Goal: Information Seeking & Learning: Learn about a topic

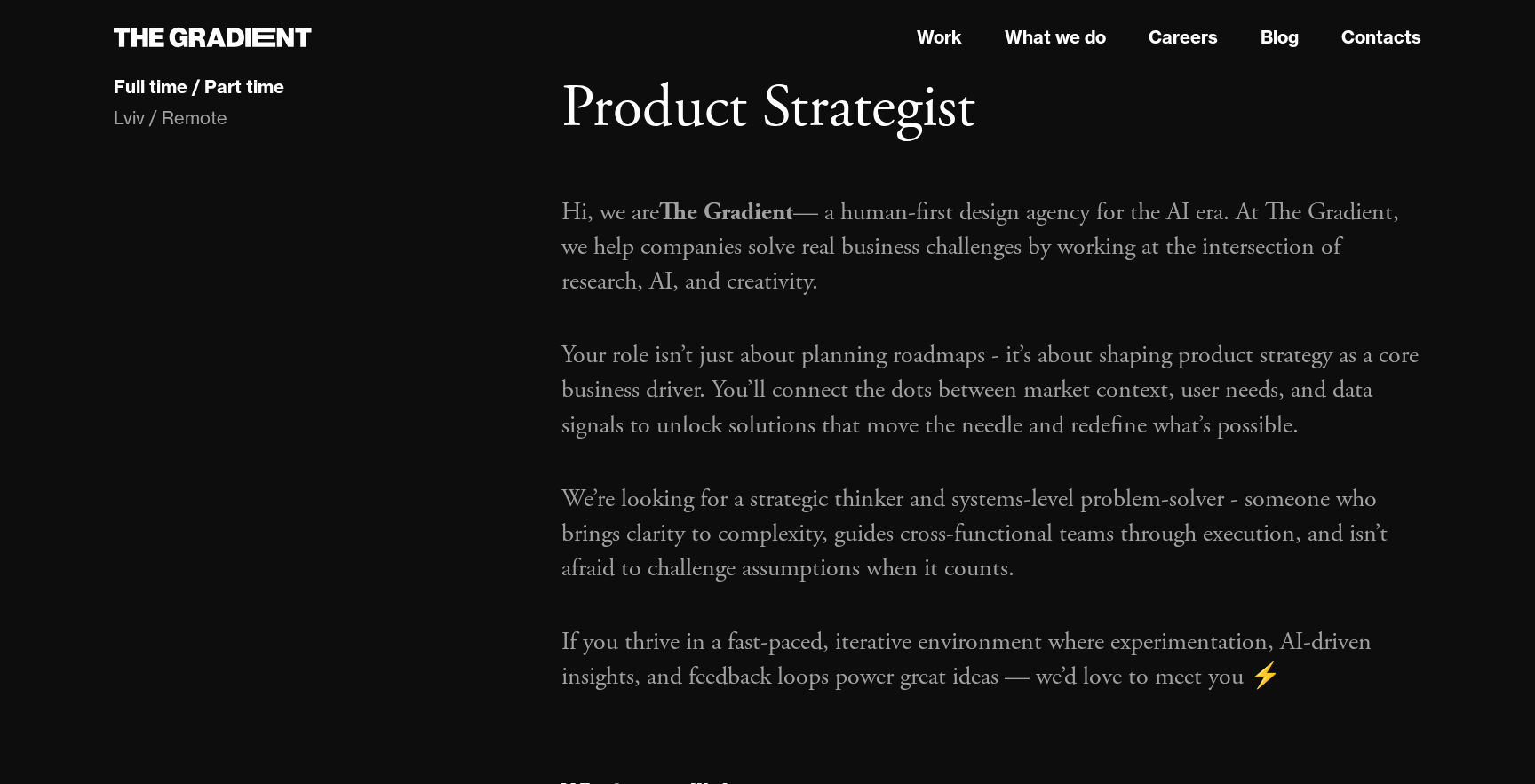
scroll to position [88, 0]
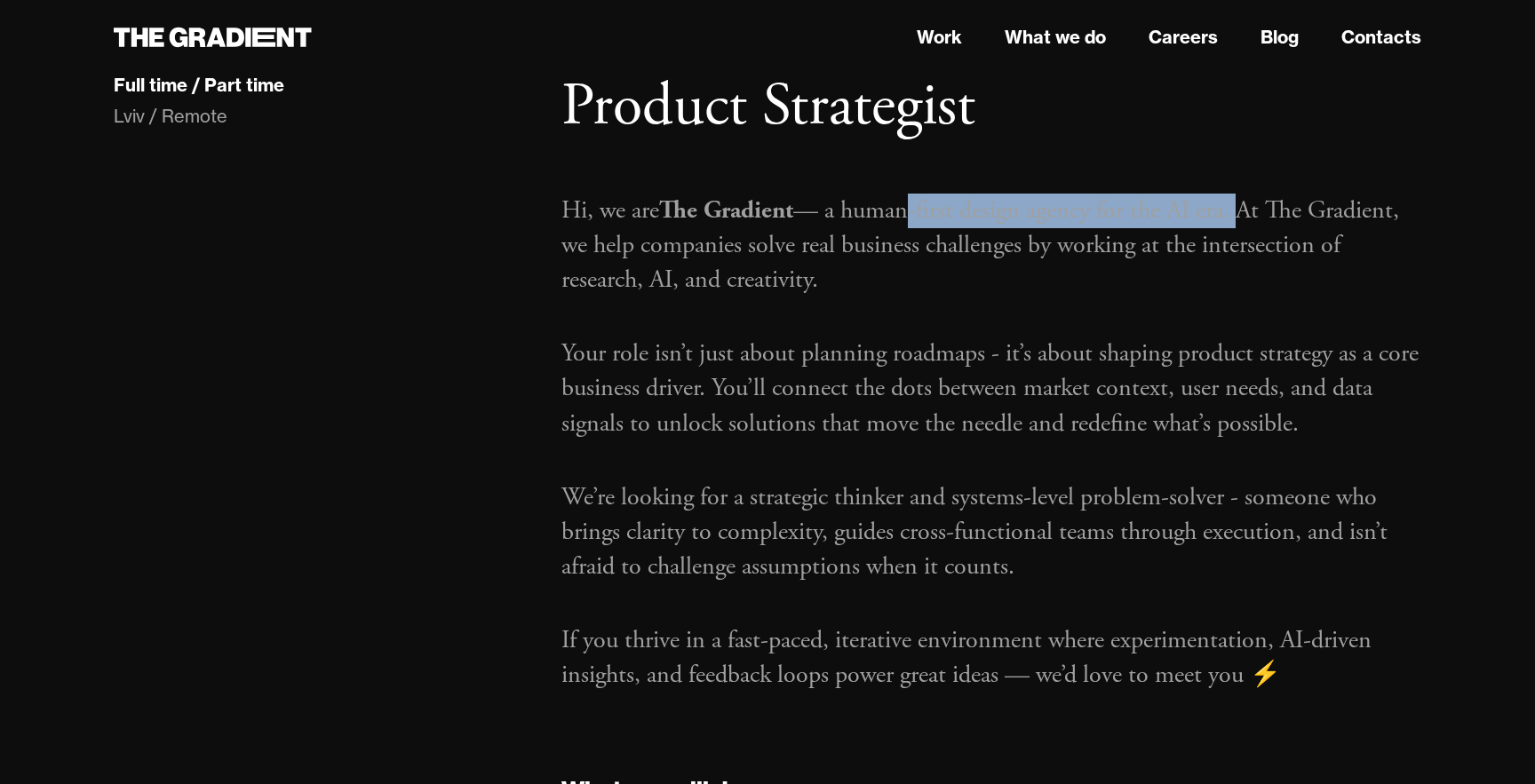
drag, startPoint x: 998, startPoint y: 218, endPoint x: 1246, endPoint y: 212, distance: 248.1
click at [1246, 212] on p "Hi, we are The Gradient — a human-first design agency for the AI era. At The Gr…" at bounding box center [991, 246] width 860 height 104
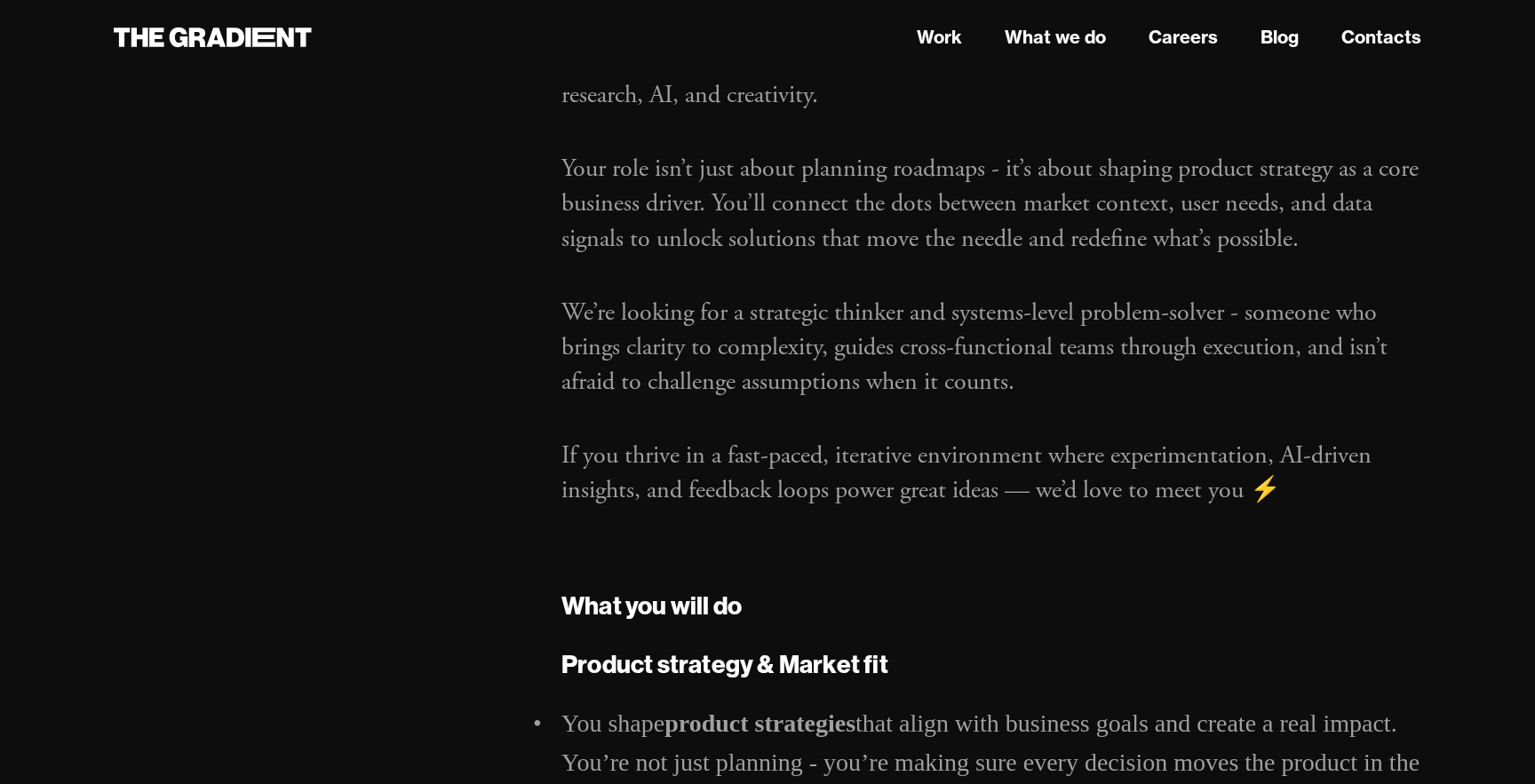
scroll to position [280, 0]
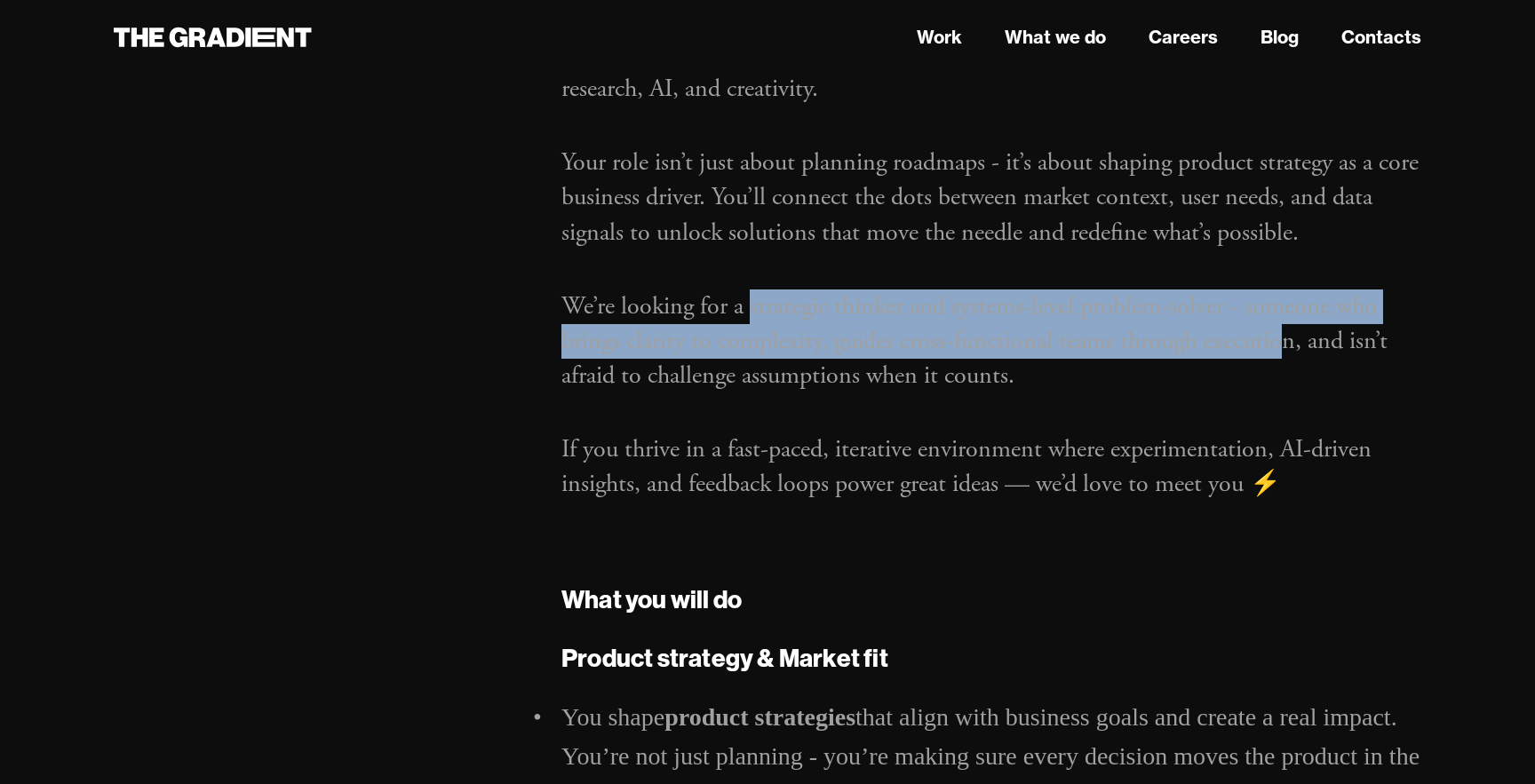
drag, startPoint x: 749, startPoint y: 302, endPoint x: 1285, endPoint y: 344, distance: 537.6
click at [1285, 344] on p "We’re looking for a strategic thinker and systems-level problem-solver - someon…" at bounding box center [991, 342] width 860 height 104
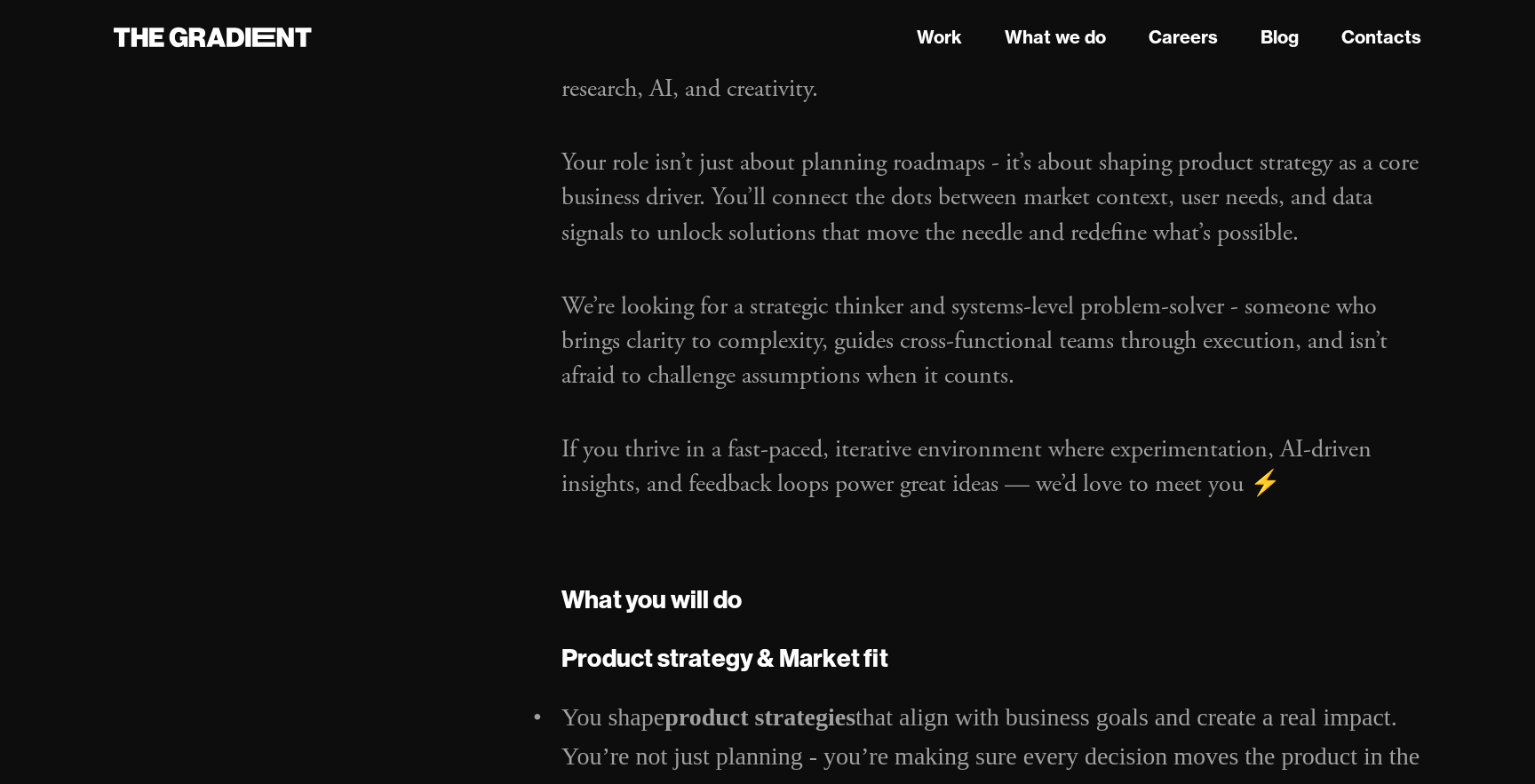
click at [1153, 375] on p "We’re looking for a strategic thinker and systems-level problem-solver - someon…" at bounding box center [991, 342] width 860 height 104
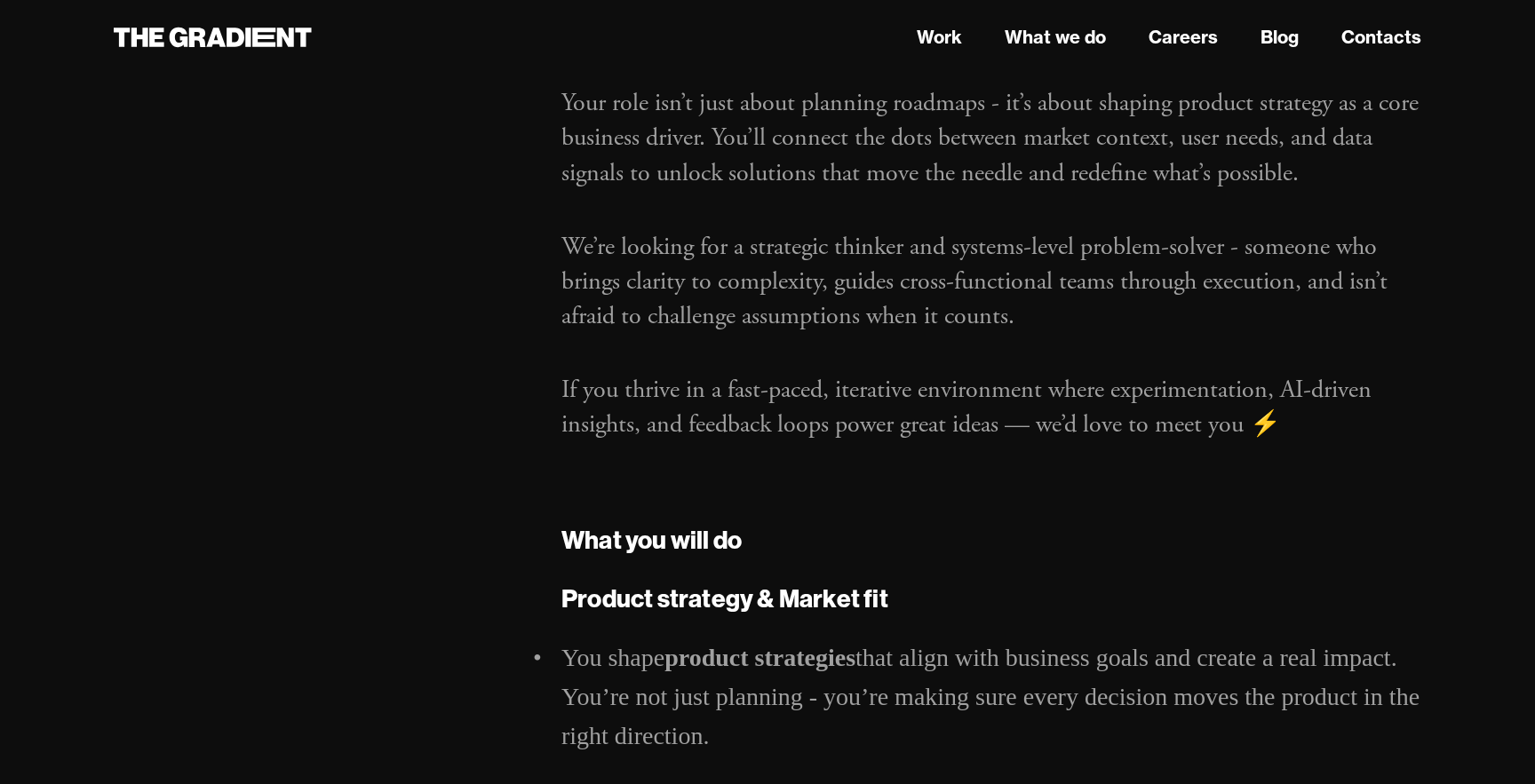
scroll to position [337, 0]
click at [972, 283] on p "We’re looking for a strategic thinker and systems-level problem-solver - someon…" at bounding box center [991, 283] width 860 height 104
click at [970, 283] on p "We’re looking for a strategic thinker and systems-level problem-solver - someon…" at bounding box center [991, 283] width 860 height 104
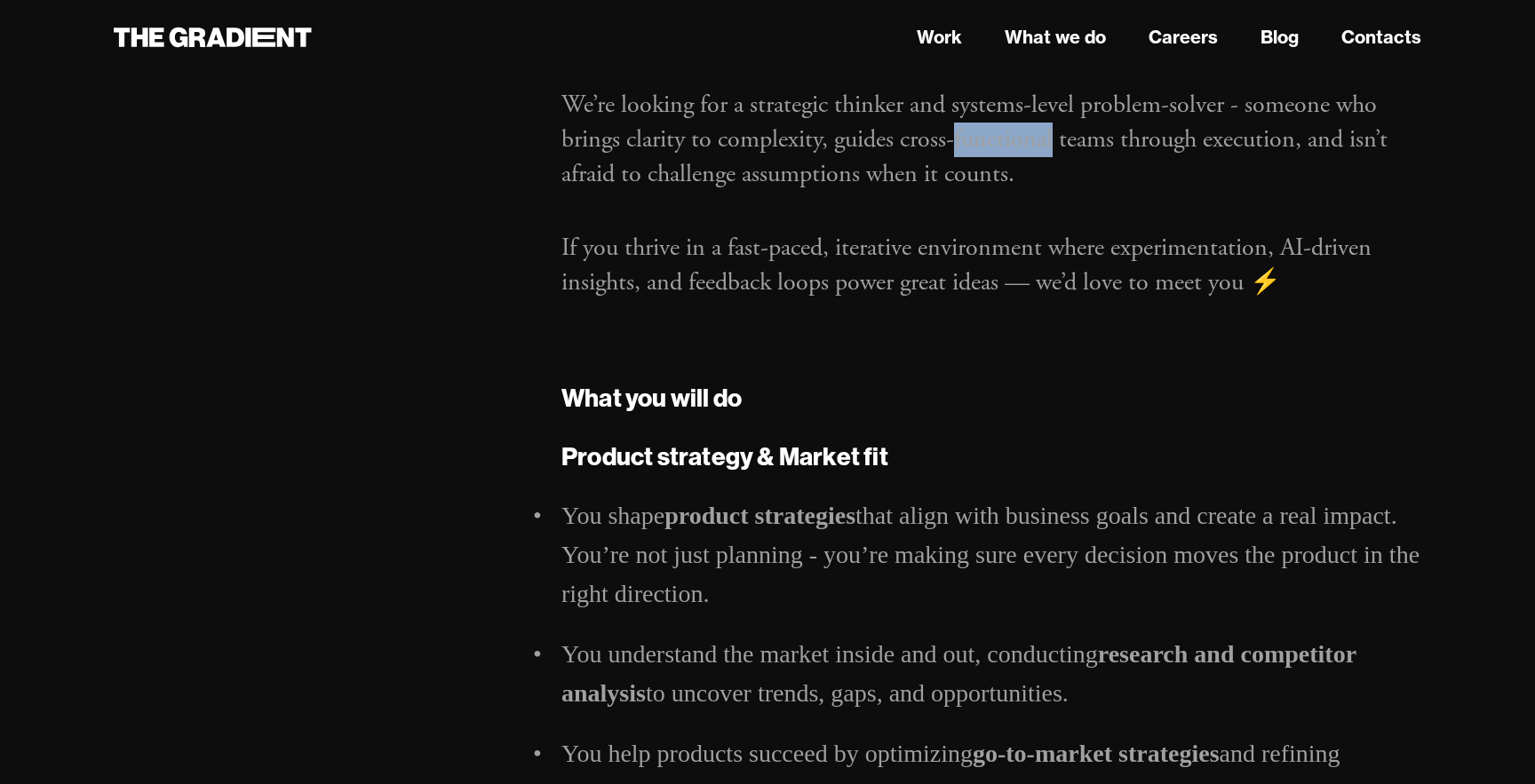
scroll to position [485, 0]
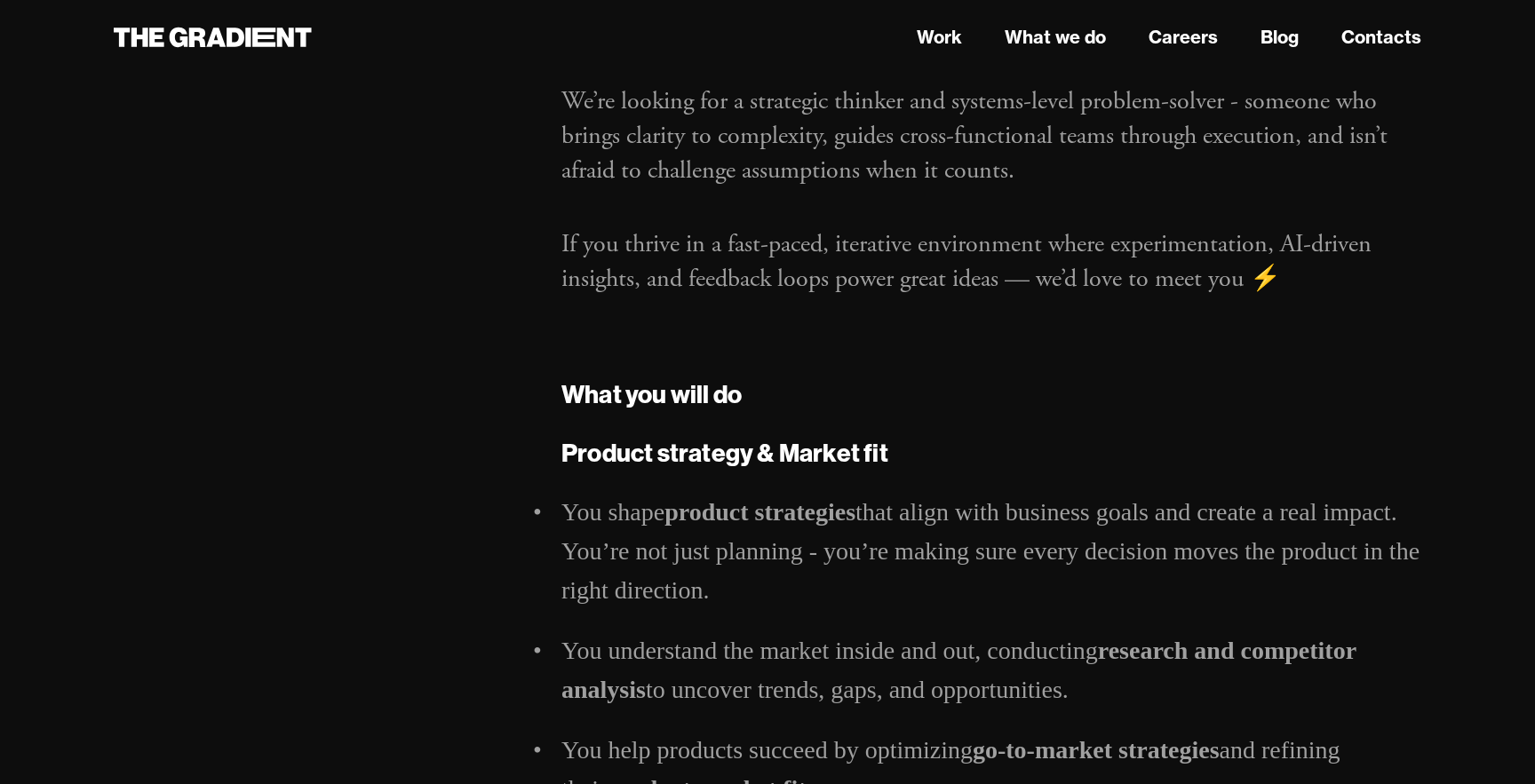
click at [836, 281] on p "If you thrive in a fast-paced, iterative environment where experimentation, AI-…" at bounding box center [991, 263] width 860 height 70
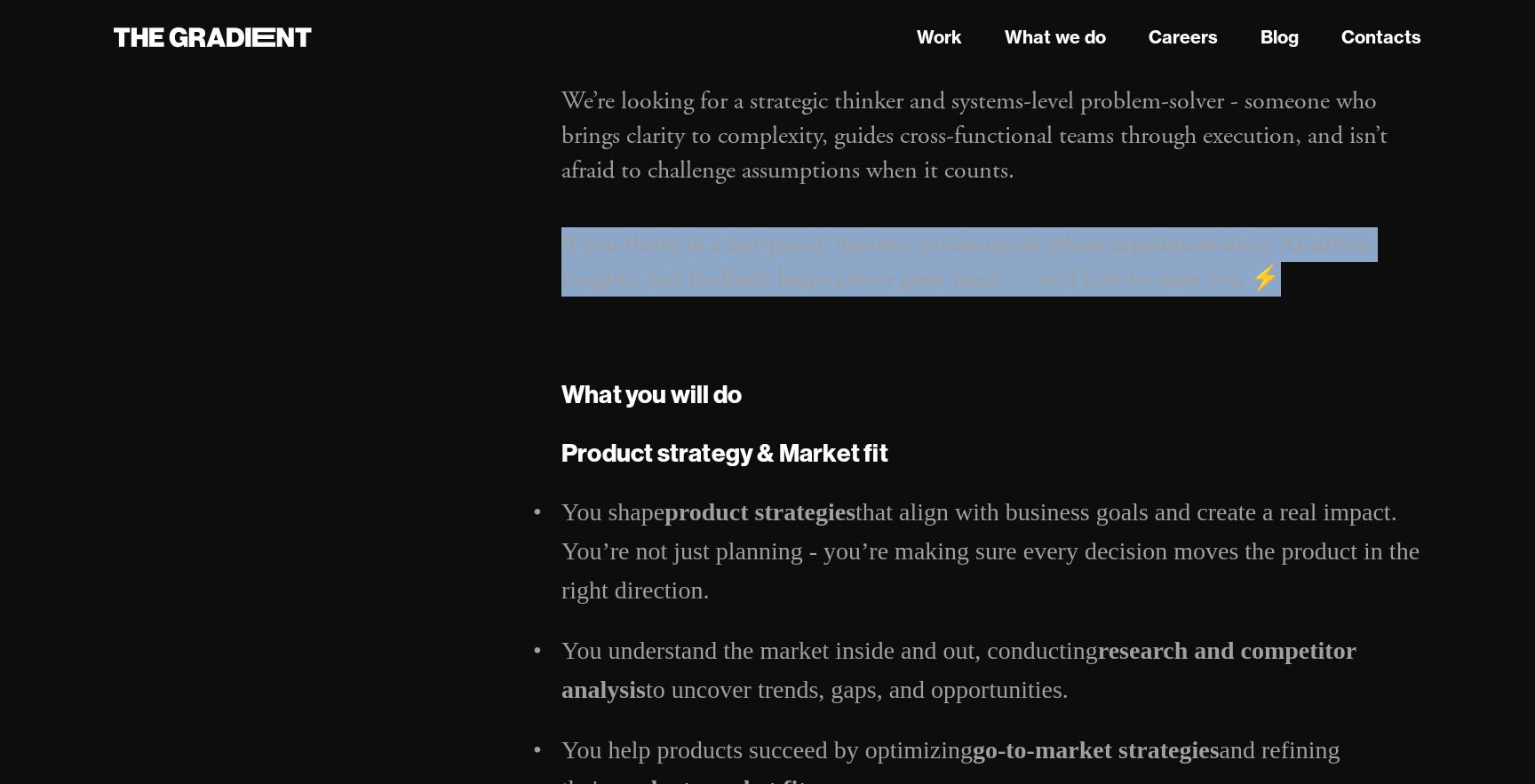
click at [836, 280] on p "If you thrive in a fast-paced, iterative environment where experimentation, AI-…" at bounding box center [991, 263] width 860 height 70
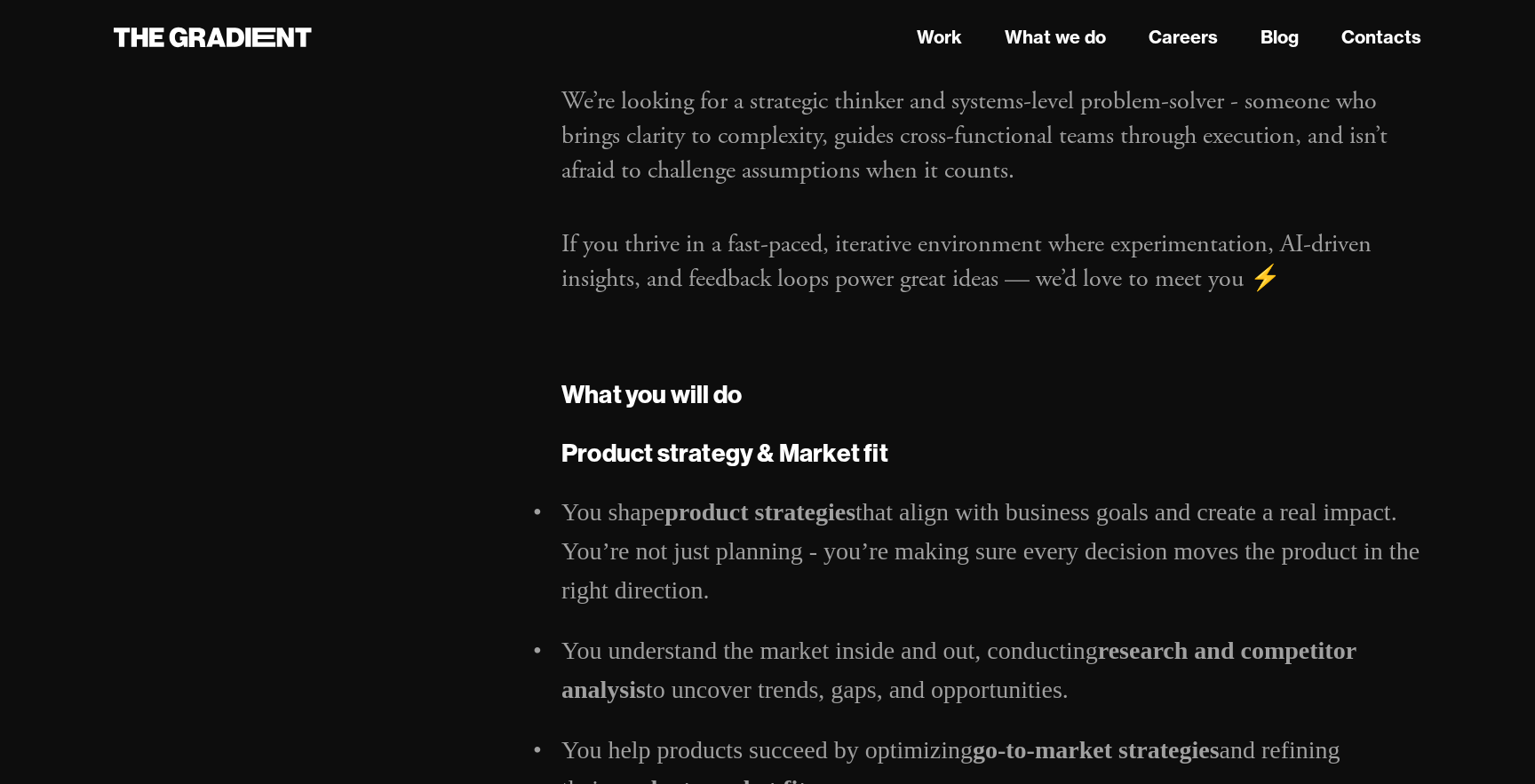
click at [1012, 448] on h5 "Product strategy & Market fit" at bounding box center [991, 453] width 860 height 38
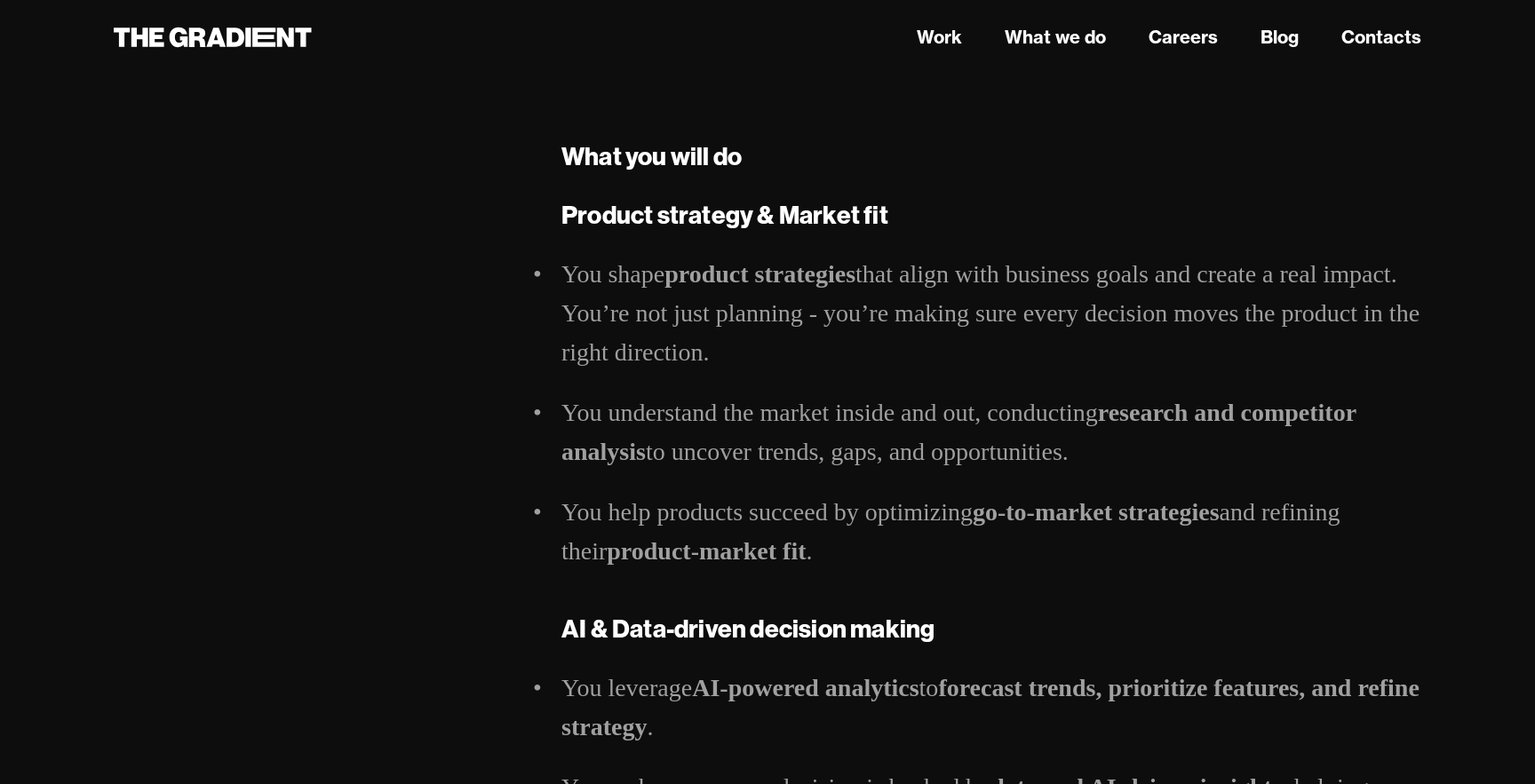
scroll to position [741, 0]
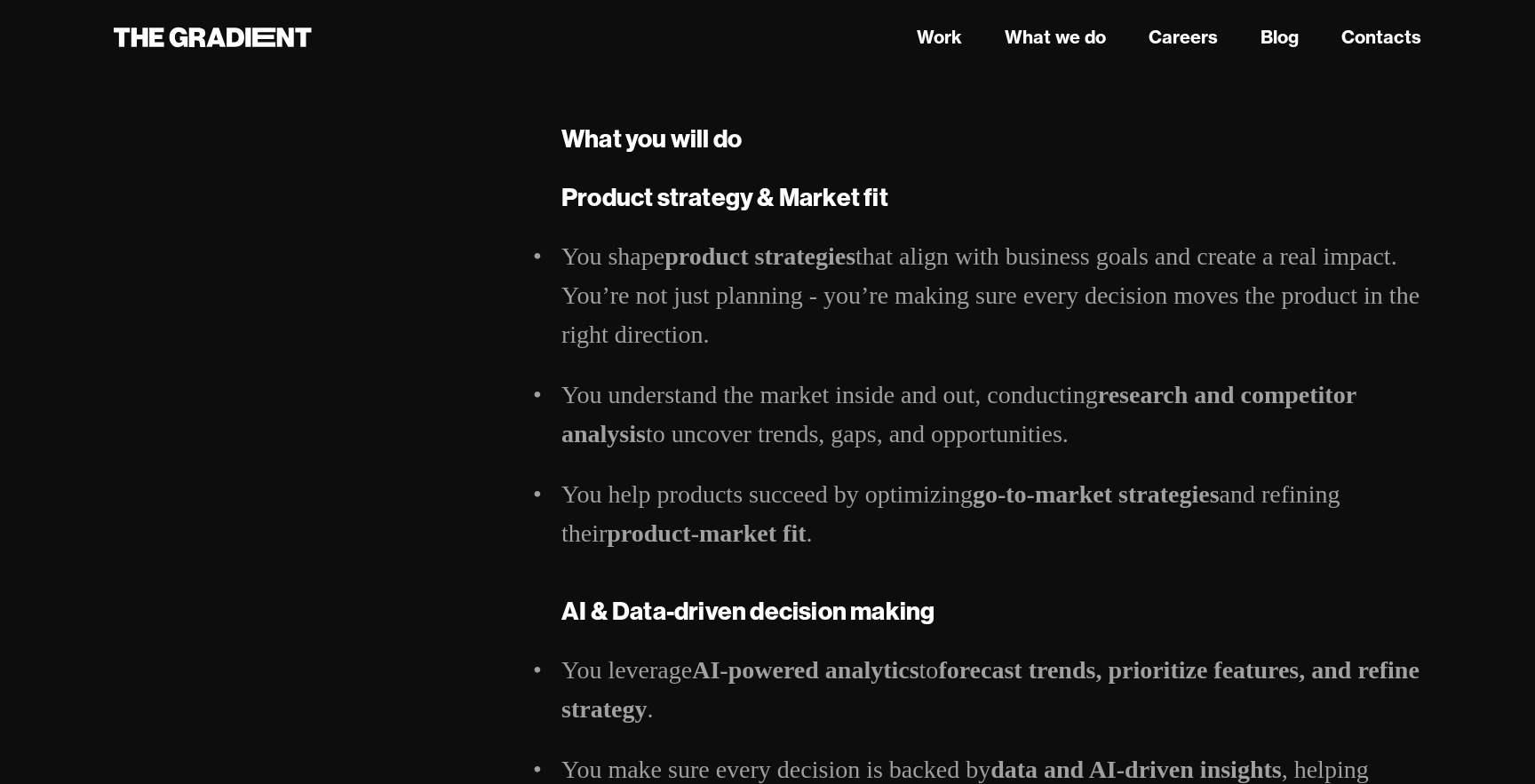
drag, startPoint x: 563, startPoint y: 258, endPoint x: 1468, endPoint y: 326, distance: 907.6
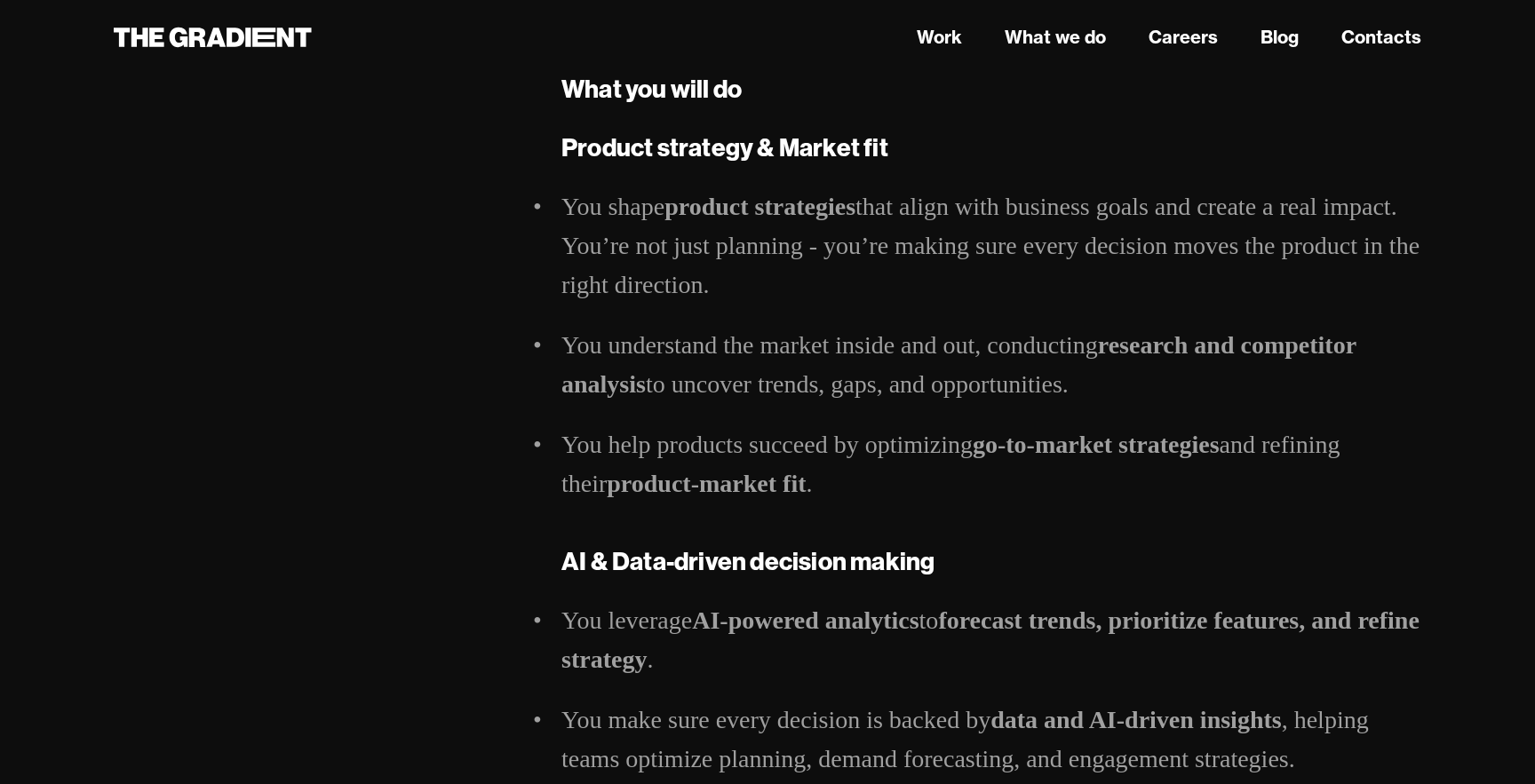
scroll to position [823, 0]
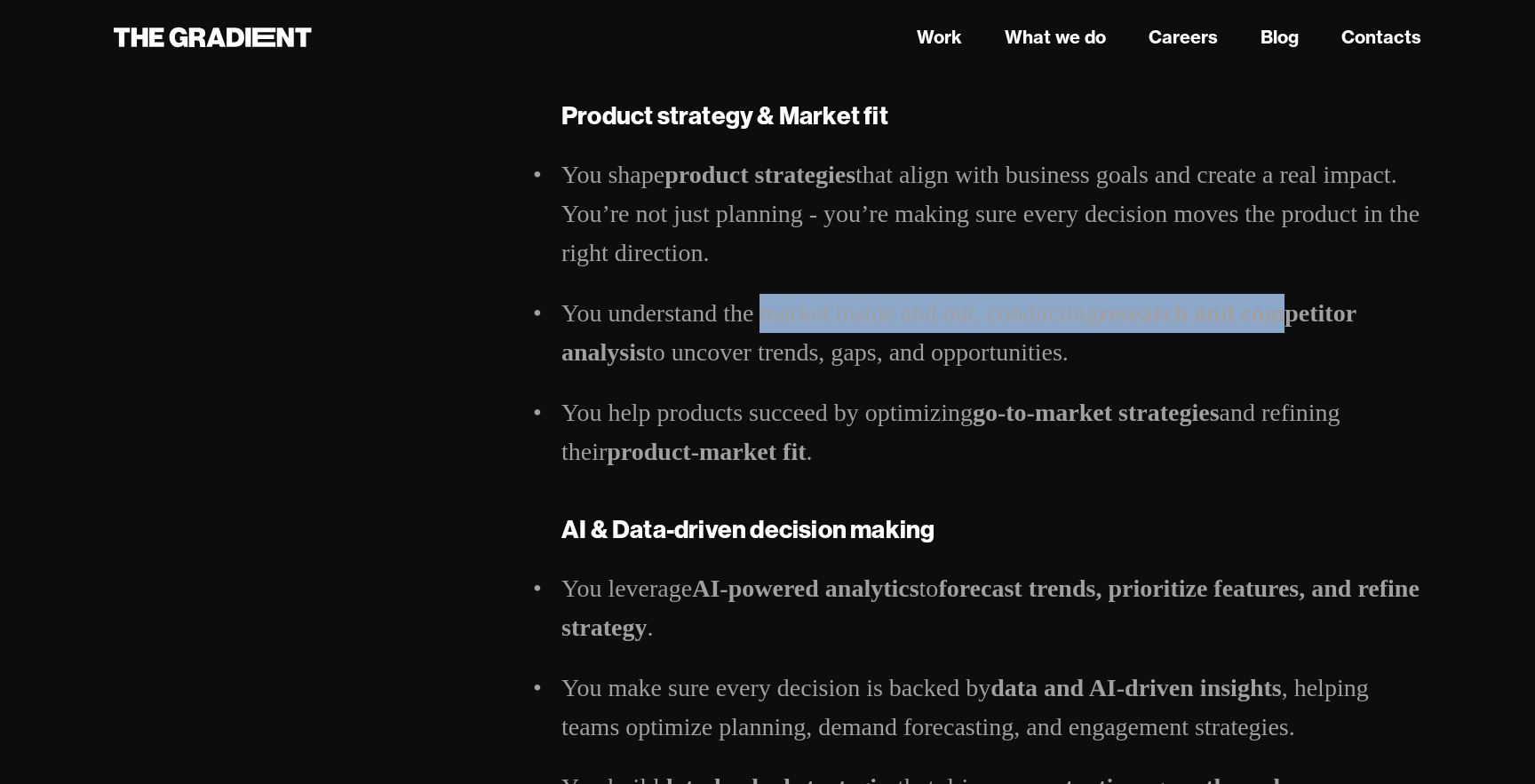
drag, startPoint x: 767, startPoint y: 312, endPoint x: 1283, endPoint y: 326, distance: 516.2
click at [1283, 326] on li "You understand the market inside and out, conducting research and competitor an…" at bounding box center [991, 332] width 860 height 78
click at [1283, 326] on strong "research and competitor analysis" at bounding box center [959, 332] width 795 height 67
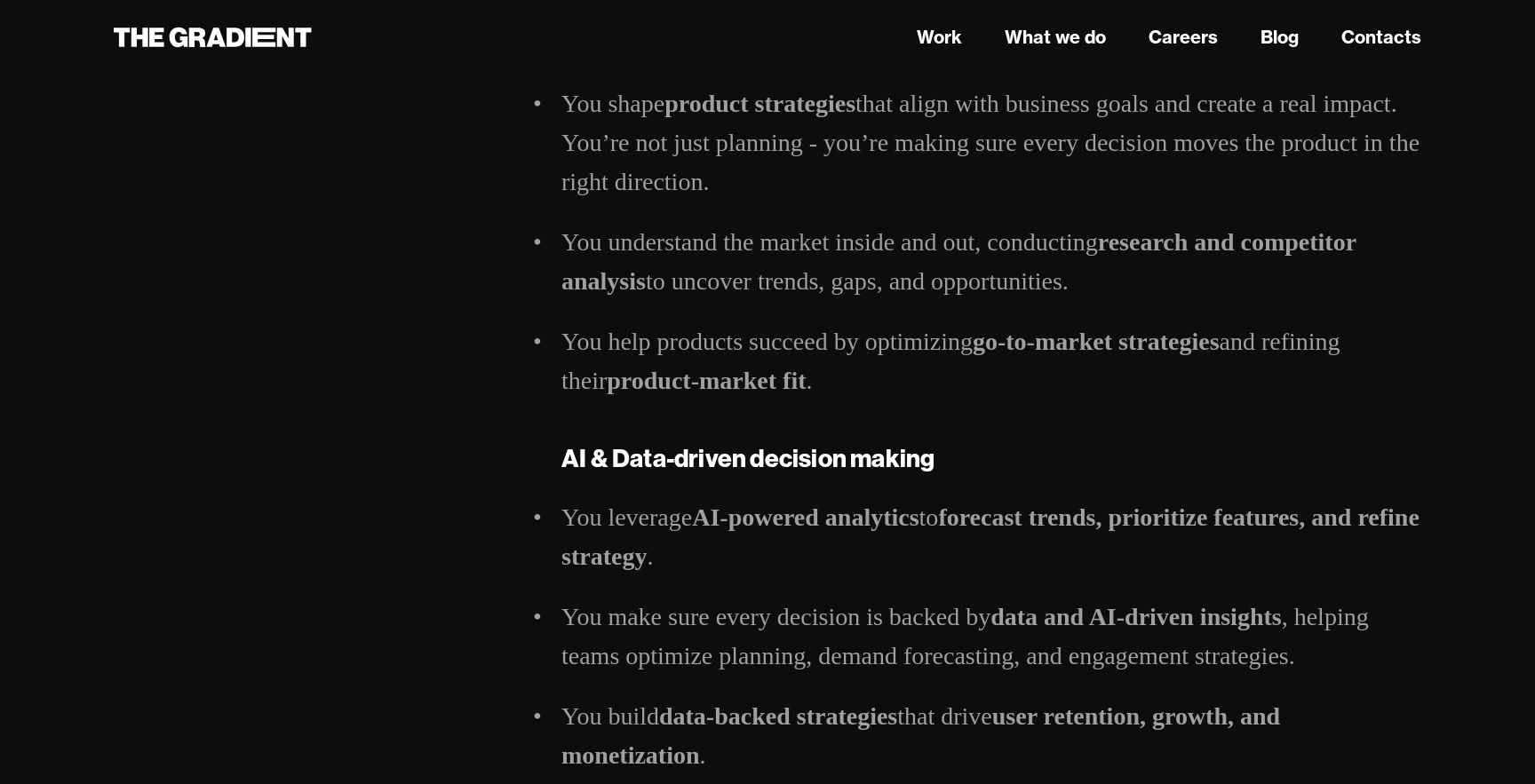
scroll to position [904, 0]
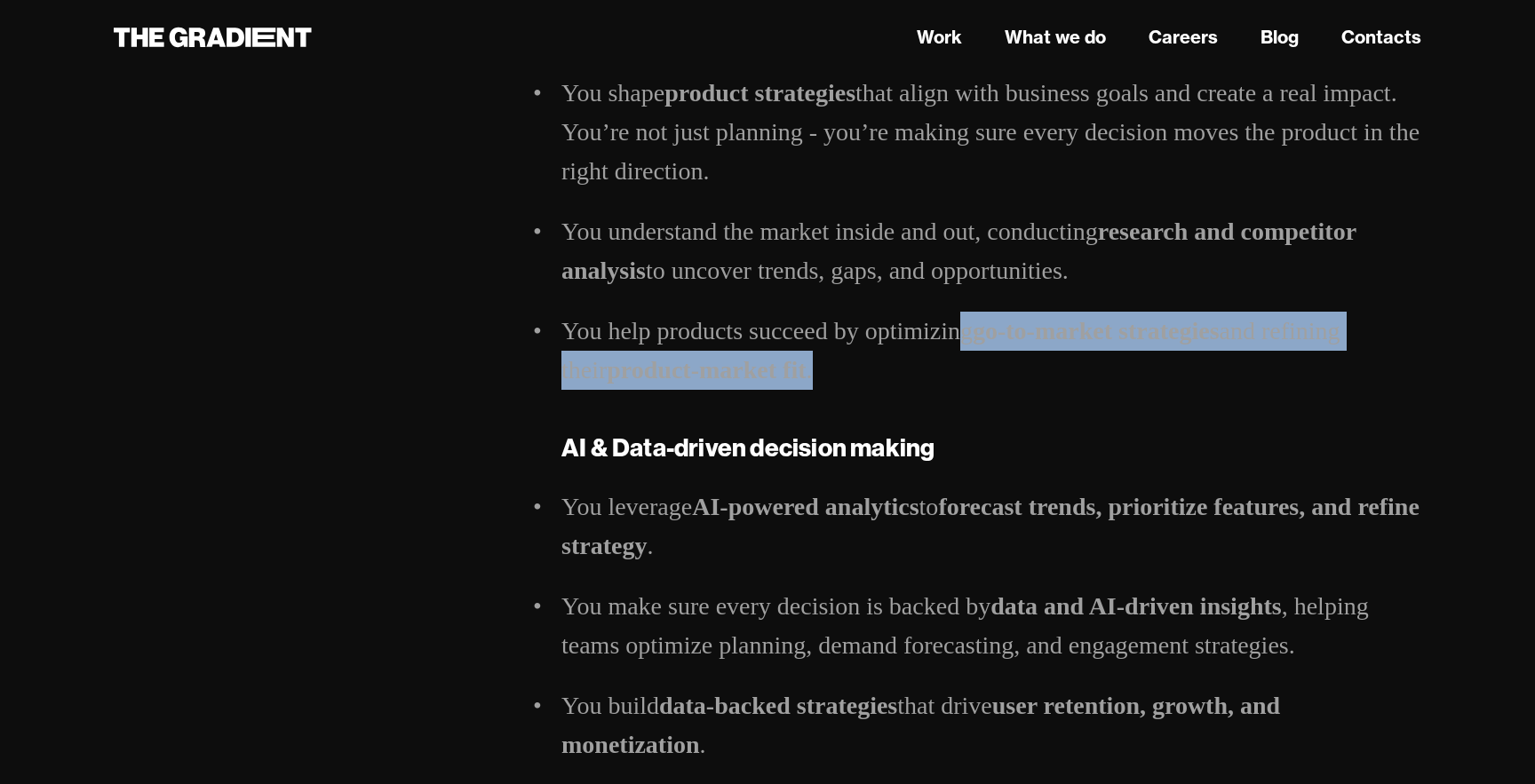
drag, startPoint x: 965, startPoint y: 340, endPoint x: 761, endPoint y: 409, distance: 215.4
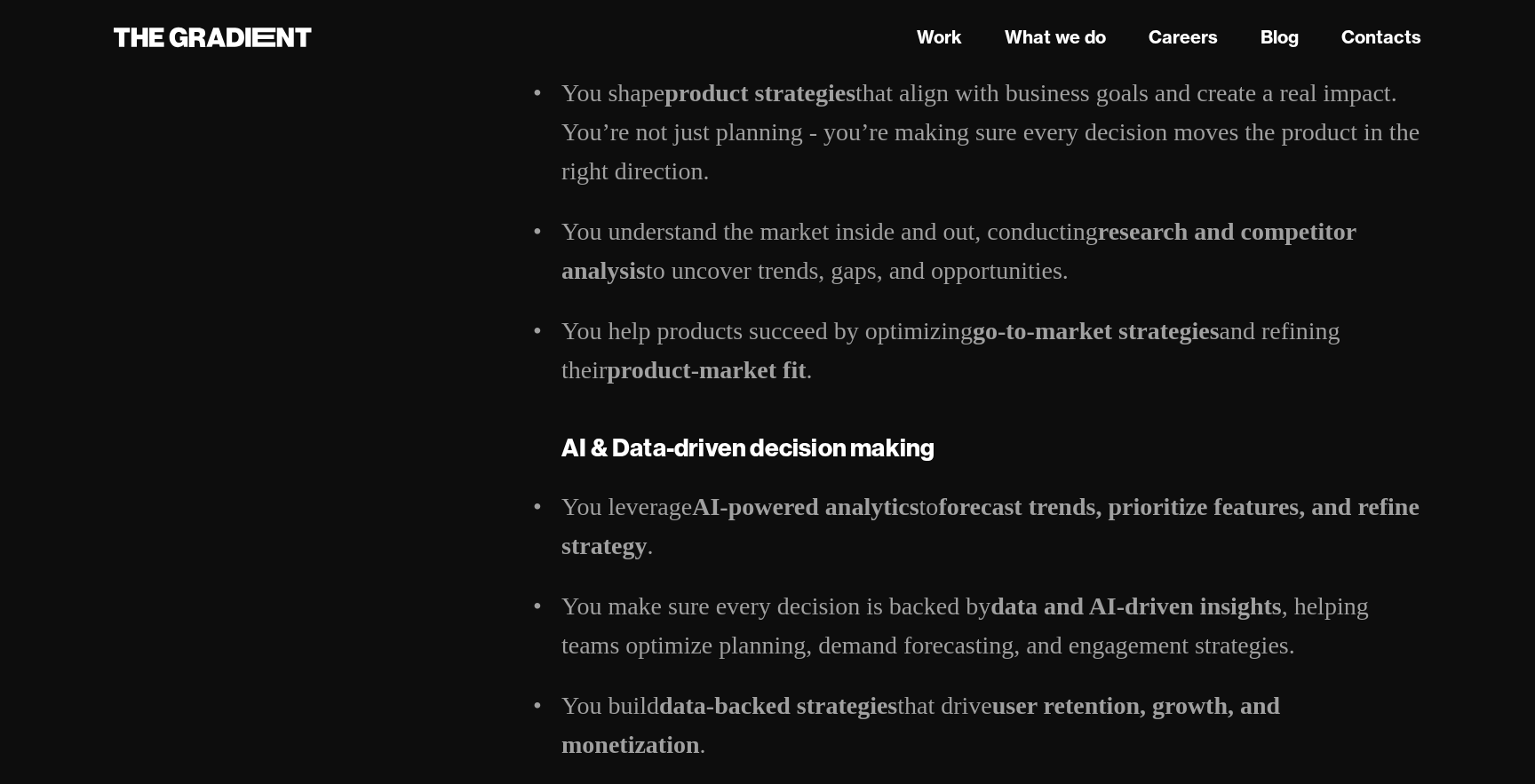
click at [881, 432] on strong "AI & Data-driven decision making" at bounding box center [748, 446] width 373 height 31
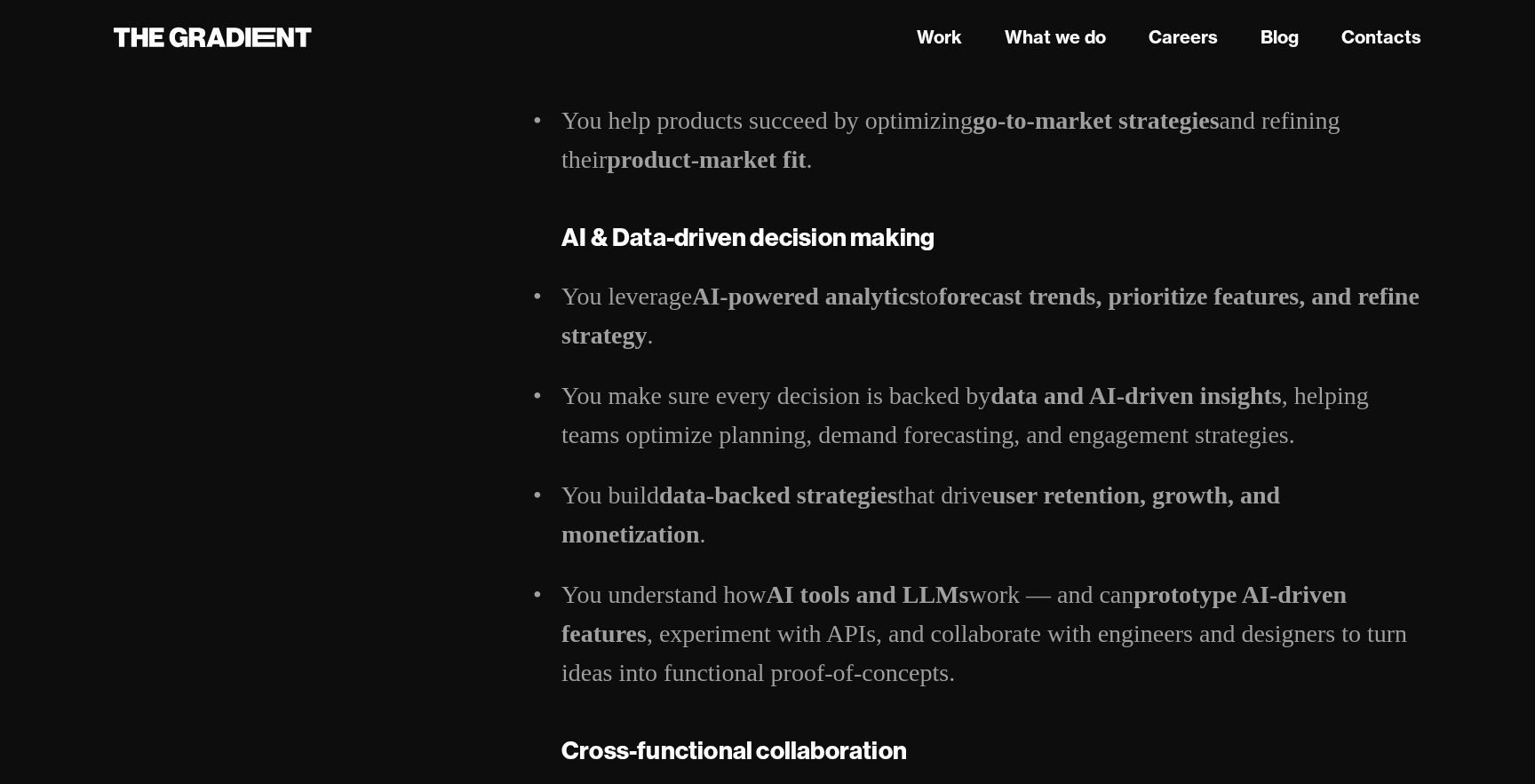
scroll to position [1120, 0]
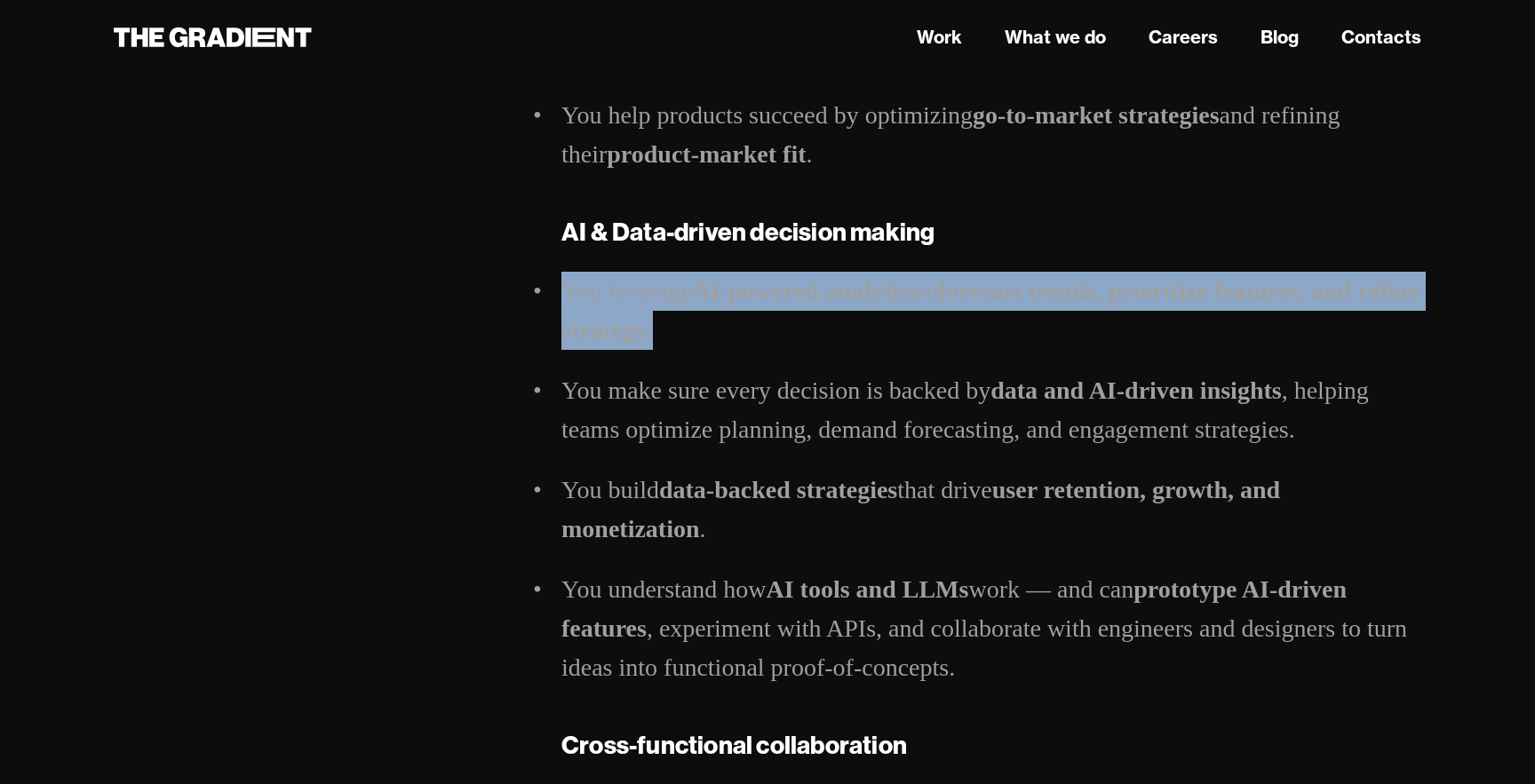
drag, startPoint x: 563, startPoint y: 290, endPoint x: 763, endPoint y: 331, distance: 204.2
click at [763, 331] on li "You leverage AI-powered analytics to forecast trends, prioritize features, and …" at bounding box center [991, 311] width 860 height 78
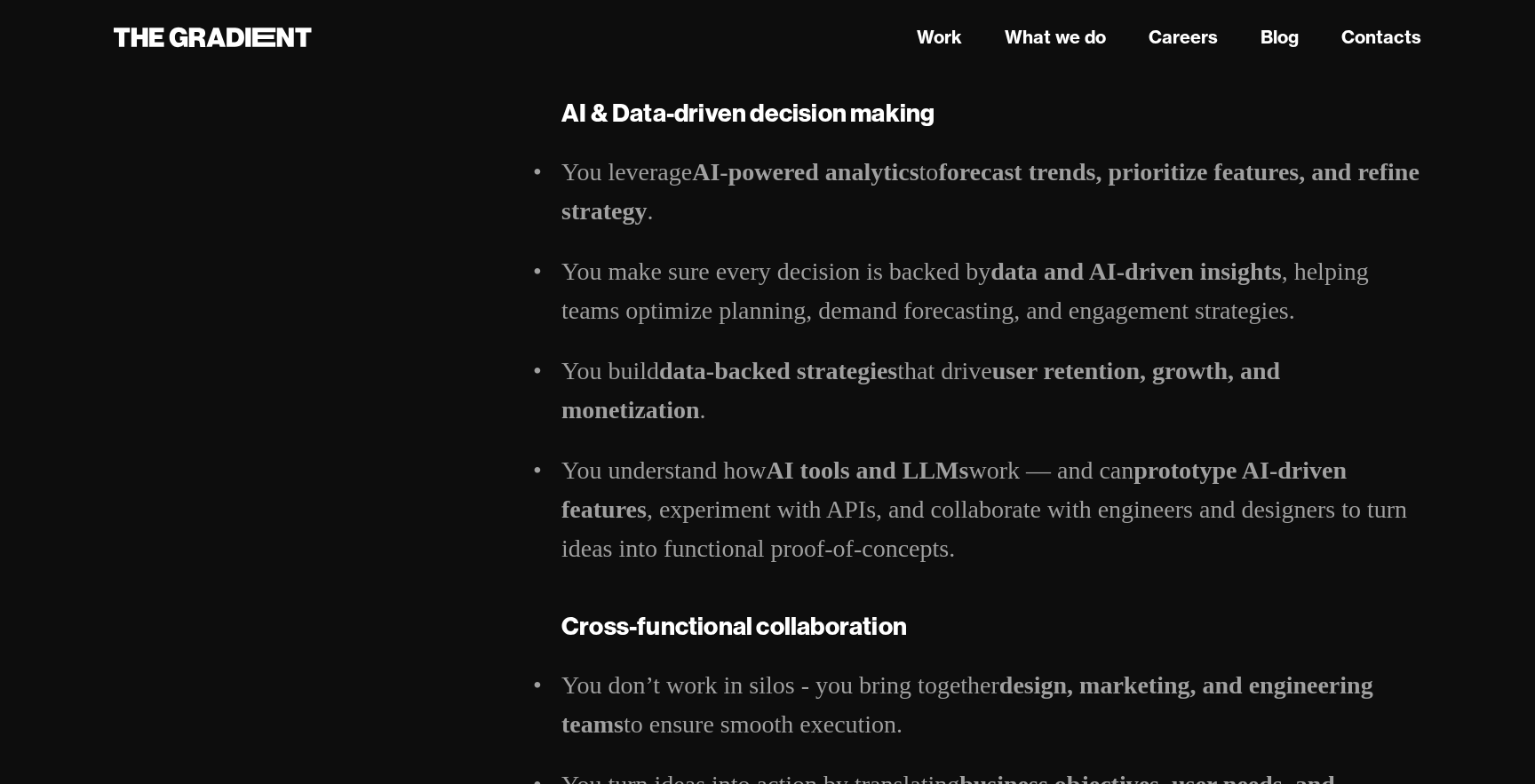
scroll to position [1244, 0]
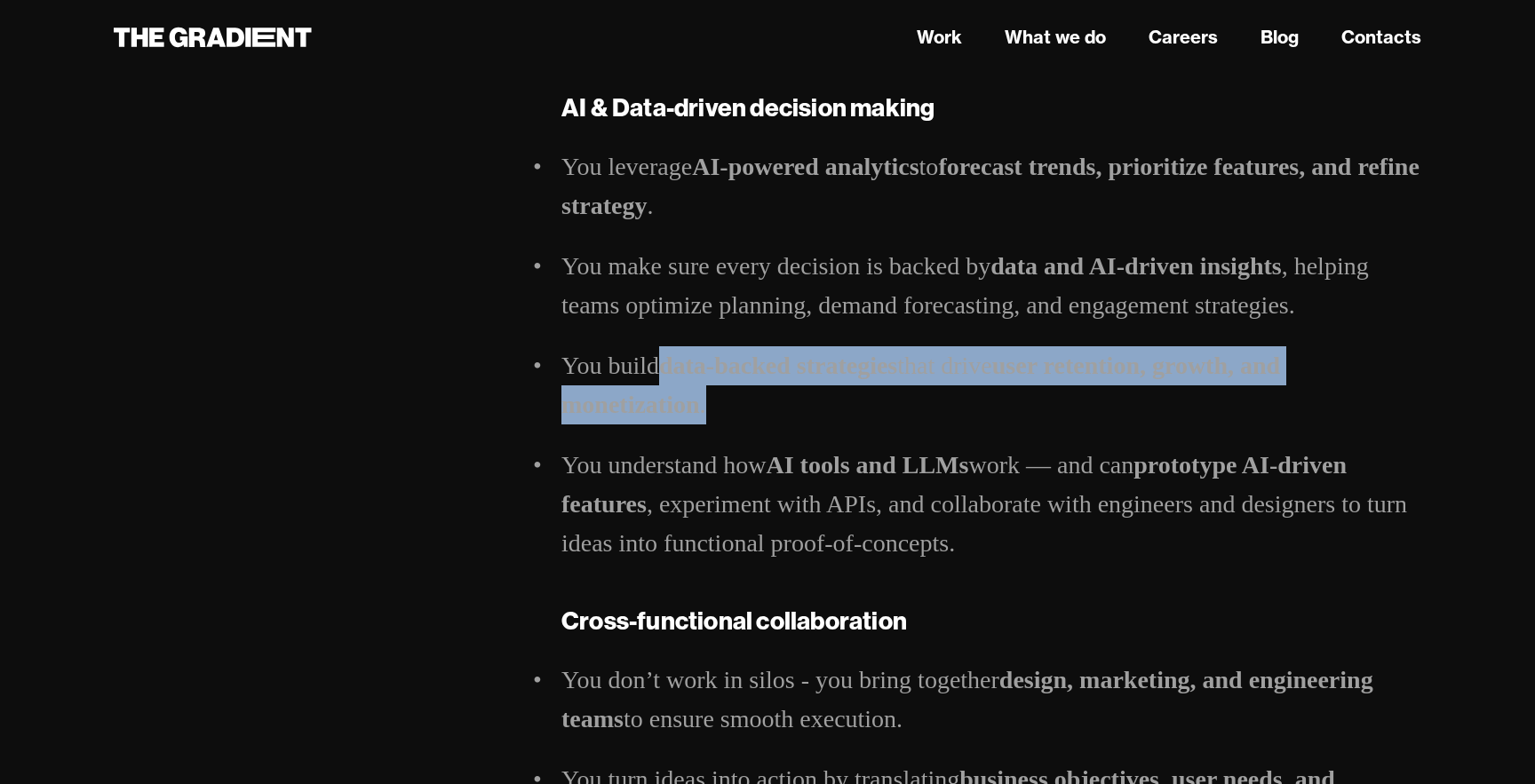
drag, startPoint x: 667, startPoint y: 375, endPoint x: 797, endPoint y: 401, distance: 132.6
click at [797, 401] on li "You build data-backed strategies that drive user retention, growth, and monetiz…" at bounding box center [991, 385] width 860 height 78
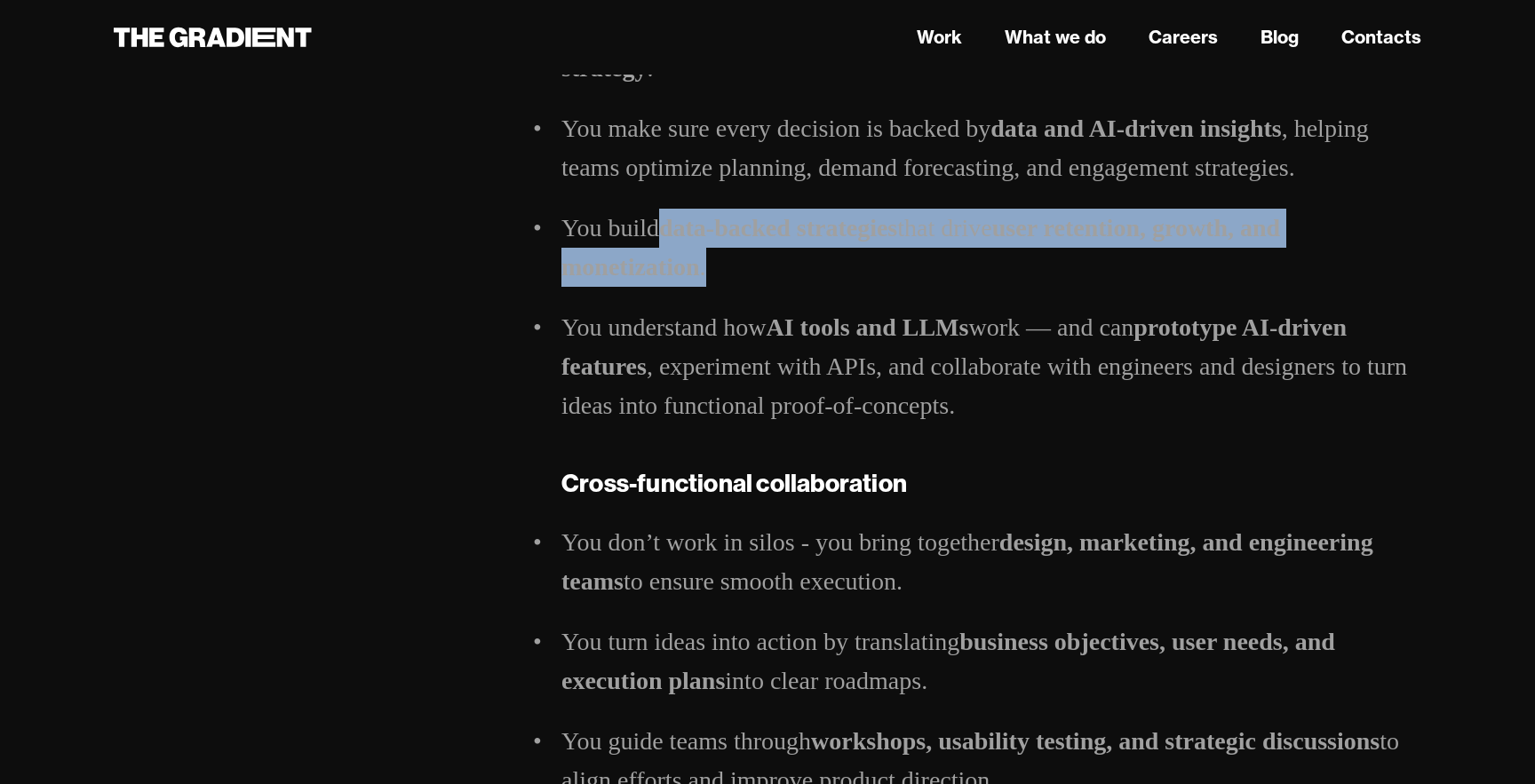
scroll to position [1399, 0]
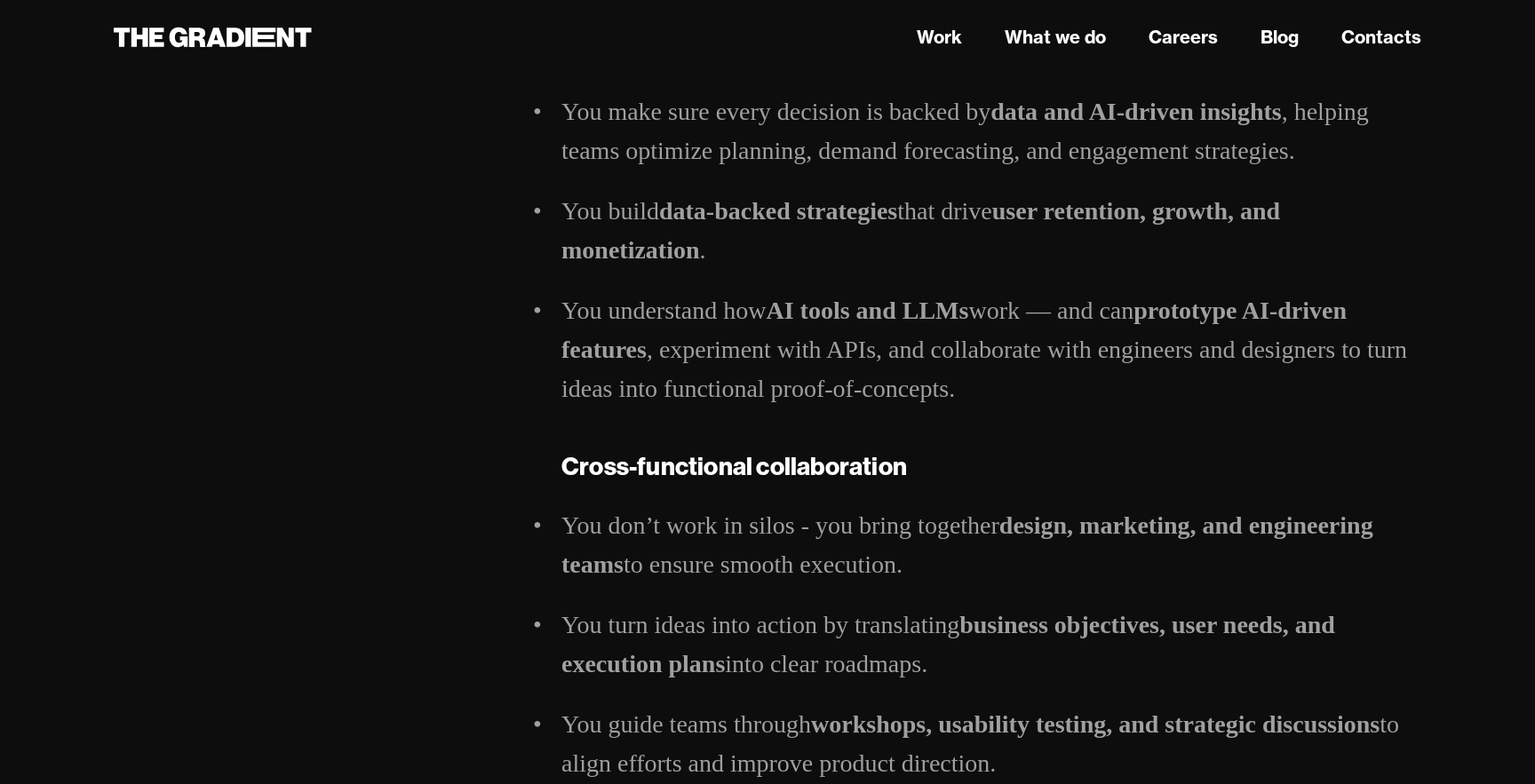
click at [1023, 356] on li "You understand how AI tools and LLMs work — and can prototype AI-driven feature…" at bounding box center [991, 349] width 860 height 118
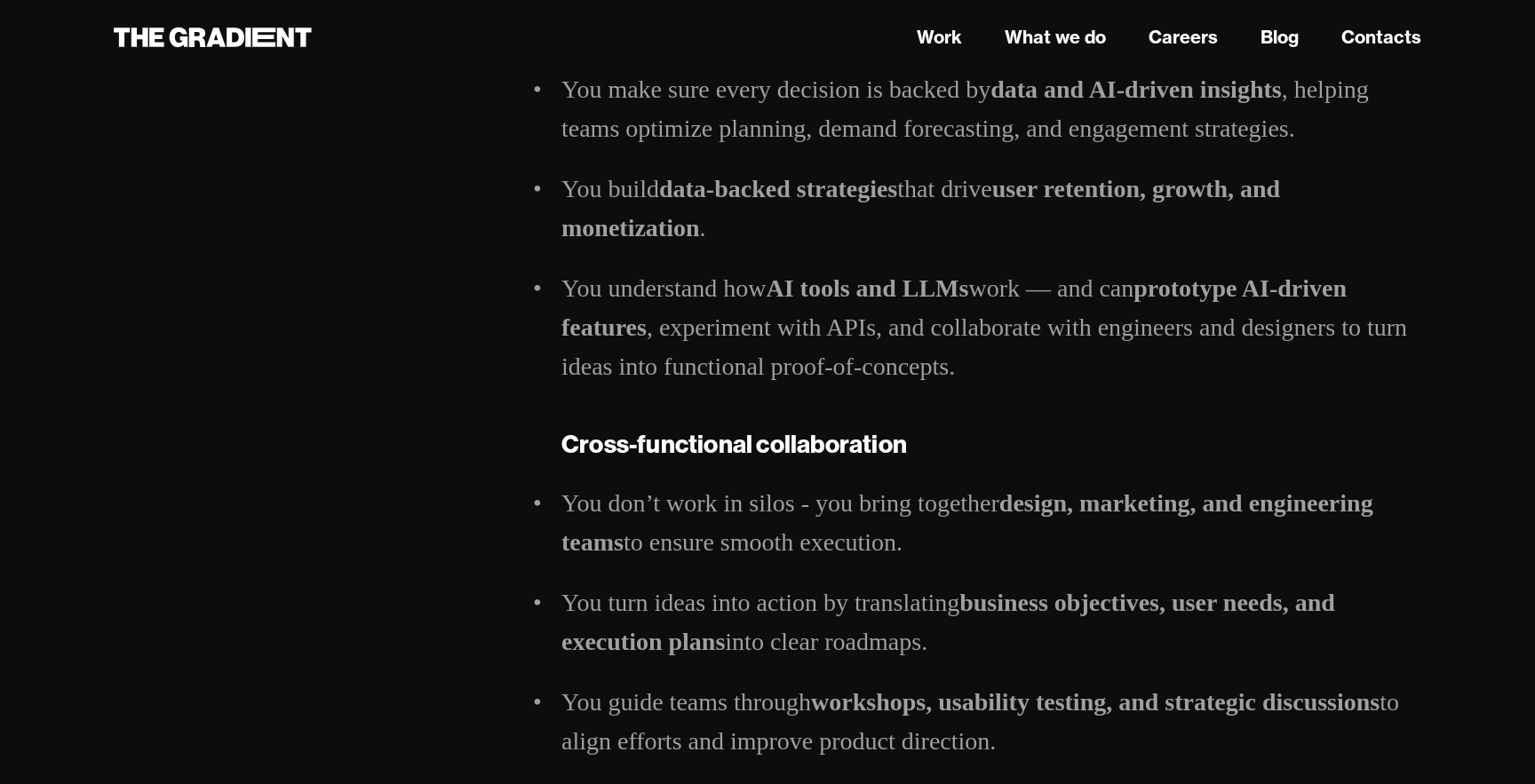
scroll to position [1422, 0]
drag, startPoint x: 584, startPoint y: 298, endPoint x: 1075, endPoint y: 367, distance: 495.8
click at [1079, 368] on li "You understand how AI tools and LLMs work — and can prototype AI-driven feature…" at bounding box center [991, 326] width 860 height 118
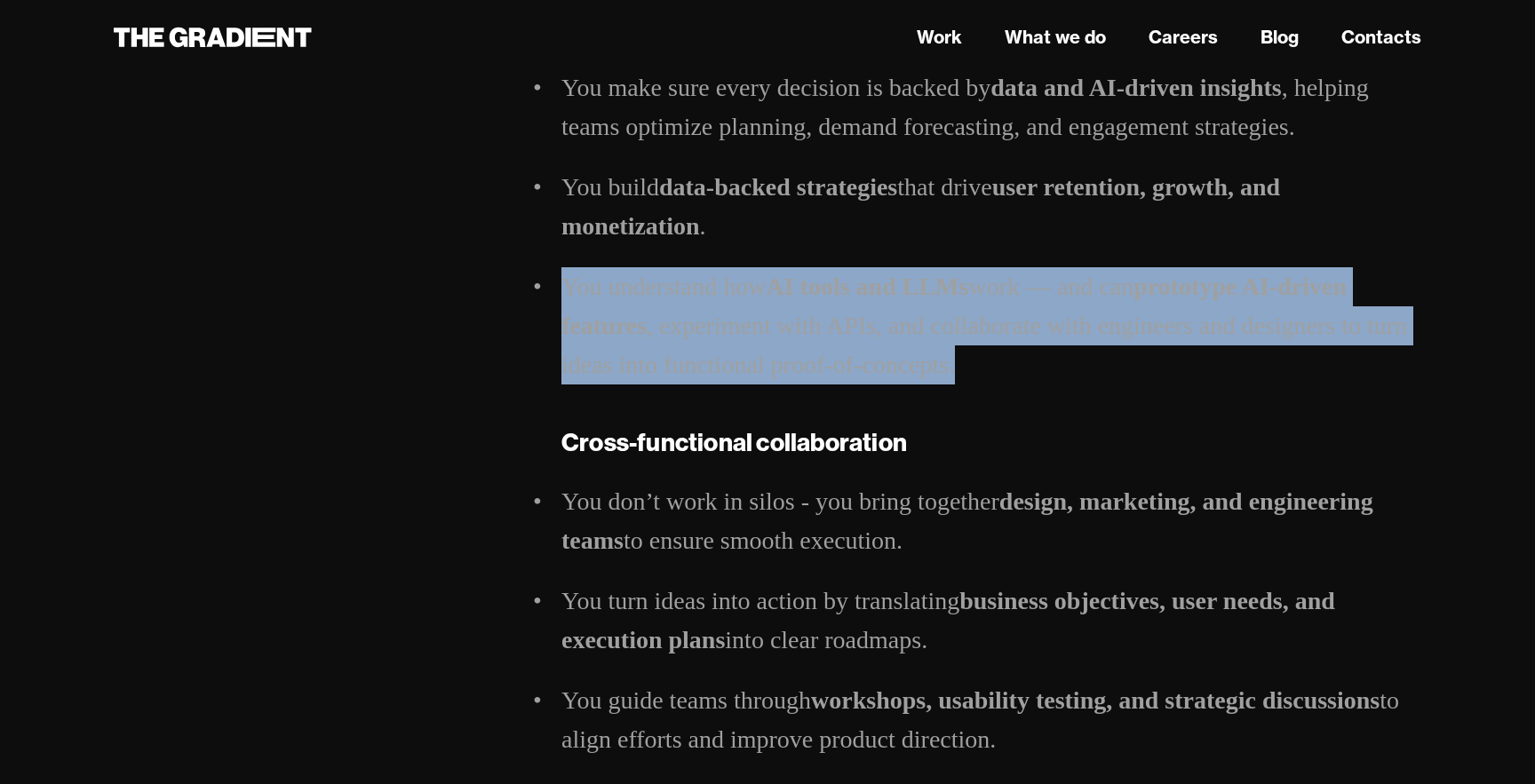
drag, startPoint x: 1036, startPoint y: 367, endPoint x: 541, endPoint y: 270, distance: 504.4
click at [561, 270] on li "You understand how AI tools and LLMs work — and can prototype AI-driven feature…" at bounding box center [991, 326] width 860 height 118
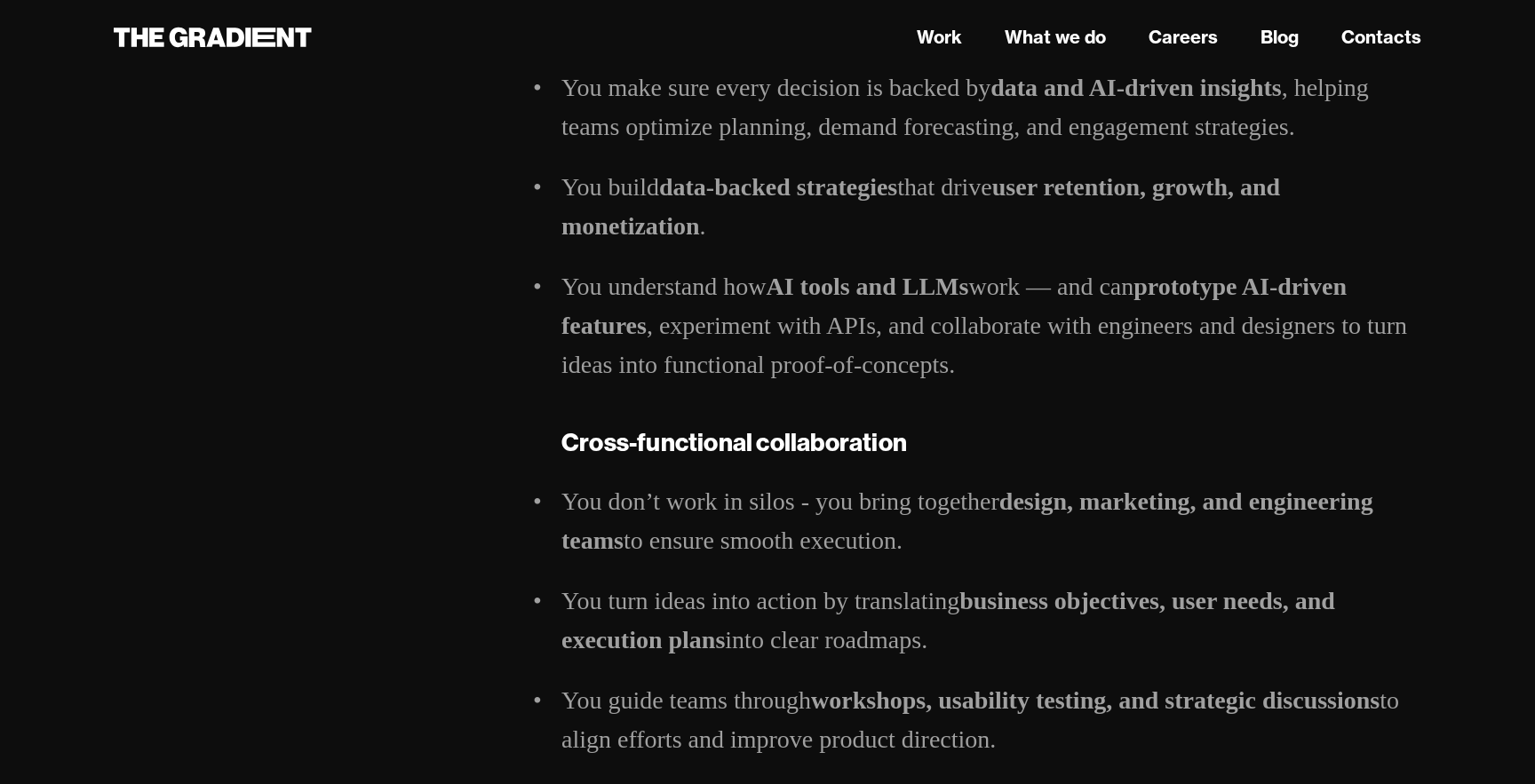
click at [919, 316] on li "You understand how AI tools and LLMs work — and can prototype AI-driven feature…" at bounding box center [991, 326] width 860 height 118
drag, startPoint x: 1184, startPoint y: 283, endPoint x: 1403, endPoint y: 283, distance: 219.0
click at [1403, 283] on li "You understand how AI tools and LLMs work — and can prototype AI-driven feature…" at bounding box center [991, 326] width 860 height 118
drag, startPoint x: 870, startPoint y: 328, endPoint x: 793, endPoint y: 328, distance: 77.0
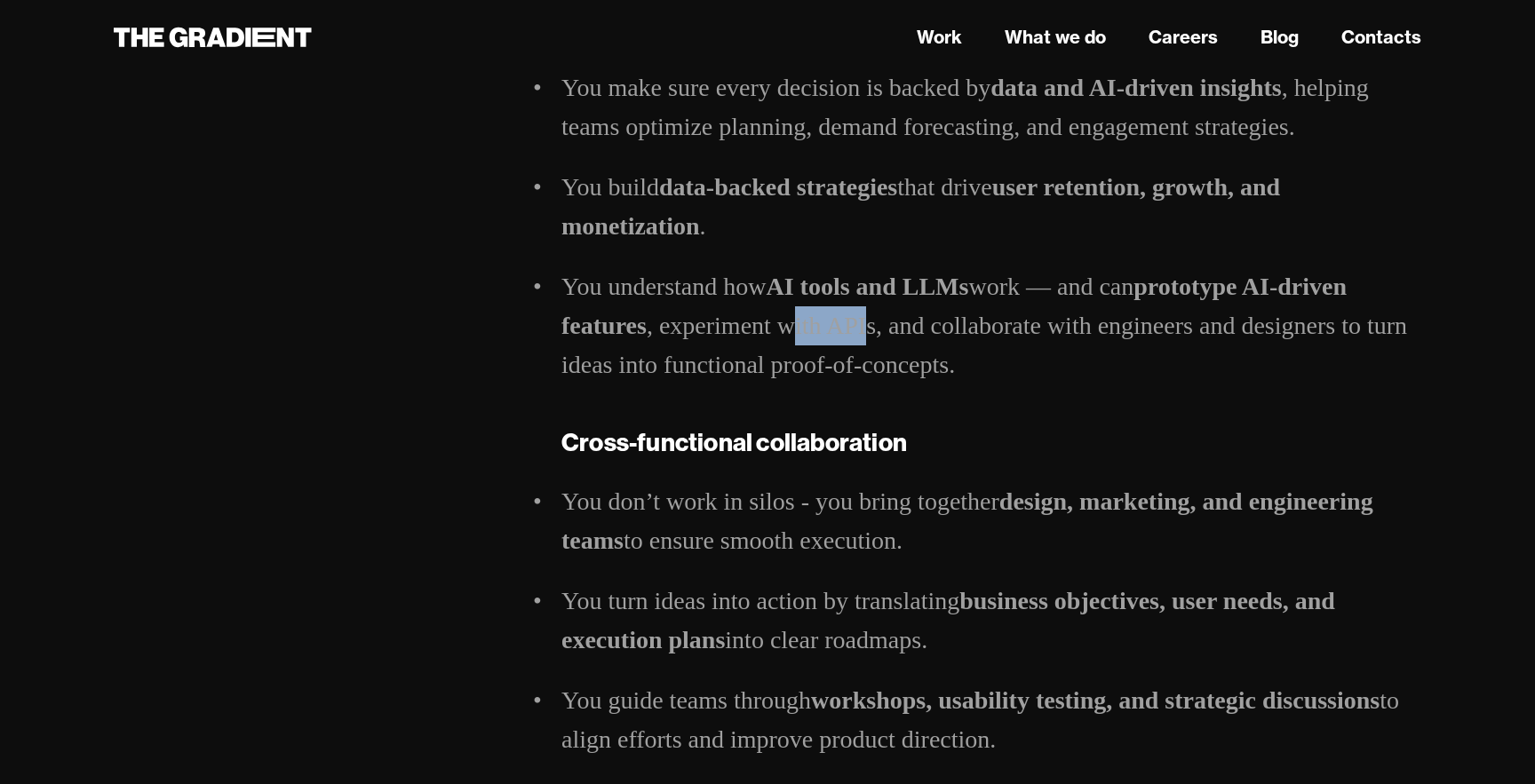
click at [793, 328] on li "You understand how AI tools and LLMs work — and can prototype AI-driven feature…" at bounding box center [991, 326] width 860 height 118
drag, startPoint x: 937, startPoint y: 367, endPoint x: 769, endPoint y: 367, distance: 168.0
click at [769, 368] on li "You understand how AI tools and LLMs work — and can prototype AI-driven feature…" at bounding box center [991, 326] width 860 height 118
click at [769, 367] on li "You understand how AI tools and LLMs work — and can prototype AI-driven feature…" at bounding box center [991, 326] width 860 height 118
click at [985, 430] on h5 "Cross-functional collaboration" at bounding box center [991, 442] width 860 height 38
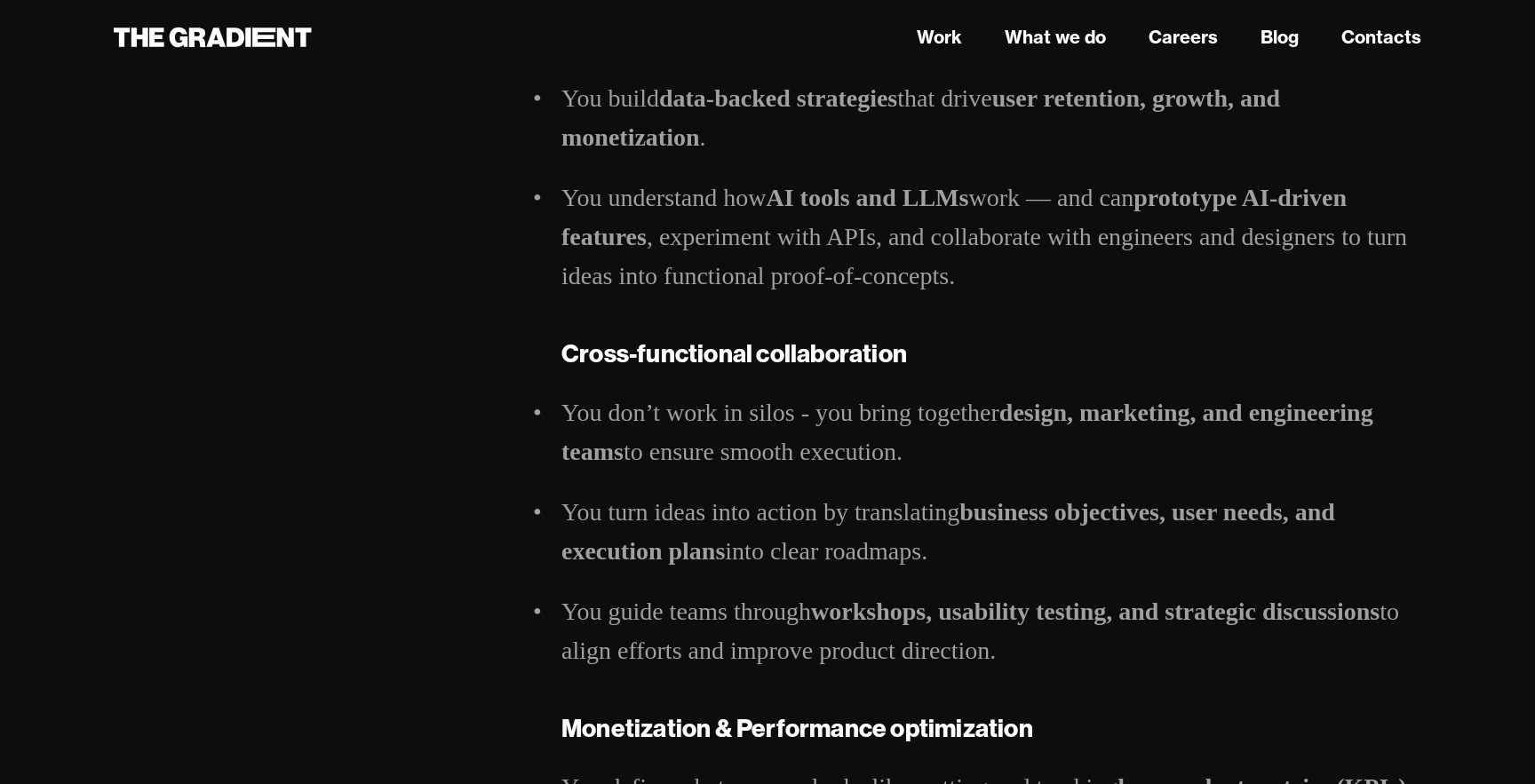
scroll to position [1540, 0]
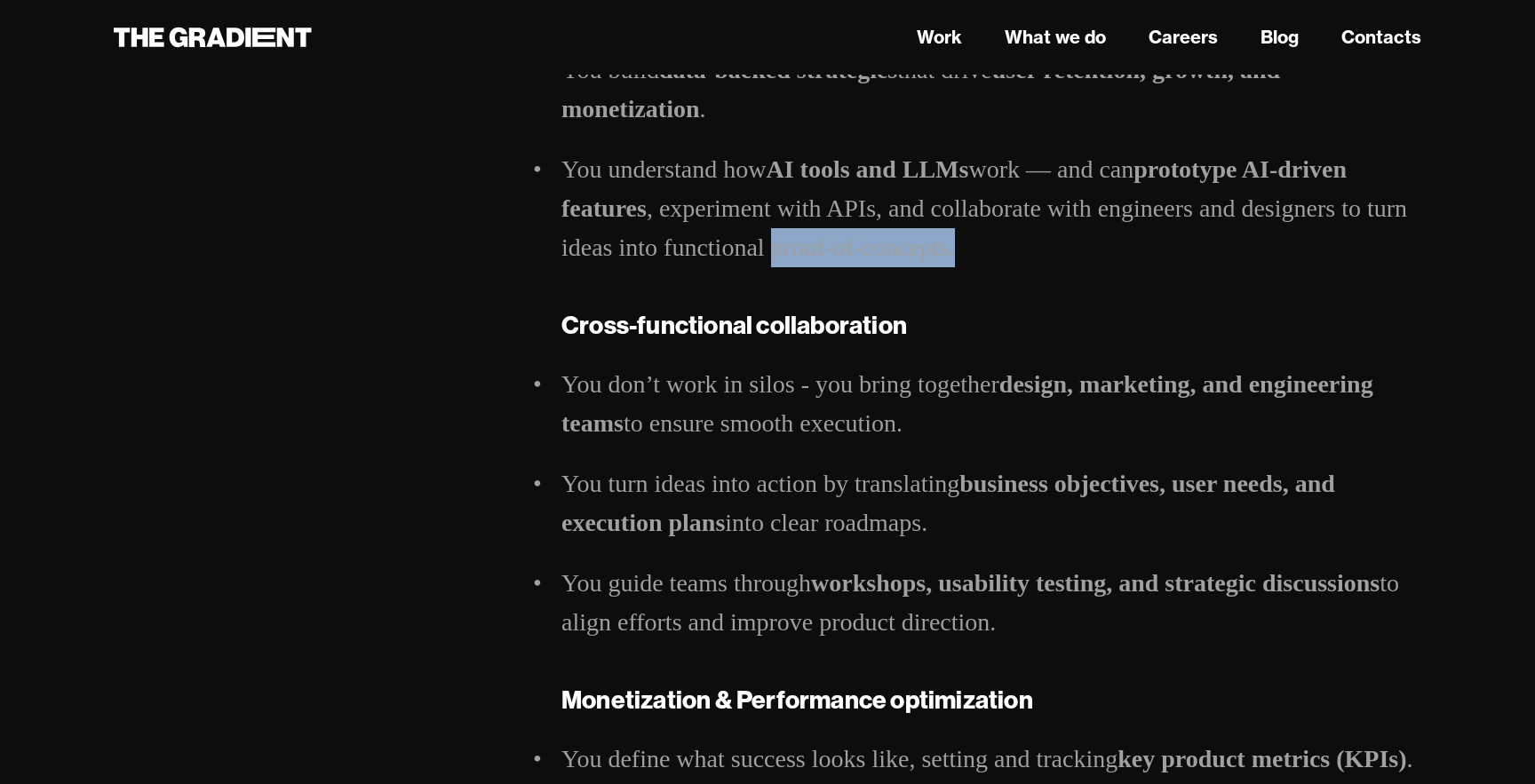
drag, startPoint x: 993, startPoint y: 268, endPoint x: 774, endPoint y: 259, distance: 219.2
click at [774, 259] on div "Product strategy & Market fit You shape product strategies that align with busi…" at bounding box center [991, 405] width 860 height 2051
click at [774, 259] on li "You understand how AI tools and LLMs work — and can prototype AI-driven feature…" at bounding box center [991, 208] width 860 height 118
drag, startPoint x: 774, startPoint y: 259, endPoint x: 946, endPoint y: 254, distance: 172.1
click at [946, 254] on li "You understand how AI tools and LLMs work — and can prototype AI-driven feature…" at bounding box center [991, 208] width 860 height 118
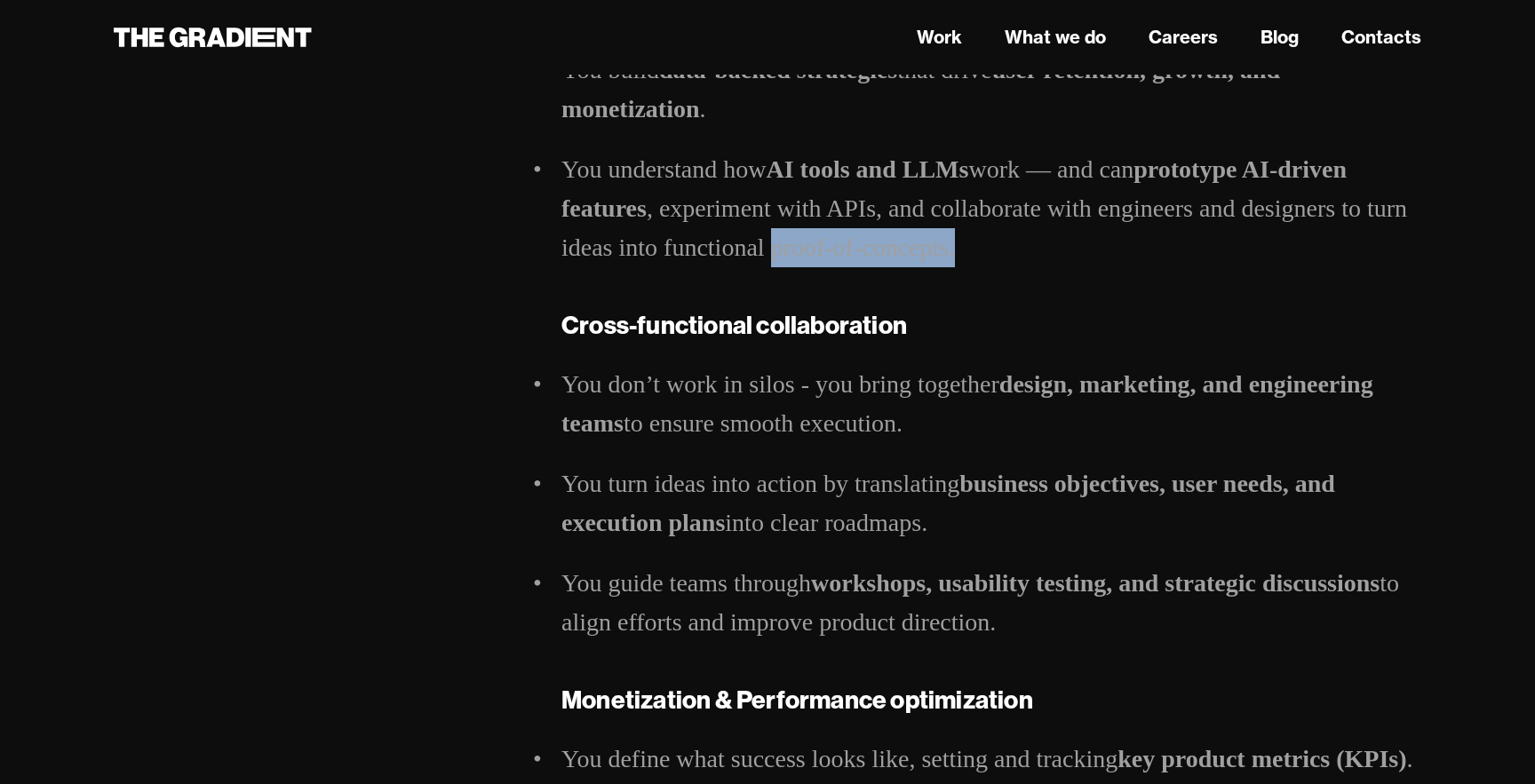
click at [946, 254] on li "You understand how AI tools and LLMs work — and can prototype AI-driven feature…" at bounding box center [991, 208] width 860 height 118
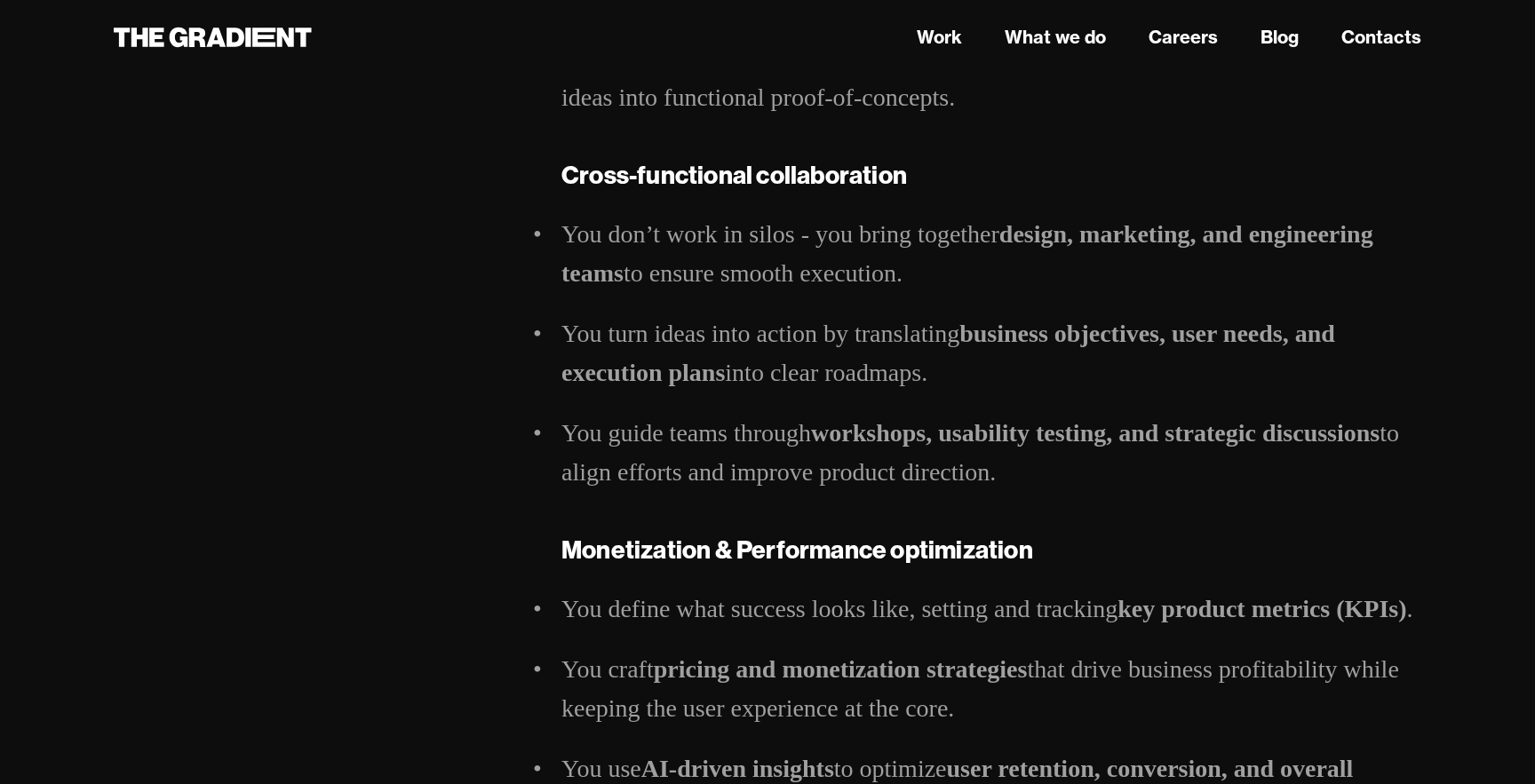
scroll to position [1704, 0]
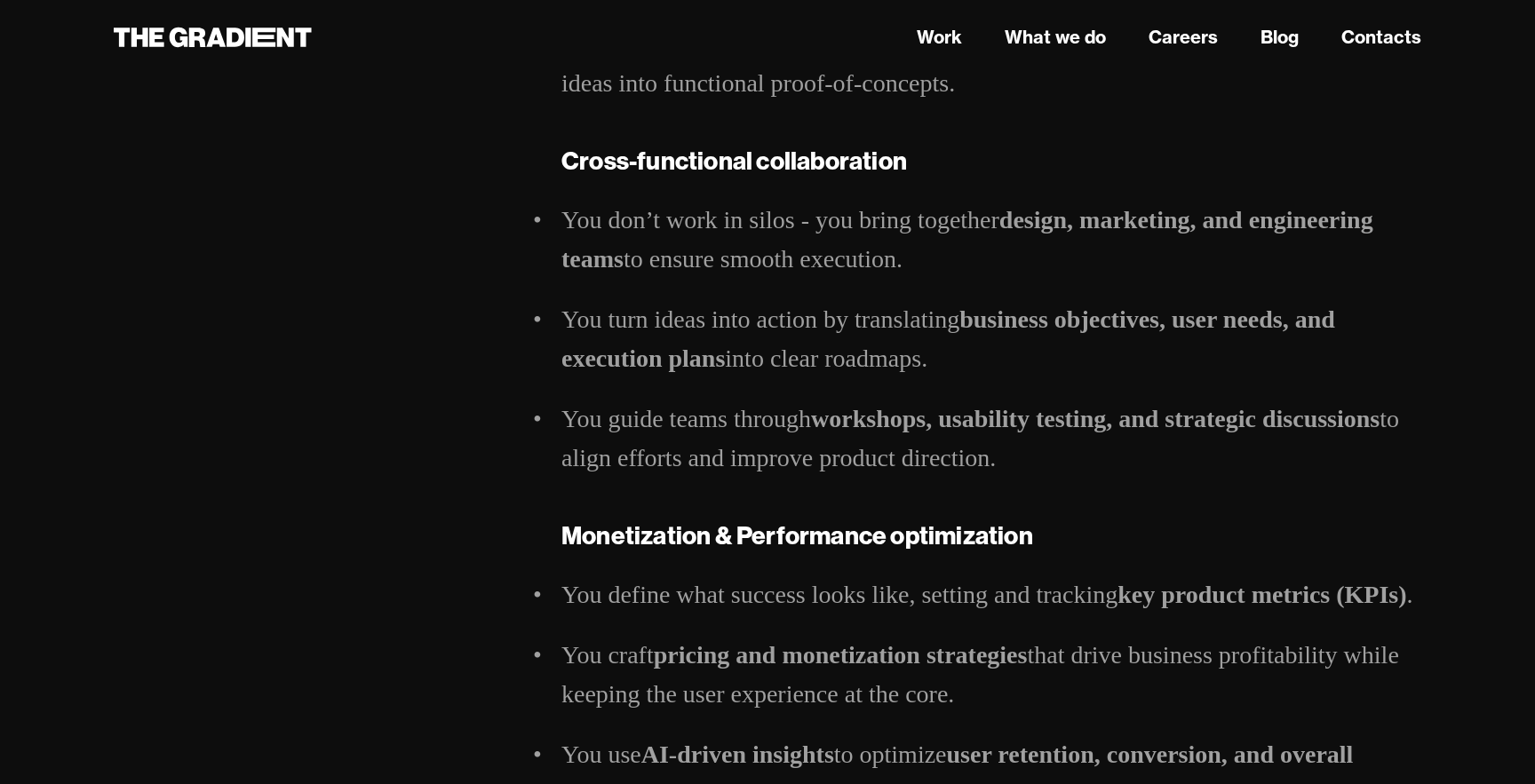
drag, startPoint x: 566, startPoint y: 215, endPoint x: 924, endPoint y: 269, distance: 362.0
click at [924, 269] on li "You don’t work in silos - you bring together design, marketing, and engineering…" at bounding box center [991, 239] width 860 height 78
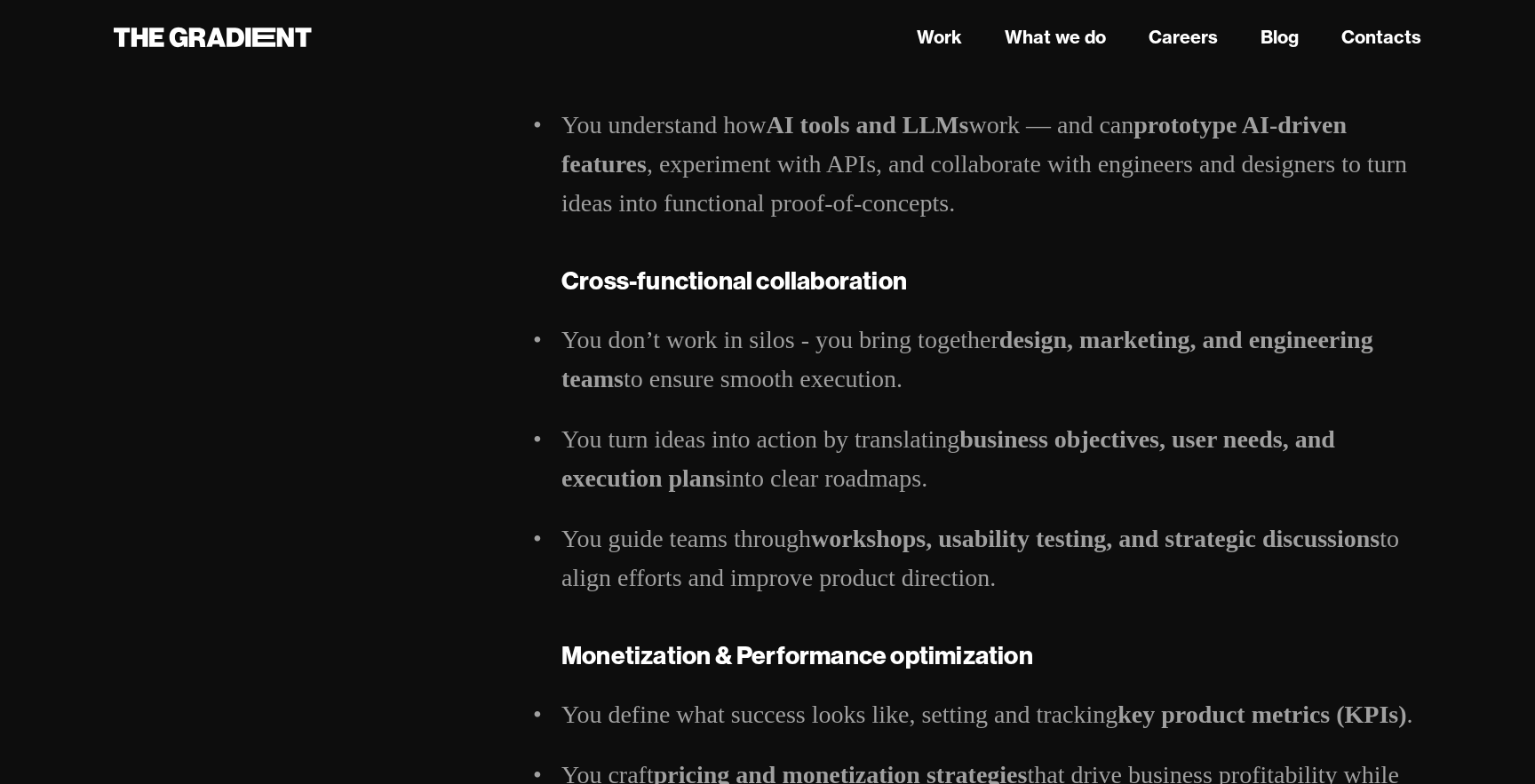
scroll to position [1566, 0]
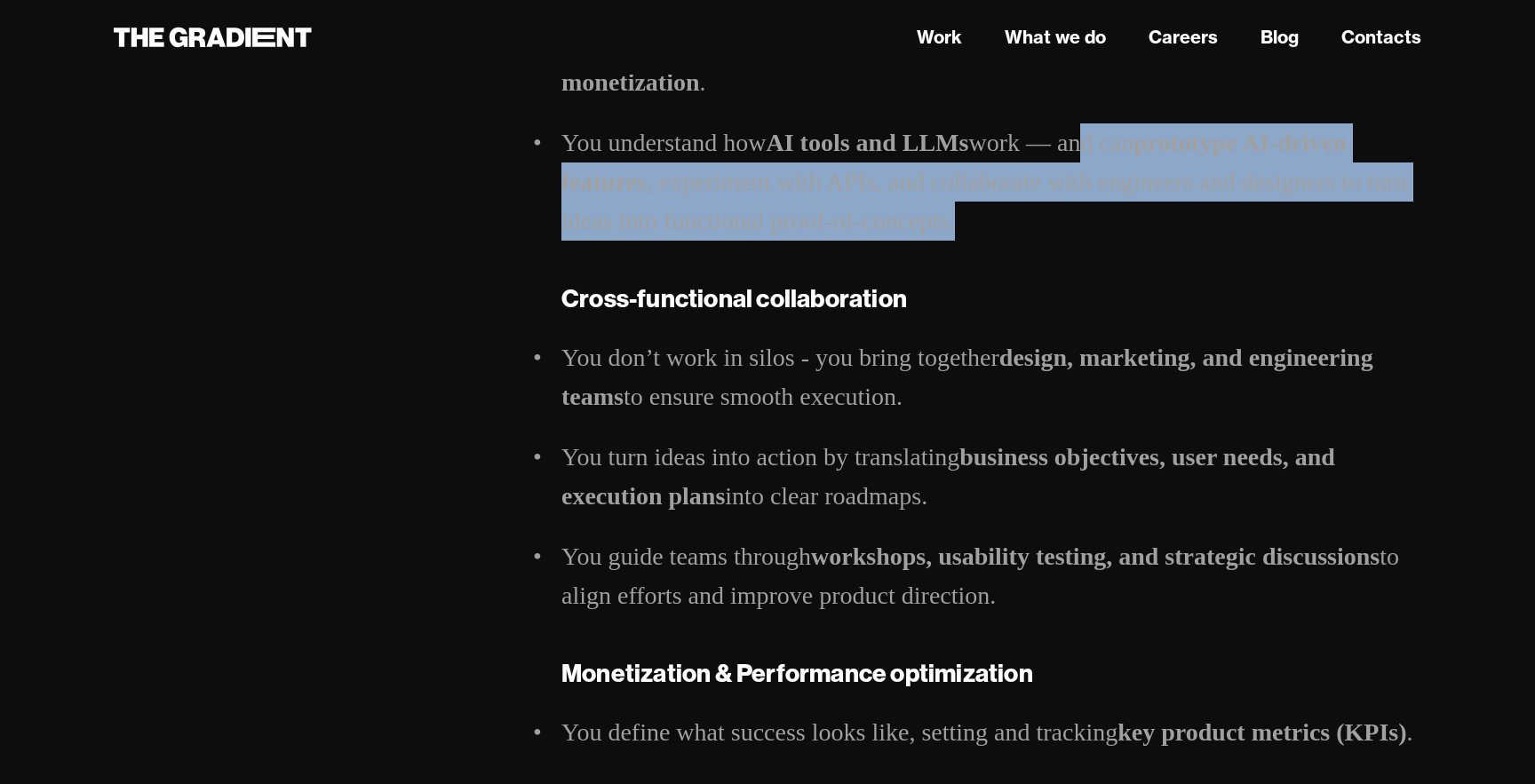
drag, startPoint x: 1008, startPoint y: 230, endPoint x: 1081, endPoint y: 142, distance: 114.3
click at [1081, 142] on li "You understand how AI tools and LLMs work — and can prototype AI-driven feature…" at bounding box center [991, 182] width 860 height 118
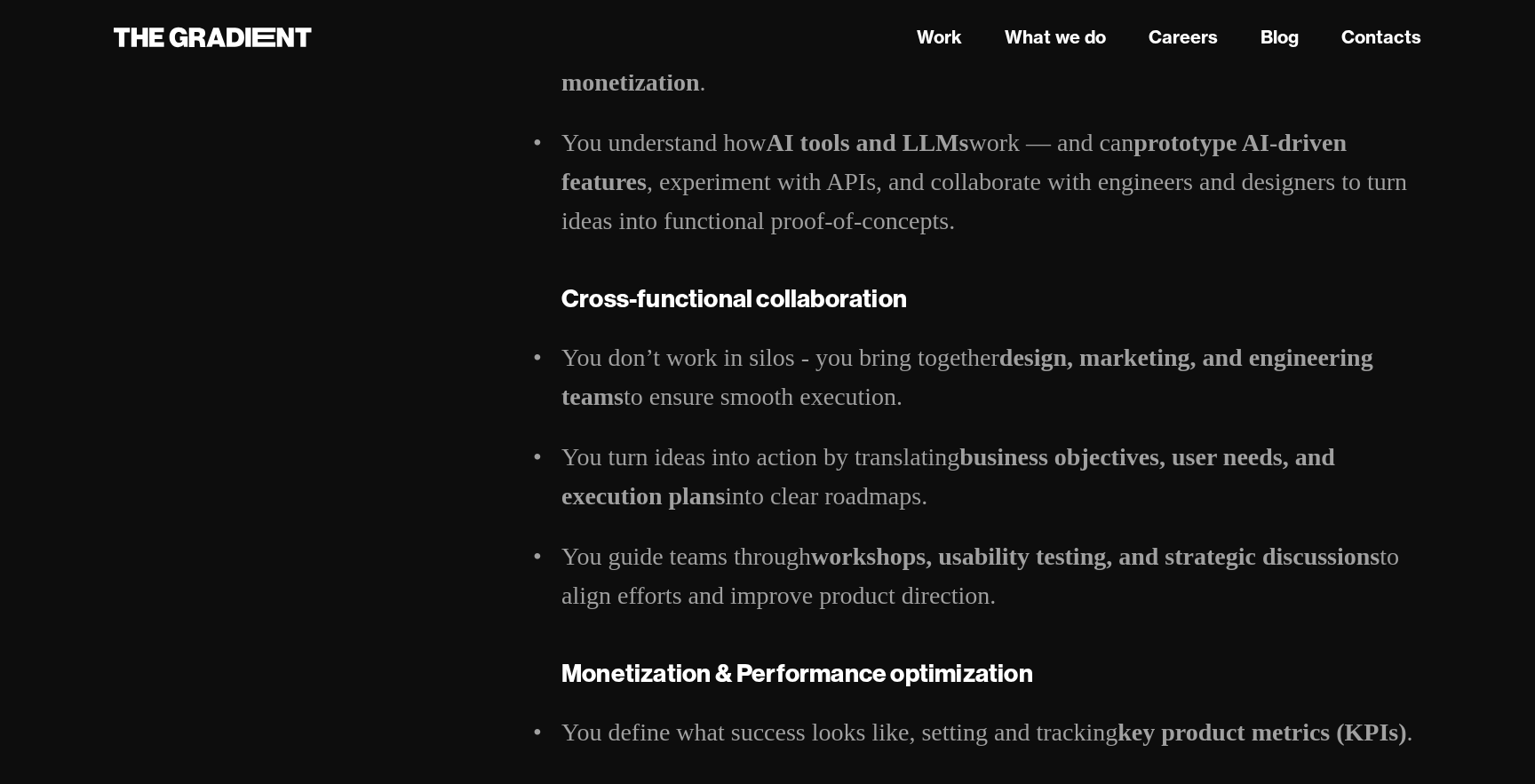
click at [1033, 176] on li "You understand how AI tools and LLMs work — and can prototype AI-driven feature…" at bounding box center [991, 182] width 860 height 118
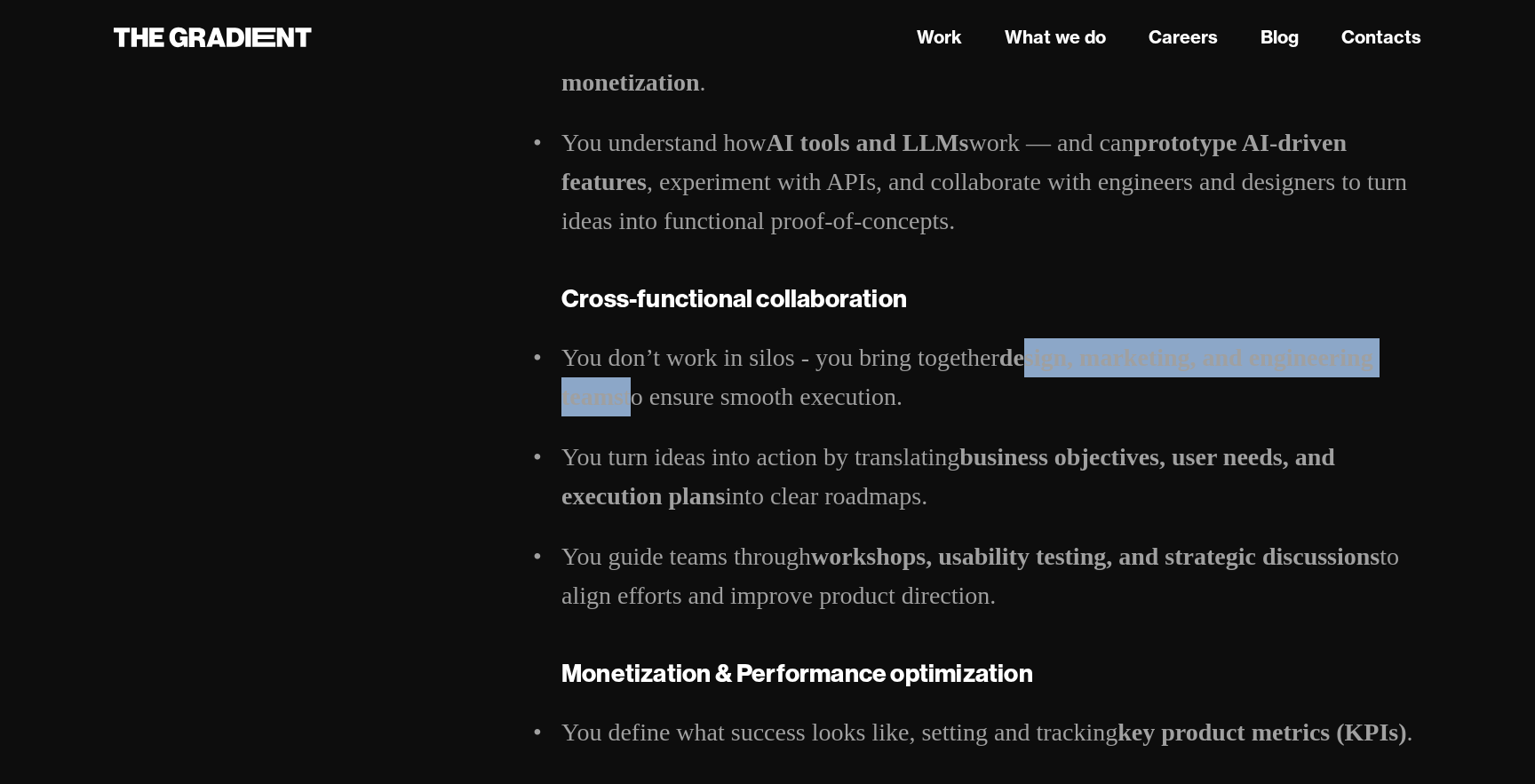
drag, startPoint x: 1034, startPoint y: 365, endPoint x: 626, endPoint y: 411, distance: 410.6
click at [626, 411] on li "You don’t work in silos - you bring together design, marketing, and engineering…" at bounding box center [991, 376] width 860 height 78
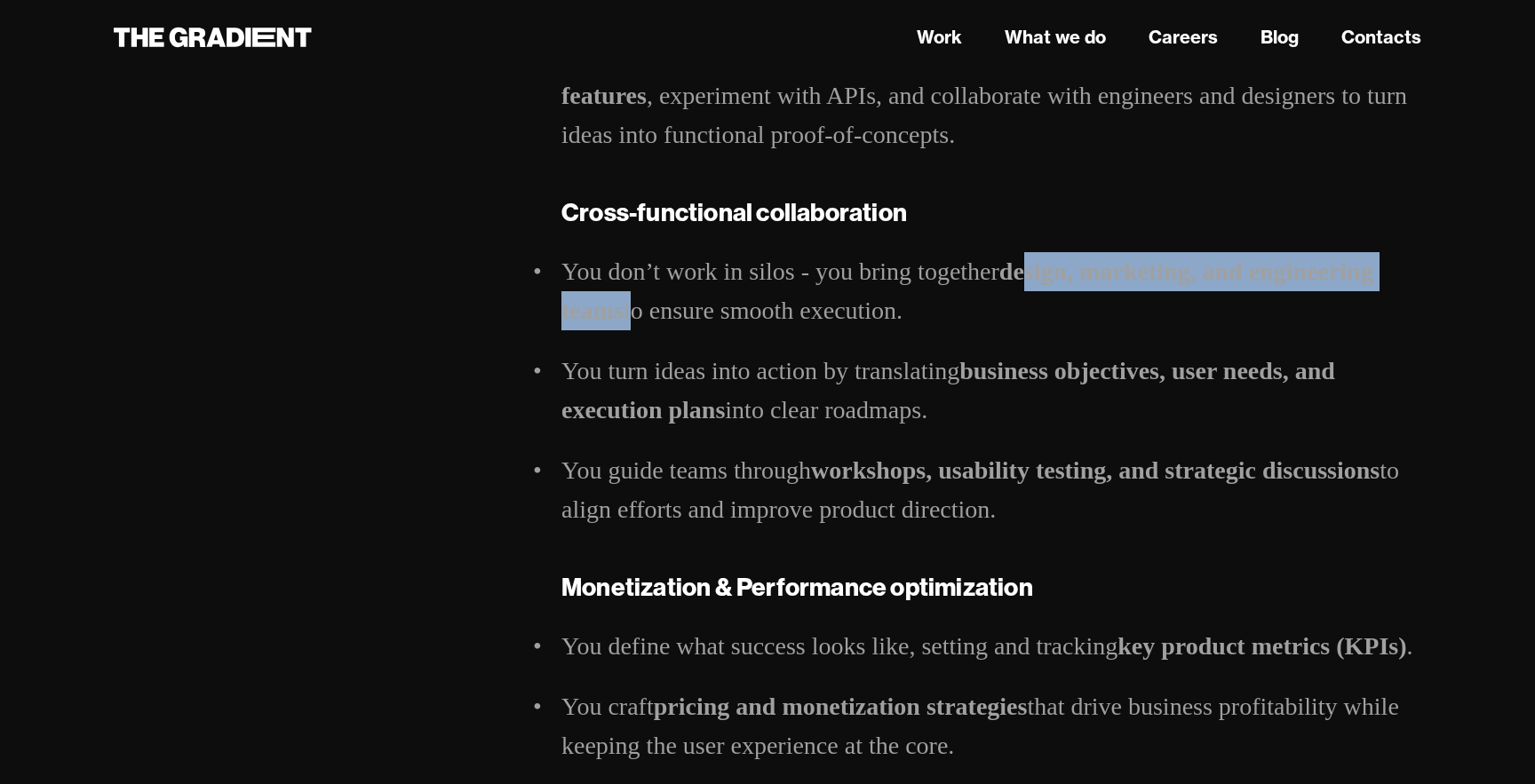
scroll to position [1654, 0]
drag, startPoint x: 1056, startPoint y: 376, endPoint x: 1071, endPoint y: 427, distance: 53.2
click at [1071, 427] on li "You turn ideas into action by translating business objectives, user needs, and …" at bounding box center [991, 390] width 860 height 78
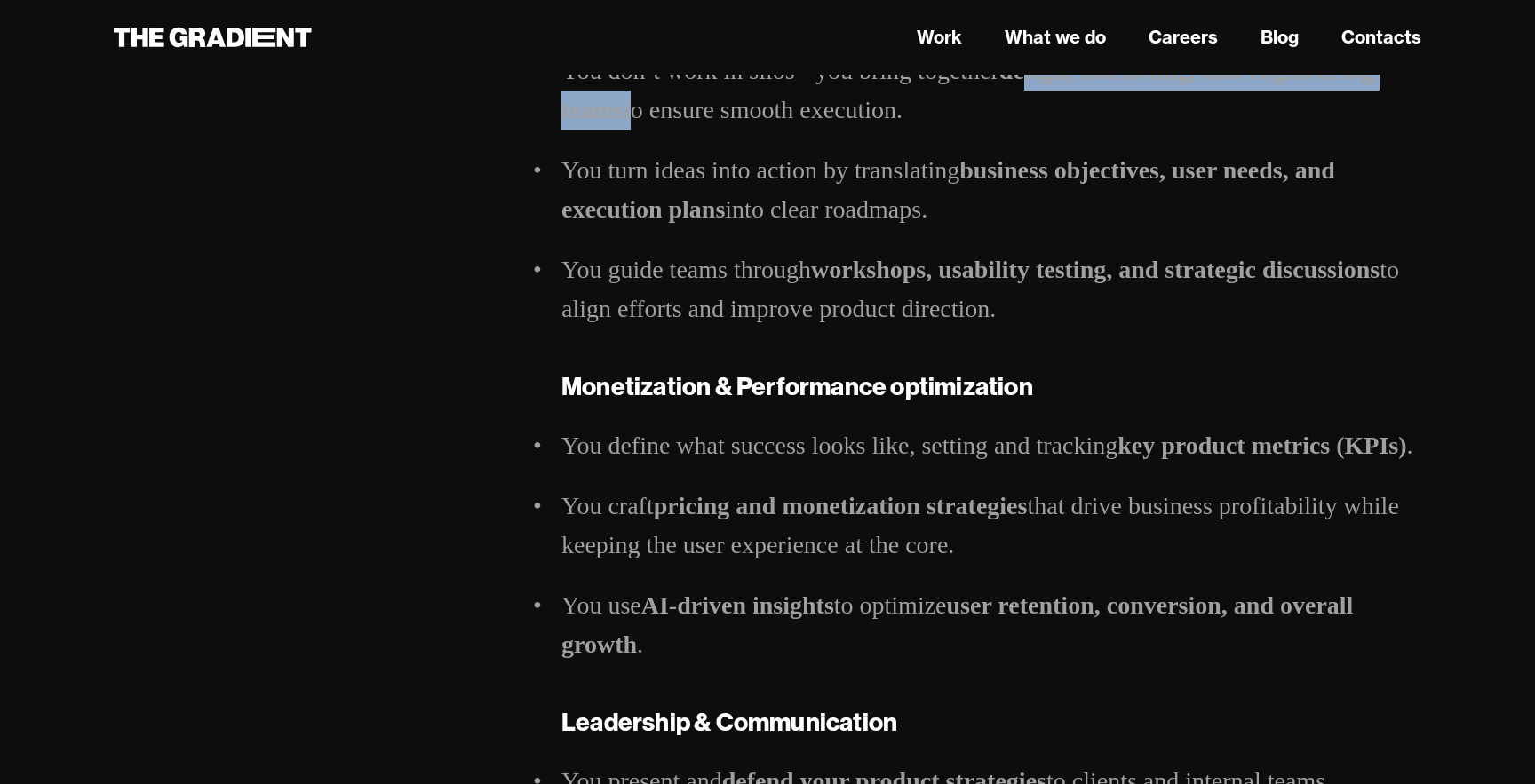
scroll to position [1864, 0]
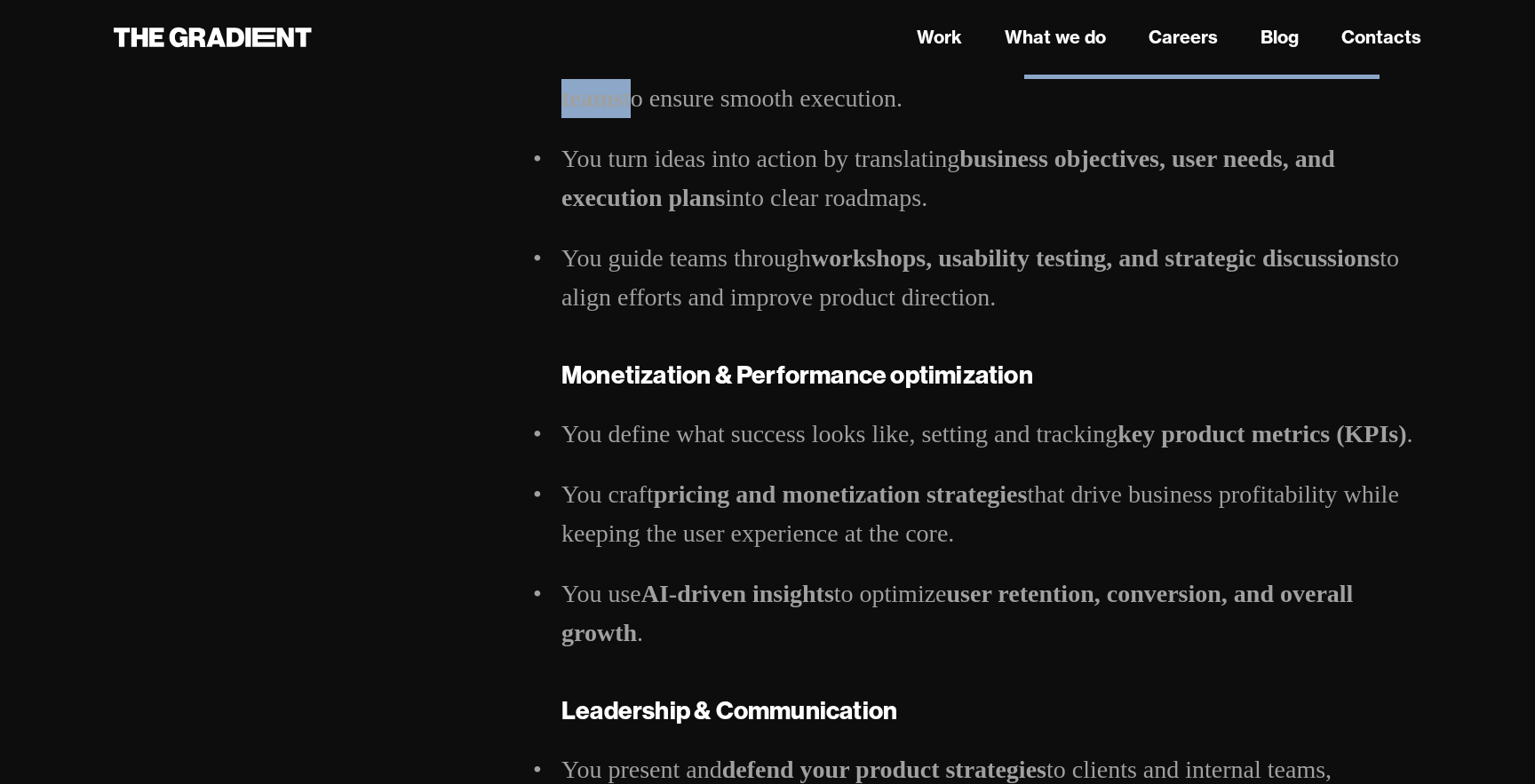
drag, startPoint x: 823, startPoint y: 259, endPoint x: 1319, endPoint y: 289, distance: 496.9
click at [1319, 289] on li "You guide teams through workshops, usability testing, and strategic discussions…" at bounding box center [991, 278] width 860 height 78
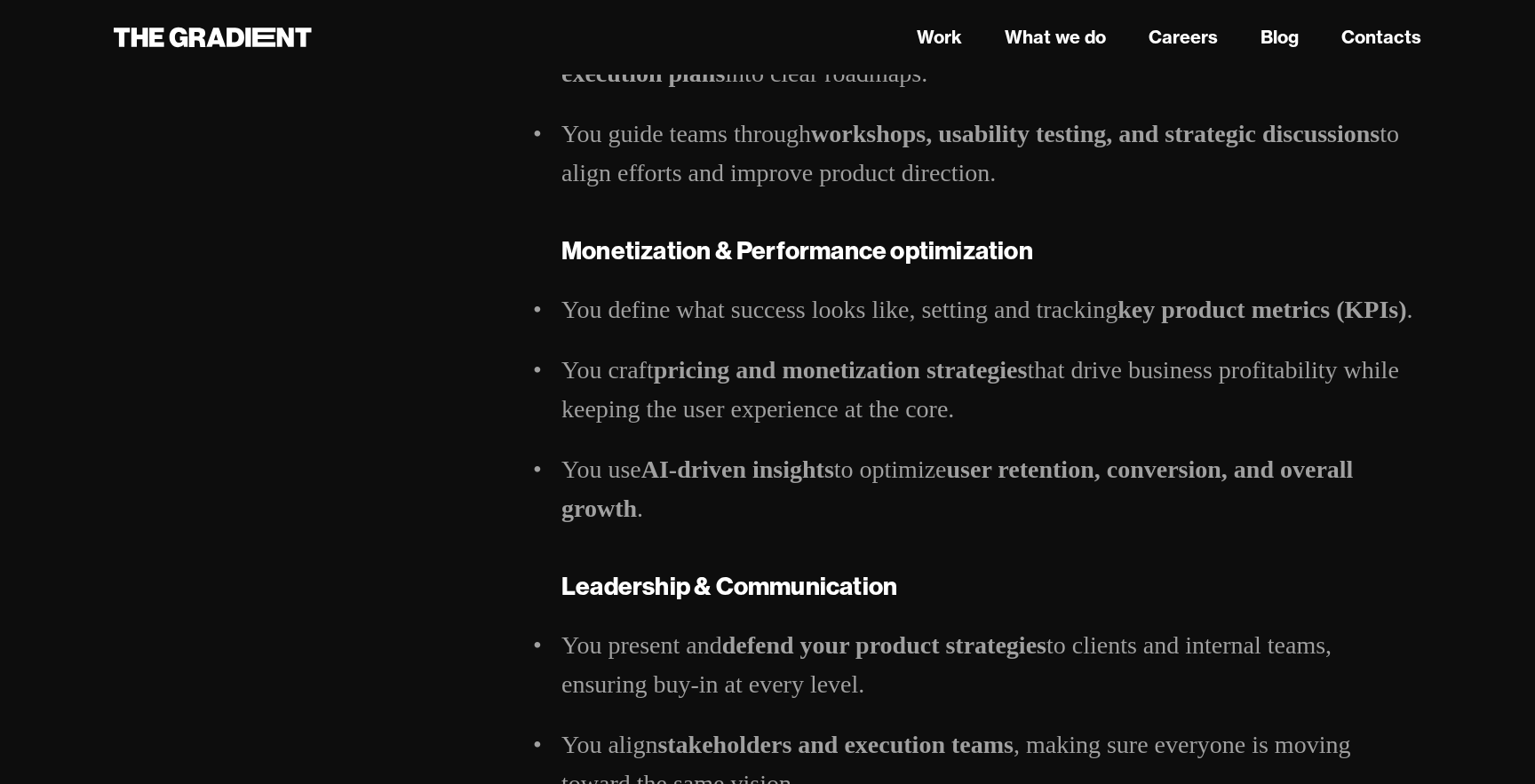
scroll to position [1996, 0]
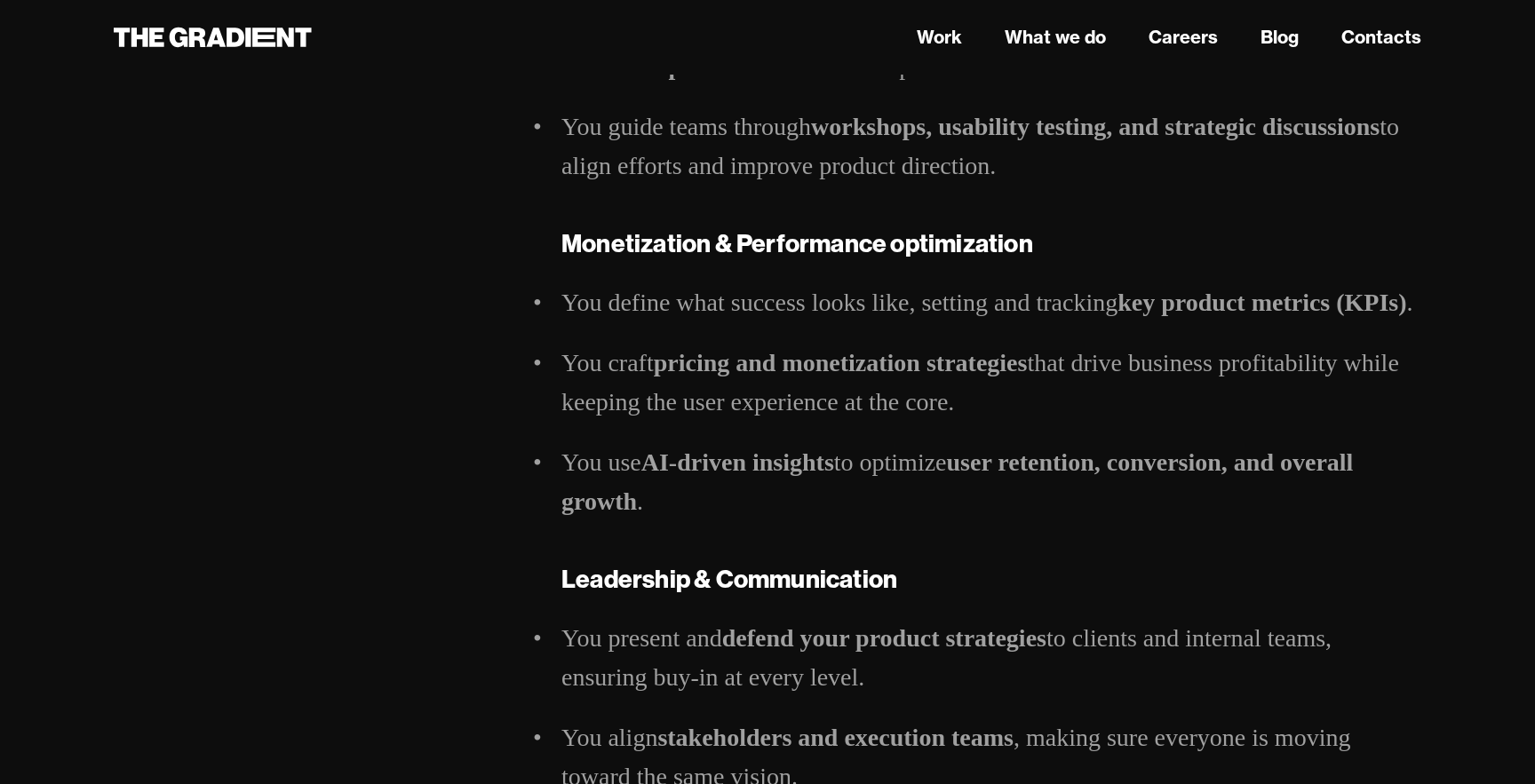
click at [1057, 331] on ul "You define what success looks like, setting and tracking key product metrics (K…" at bounding box center [991, 402] width 860 height 238
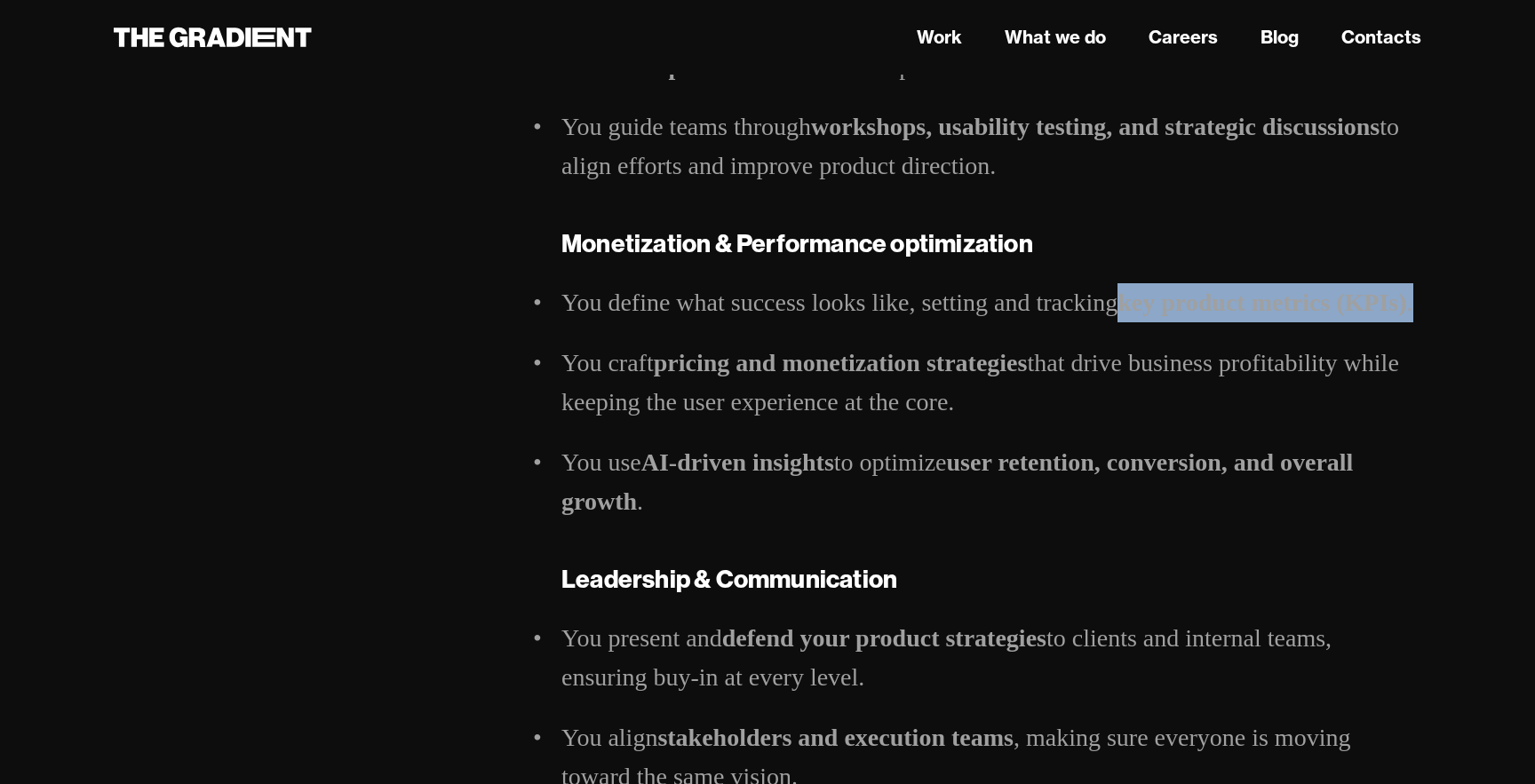
drag, startPoint x: 1127, startPoint y: 296, endPoint x: 1470, endPoint y: 301, distance: 343.0
click at [1470, 301] on main "Full time / Part time Lviv / Remote Product Strategist Hi, we are The Gradient …" at bounding box center [767, 248] width 1421 height 4312
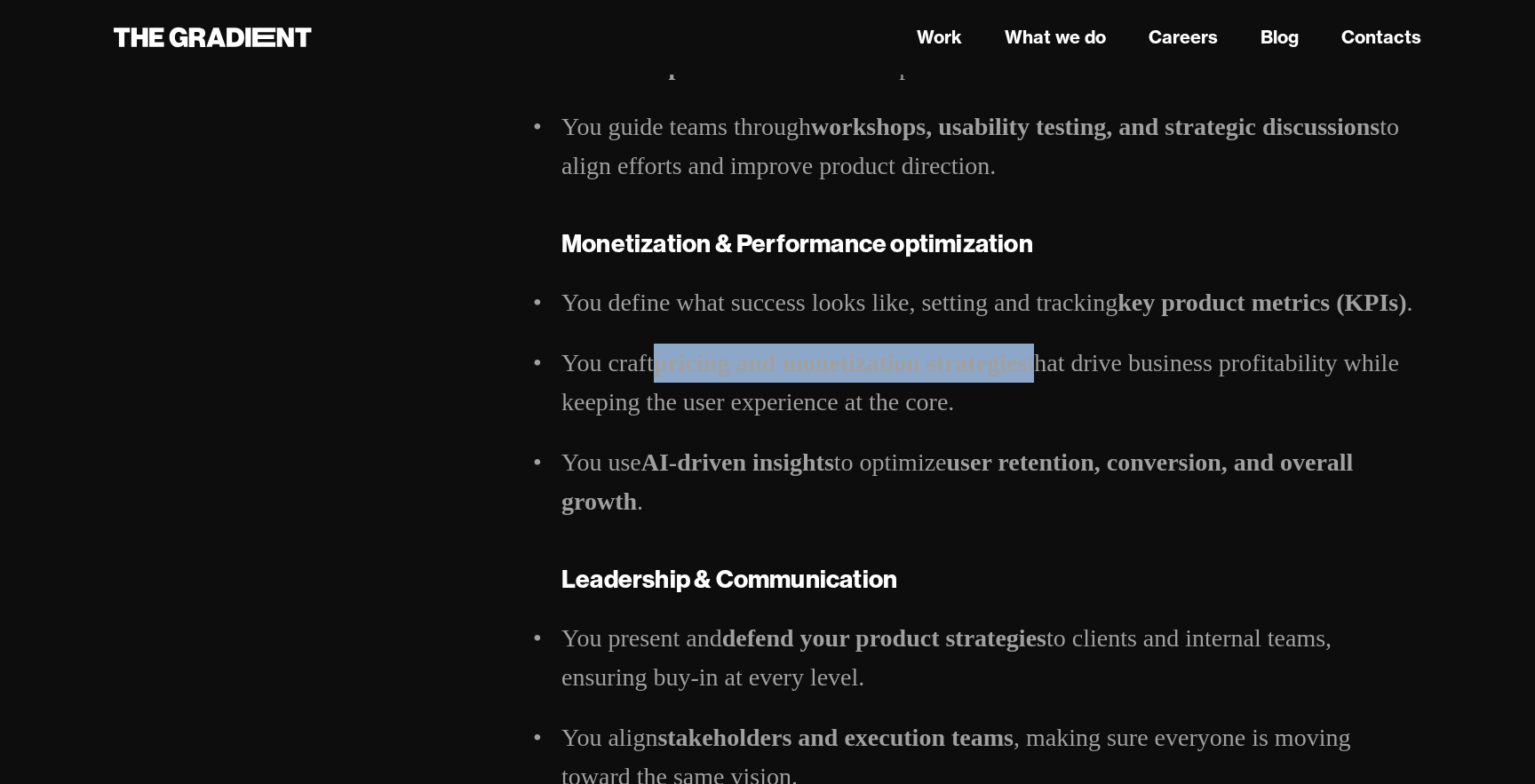
drag, startPoint x: 659, startPoint y: 374, endPoint x: 1042, endPoint y: 382, distance: 383.1
click at [1042, 382] on li "You craft pricing and monetization strategies that drive business profitability…" at bounding box center [991, 382] width 860 height 78
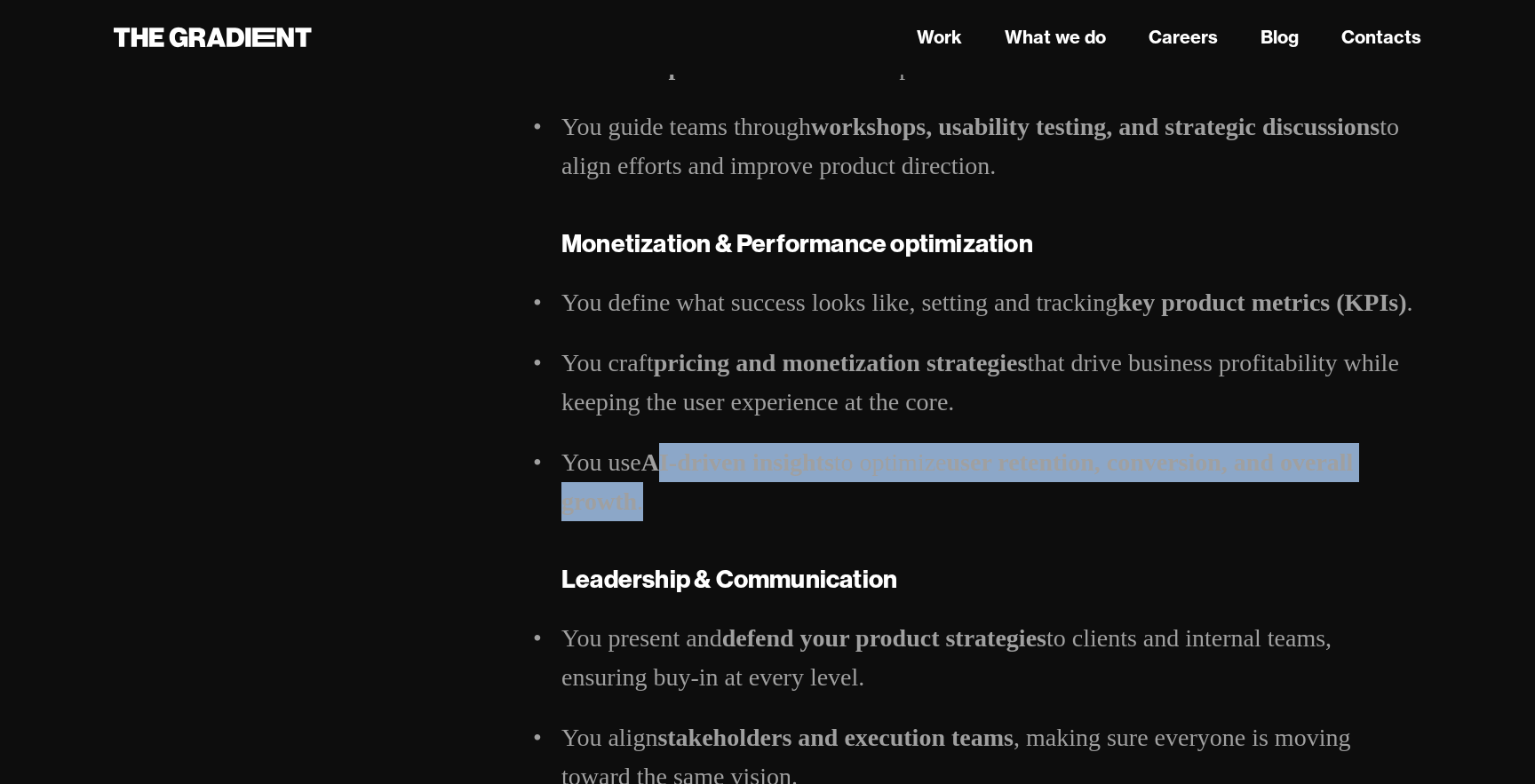
drag, startPoint x: 670, startPoint y: 458, endPoint x: 1247, endPoint y: 483, distance: 577.5
click at [1247, 483] on li "You use AI-driven insights to optimize user retention, conversion, and overall …" at bounding box center [991, 482] width 860 height 78
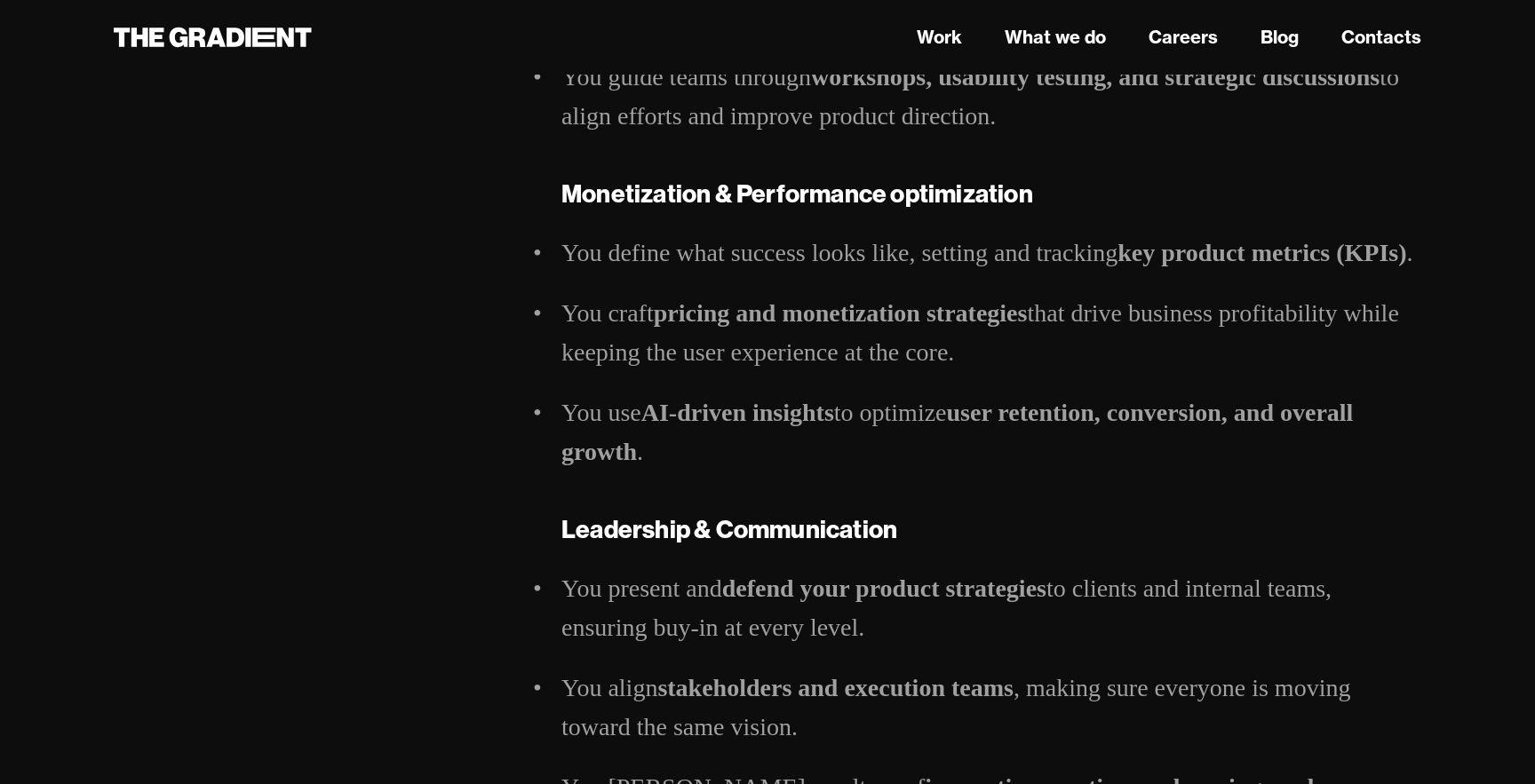
scroll to position [2048, 0]
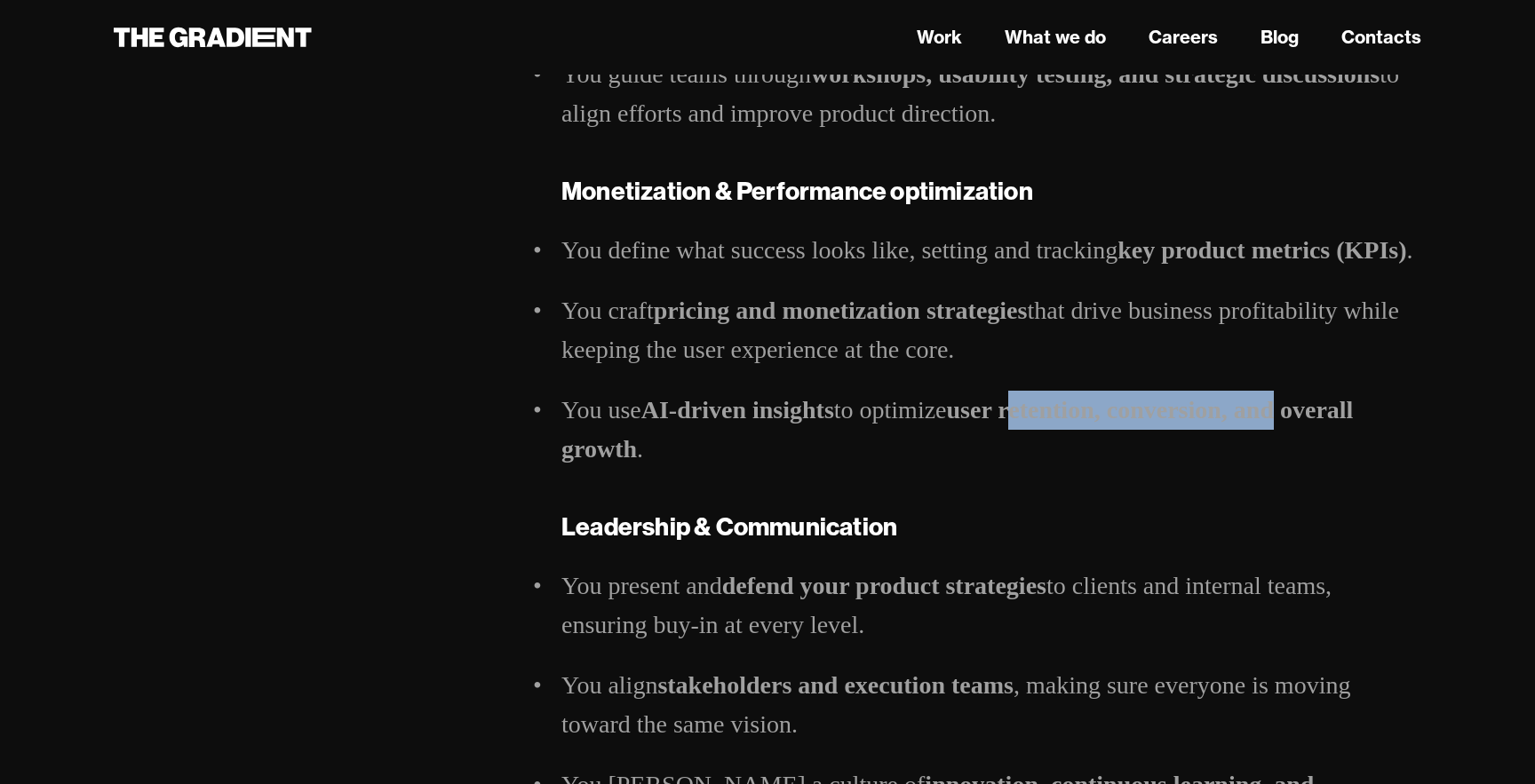
drag, startPoint x: 1024, startPoint y: 412, endPoint x: 1294, endPoint y: 412, distance: 270.0
click at [1294, 412] on strong "user retention, conversion, and overall growth" at bounding box center [957, 429] width 792 height 67
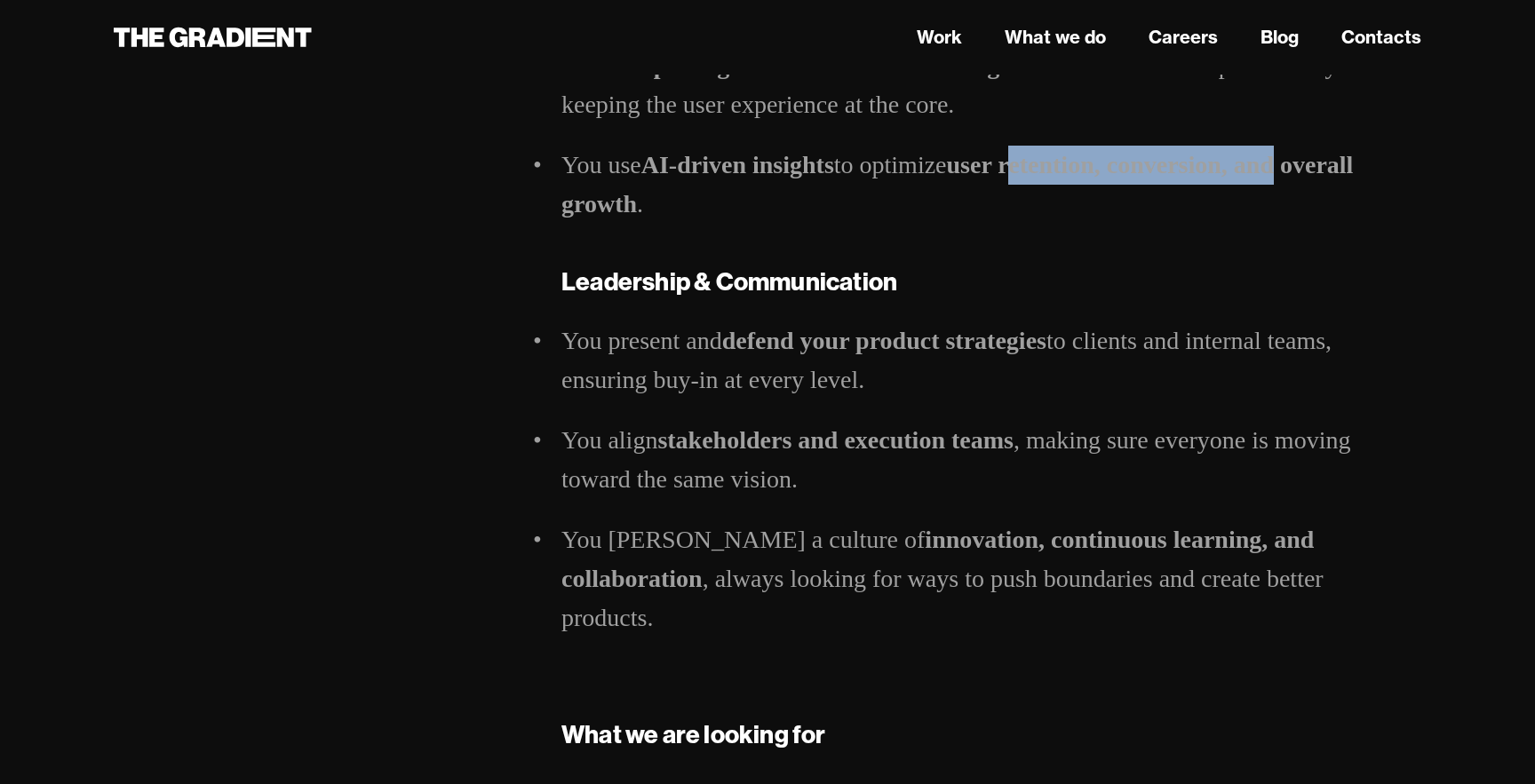
scroll to position [2296, 0]
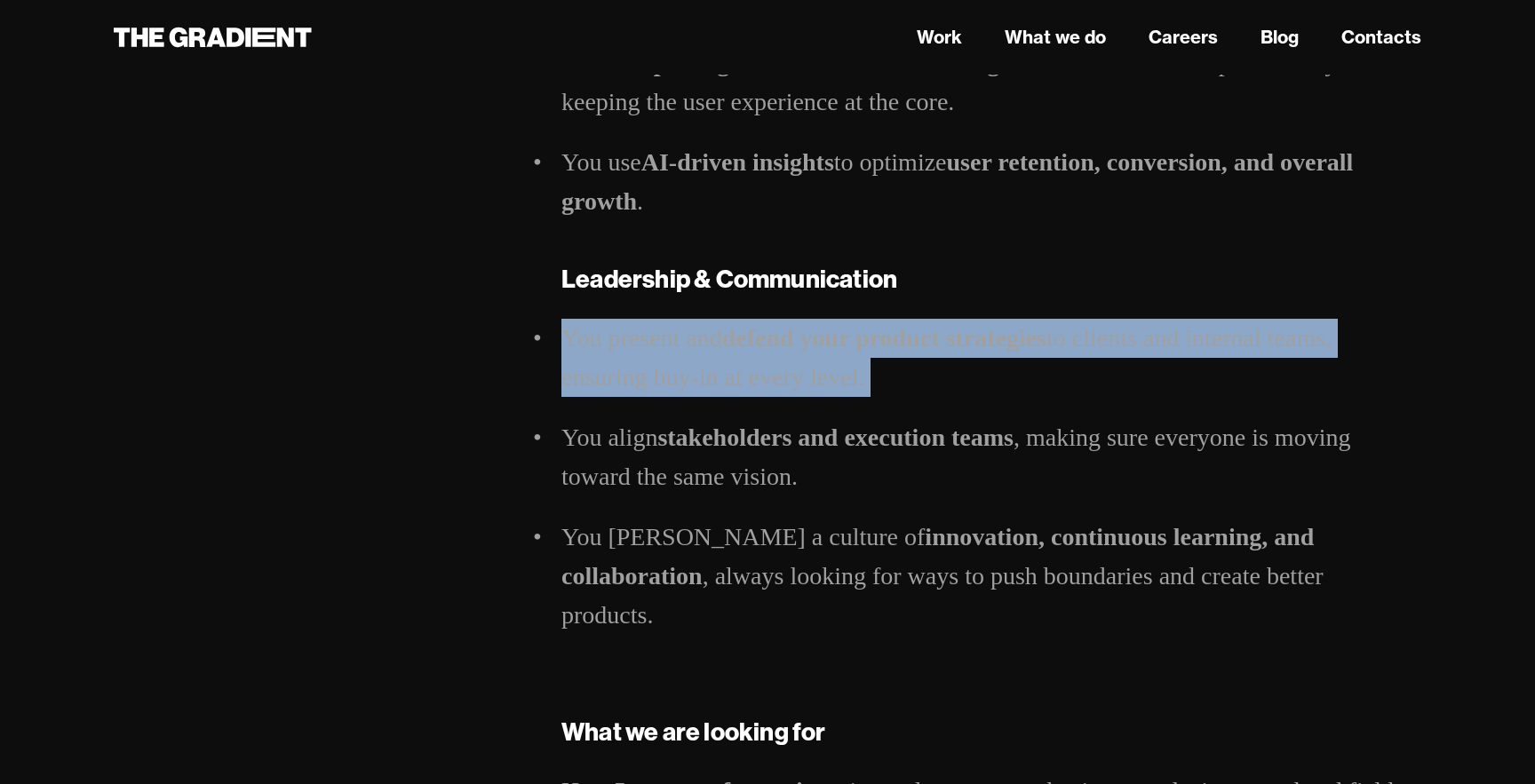
drag, startPoint x: 561, startPoint y: 338, endPoint x: 999, endPoint y: 409, distance: 443.7
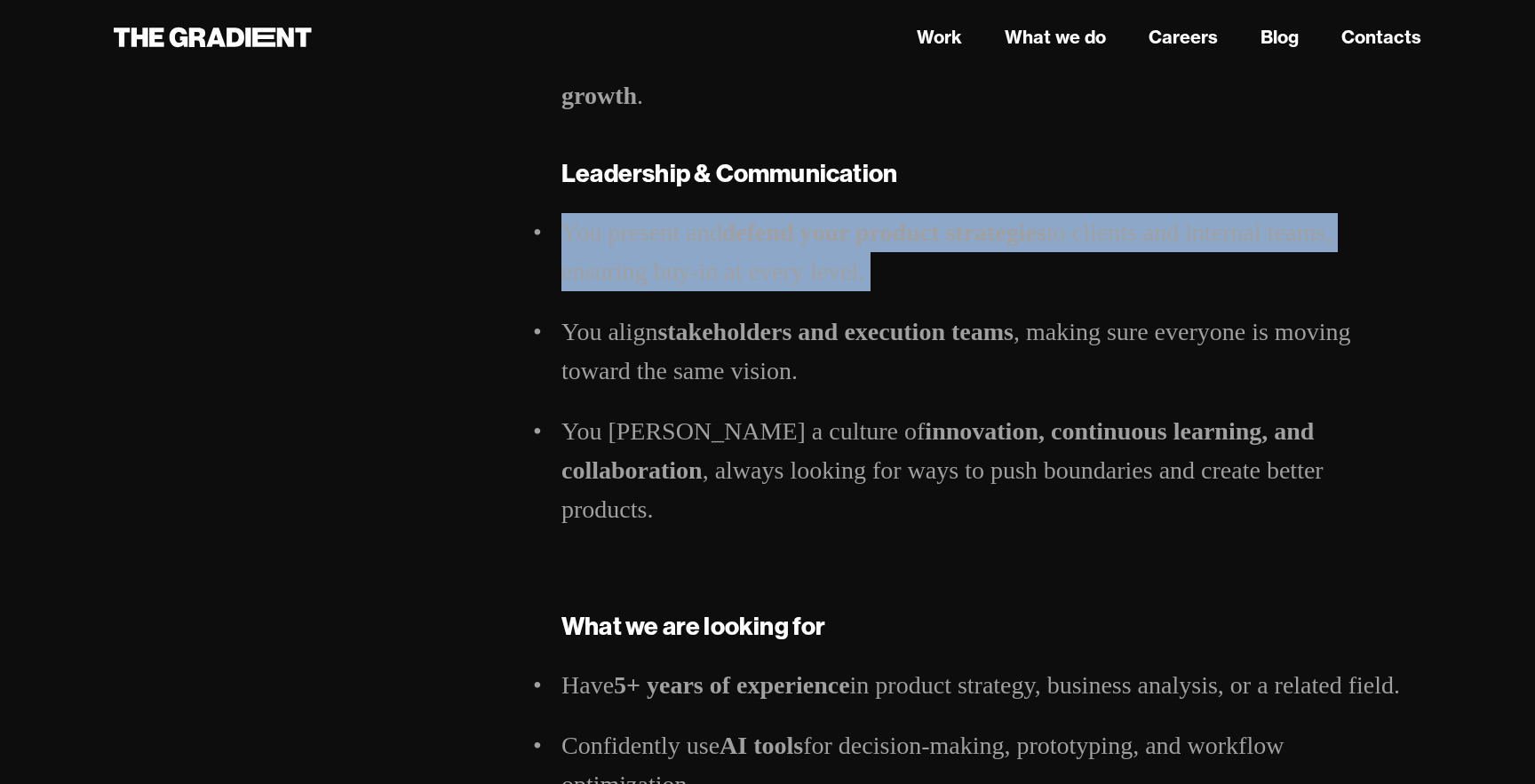
scroll to position [2406, 0]
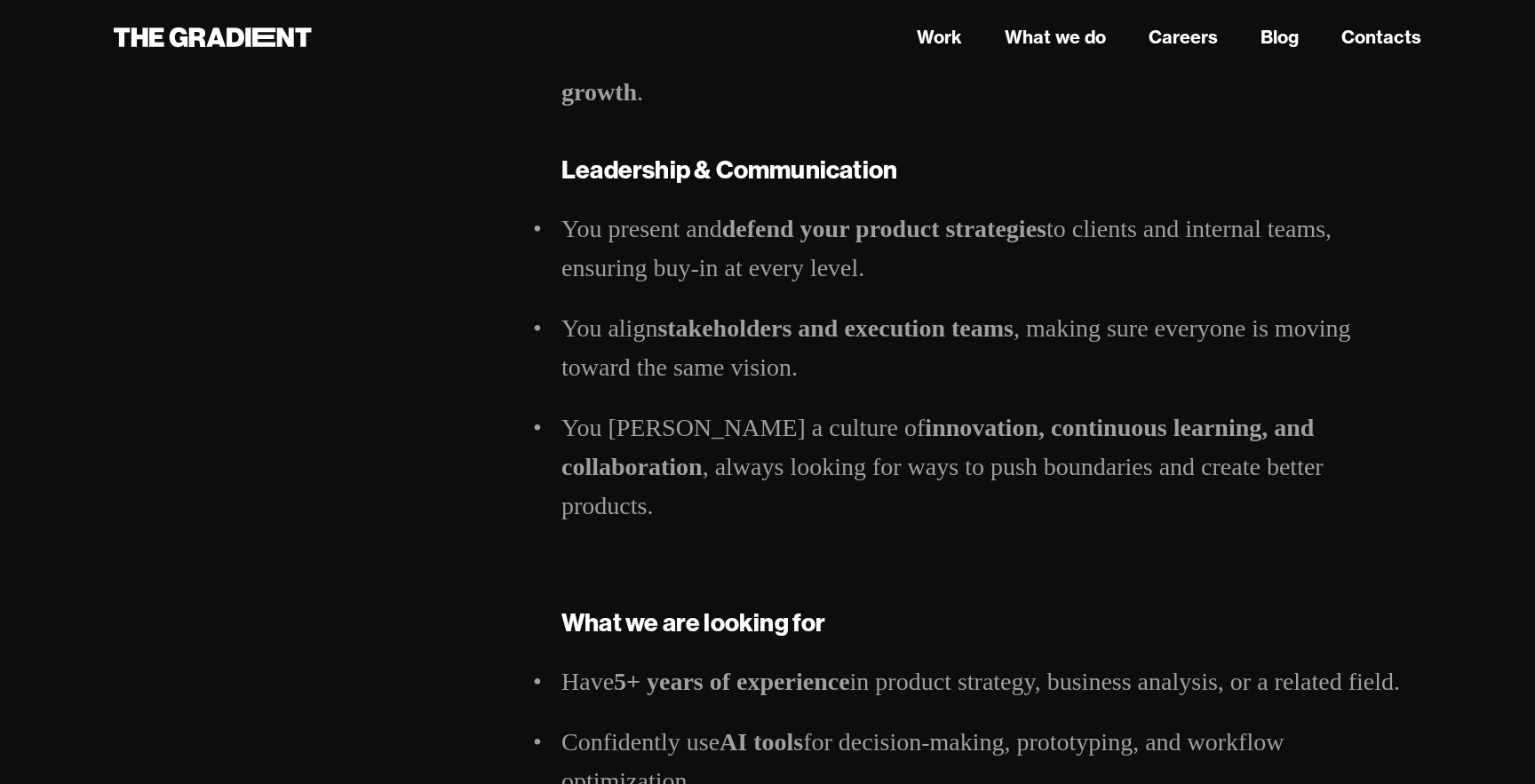
click at [999, 409] on li "You [PERSON_NAME] a culture of innovation, continuous learning, and collaborati…" at bounding box center [991, 467] width 860 height 118
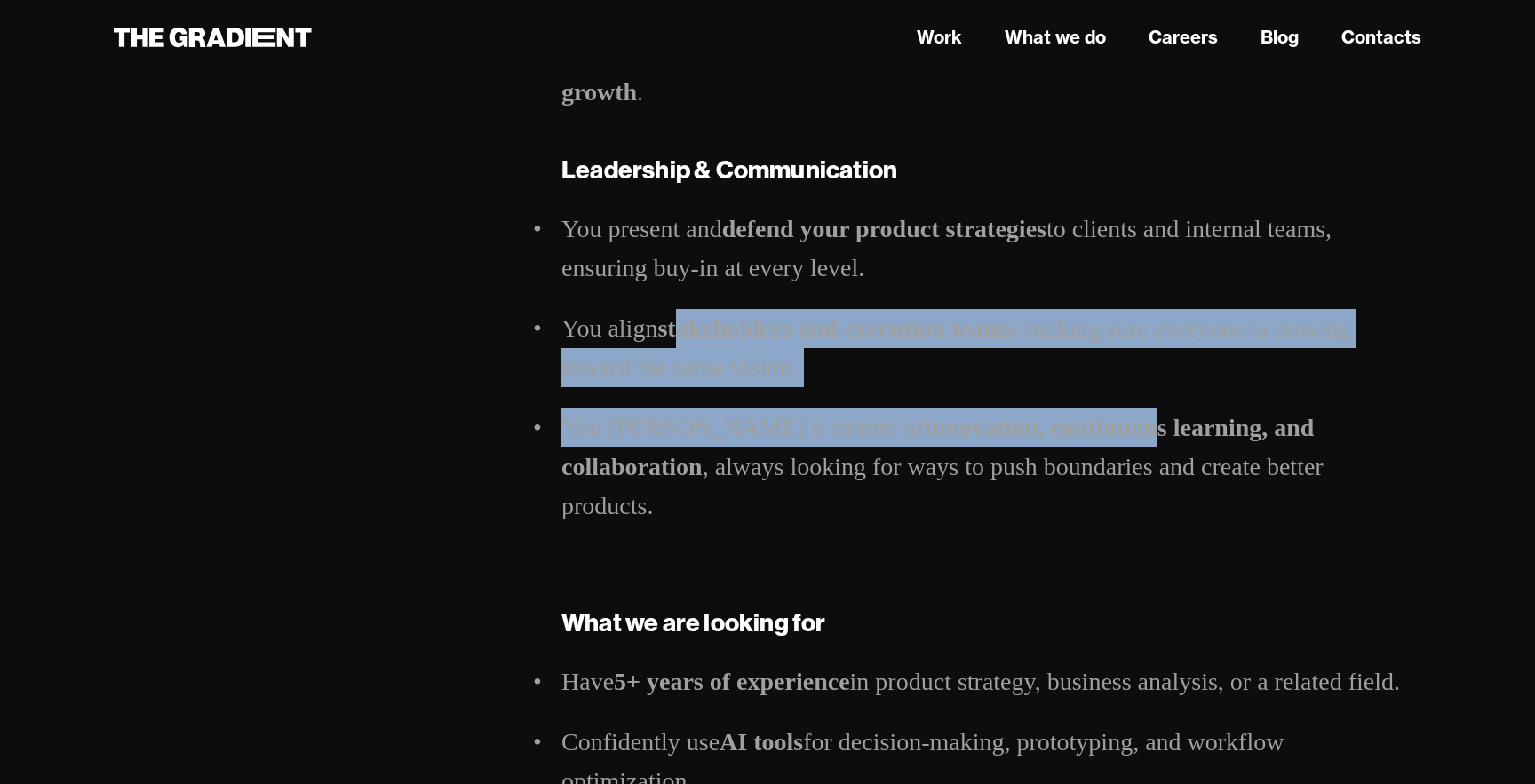
drag, startPoint x: 684, startPoint y: 337, endPoint x: 1019, endPoint y: 408, distance: 342.4
click at [1019, 408] on ul "You present and defend your product strategies to clients and internal teams, e…" at bounding box center [991, 368] width 860 height 316
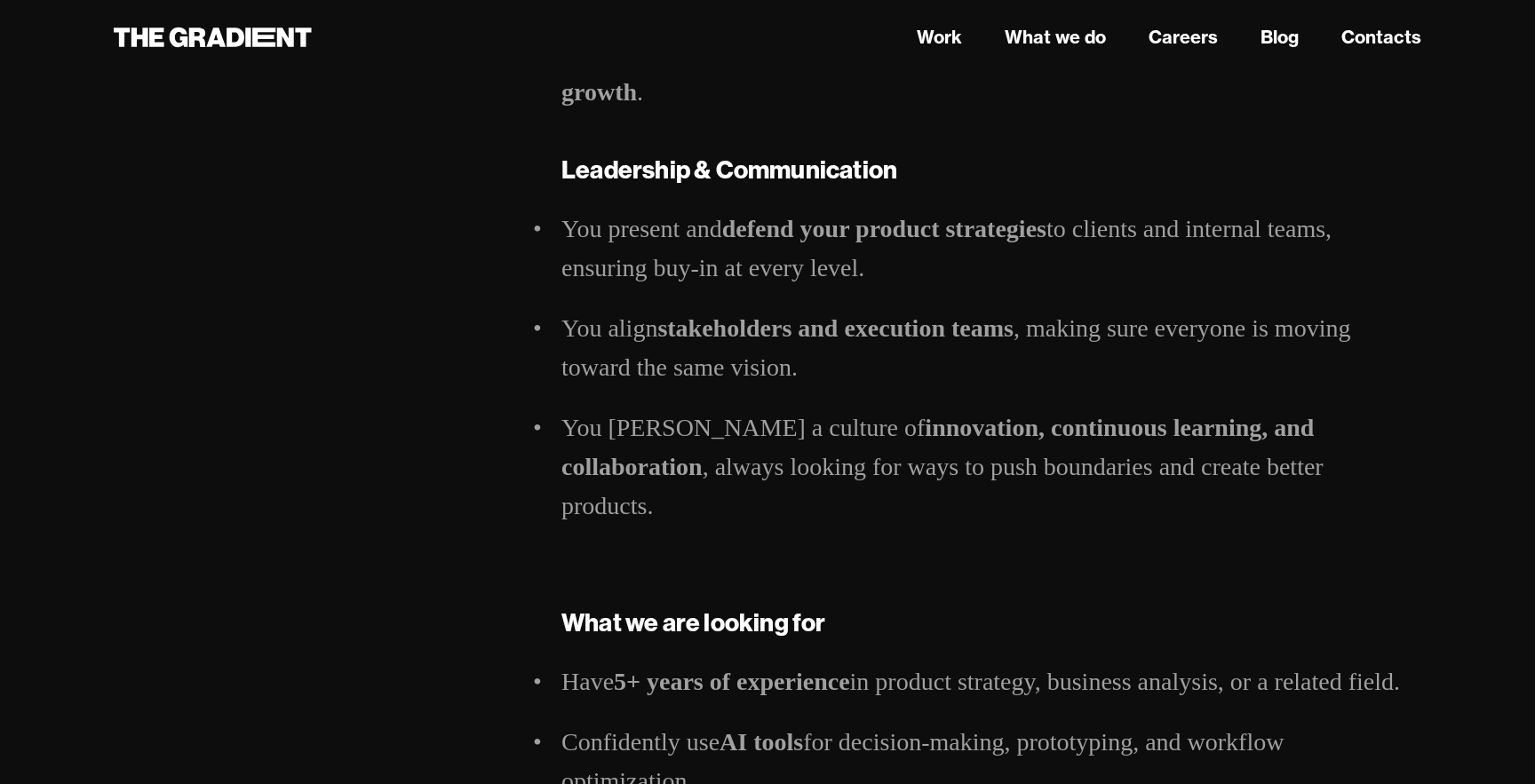
click at [870, 444] on li "You [PERSON_NAME] a culture of innovation, continuous learning, and collaborati…" at bounding box center [991, 467] width 860 height 118
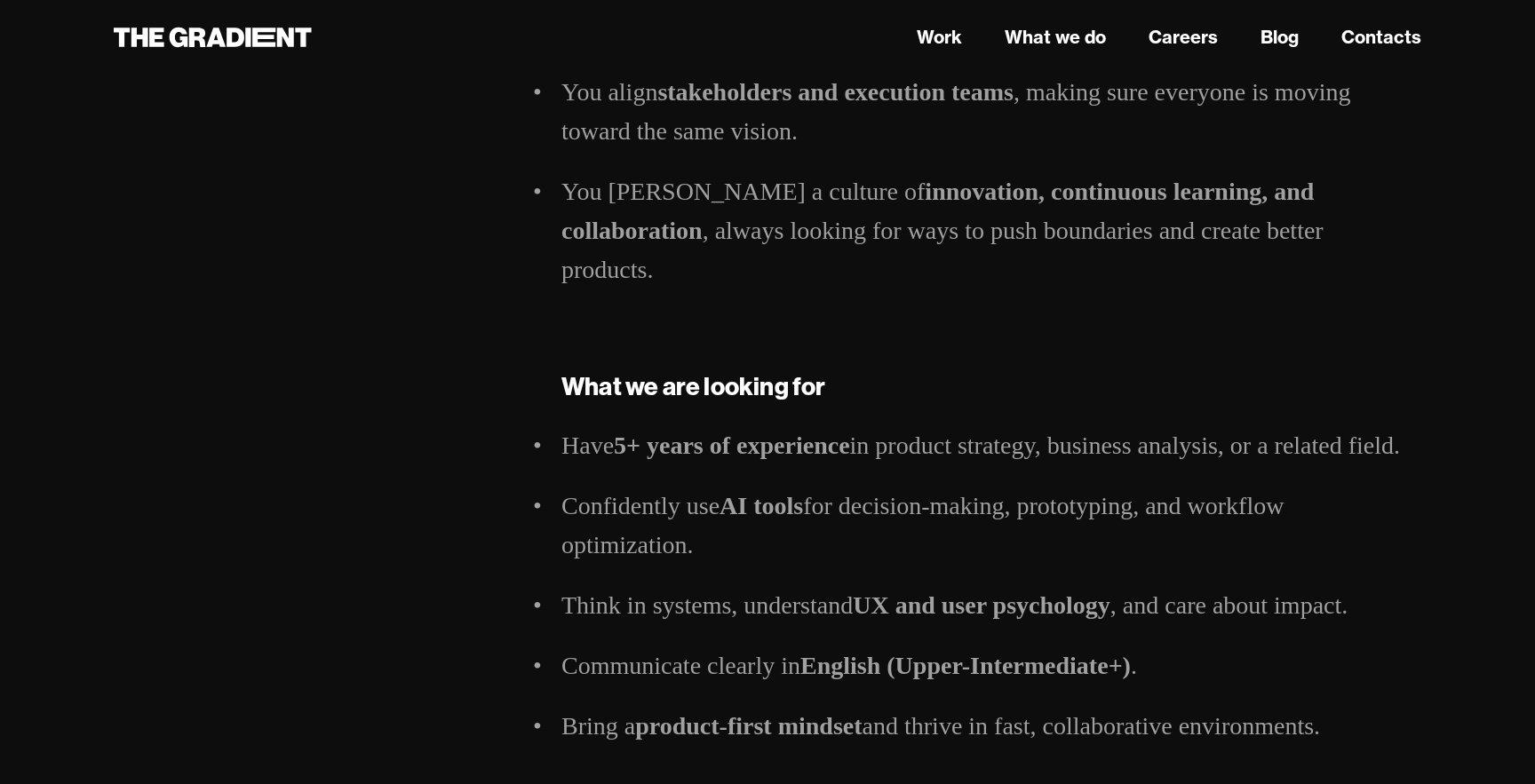
scroll to position [2645, 0]
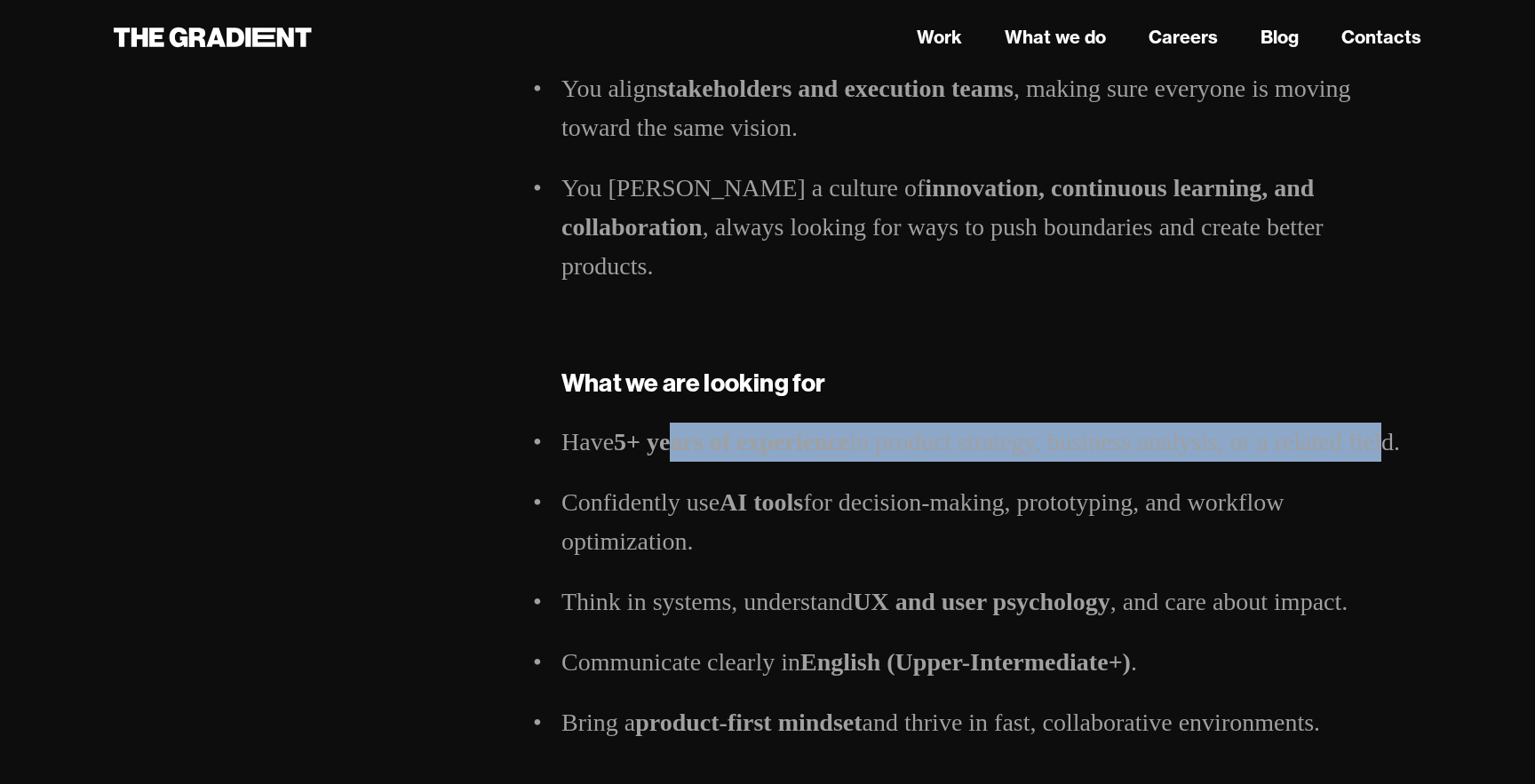
drag, startPoint x: 683, startPoint y: 408, endPoint x: 1381, endPoint y: 399, distance: 698.1
click at [1381, 423] on li "Have 5+ years of experience in product strategy, business analysis, or a relate…" at bounding box center [991, 442] width 860 height 40
drag, startPoint x: 1416, startPoint y: 399, endPoint x: 557, endPoint y: 420, distance: 859.3
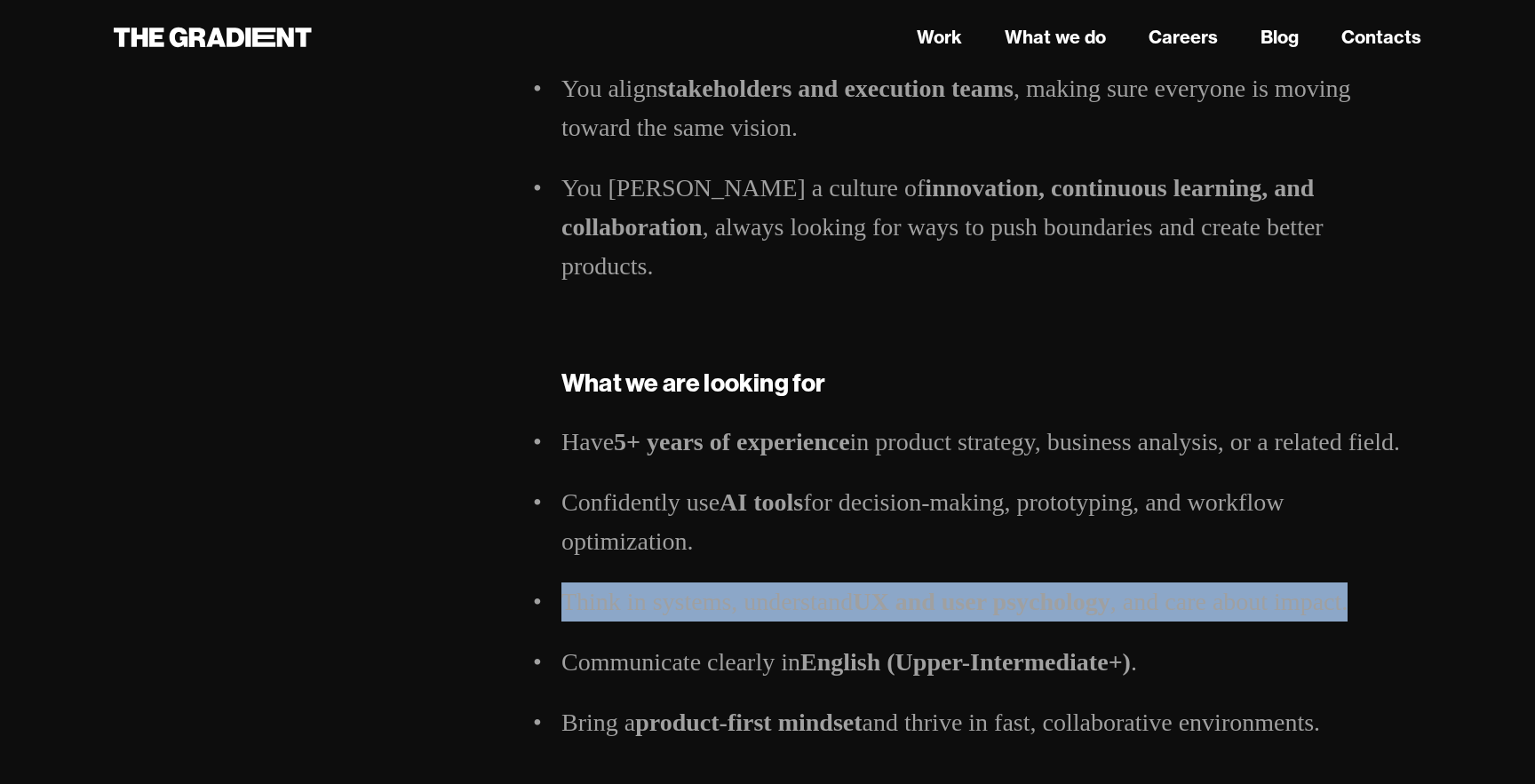
drag, startPoint x: 562, startPoint y: 565, endPoint x: 1388, endPoint y: 576, distance: 826.1
click at [1388, 583] on li "Think in systems, understand UX and user psychology , and care about impact." at bounding box center [991, 602] width 860 height 40
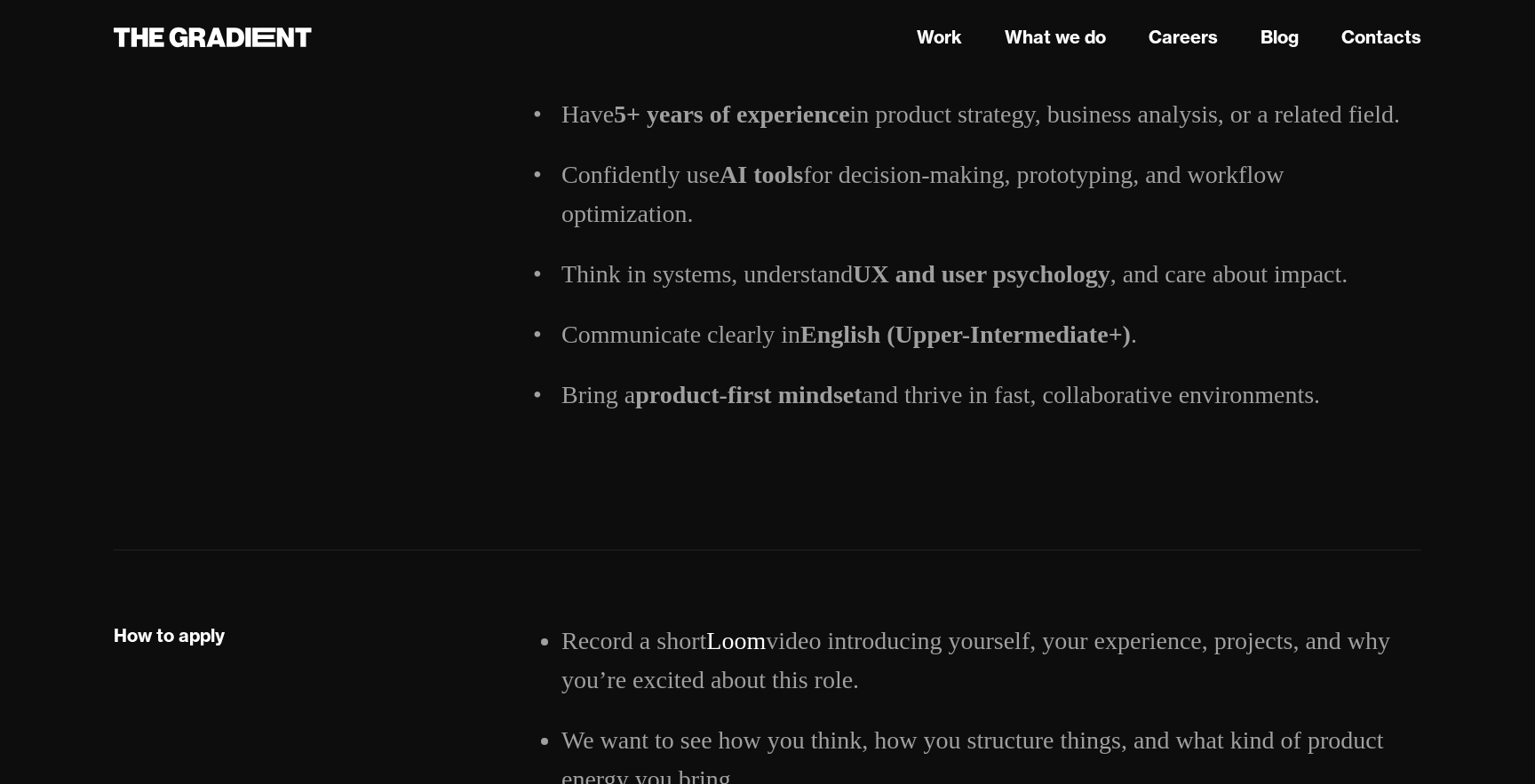
scroll to position [3028, 0]
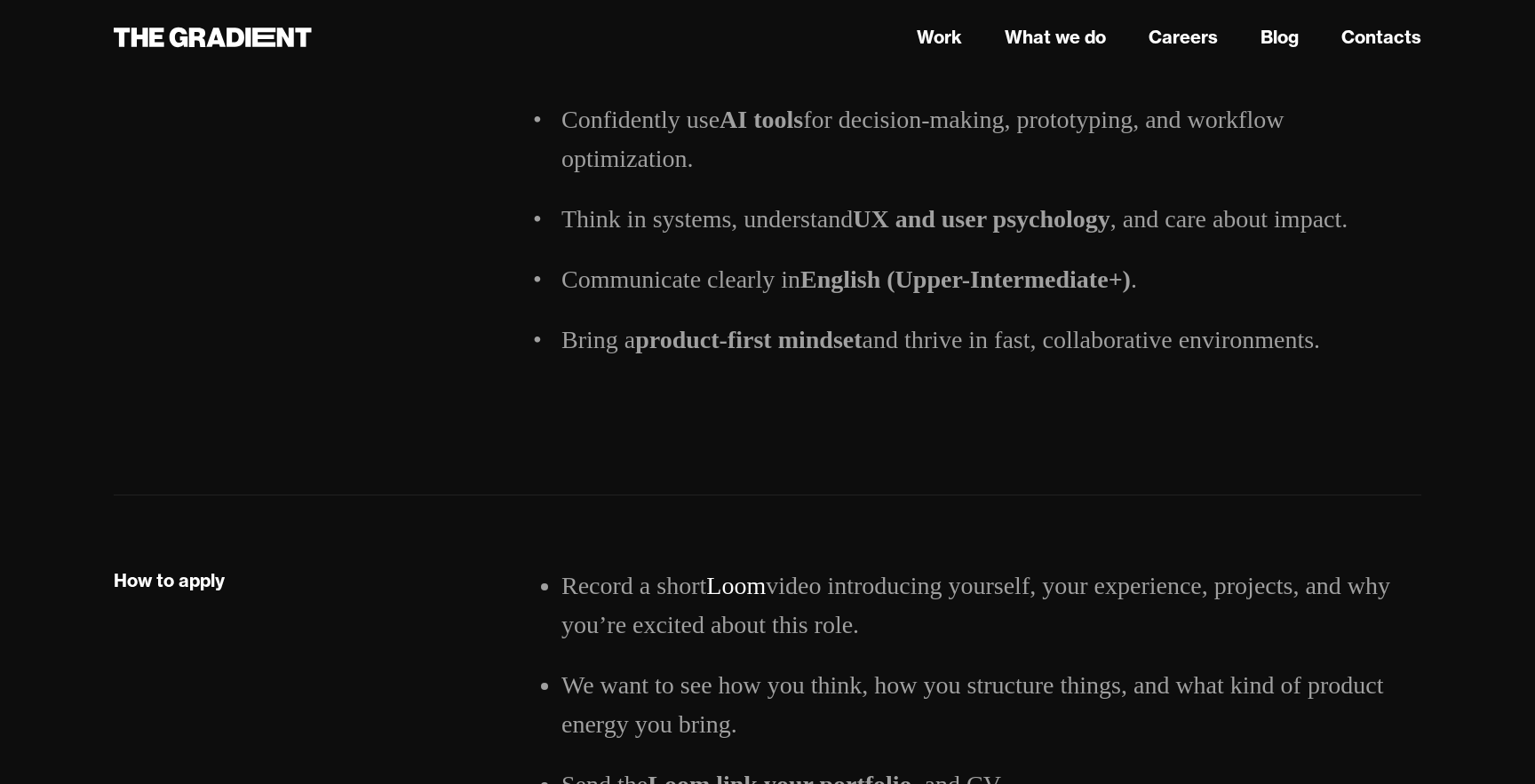
drag, startPoint x: 1072, startPoint y: 556, endPoint x: 996, endPoint y: 597, distance: 86.4
click at [996, 597] on li "Record a short Loom video introducing yourself, your experience, projects, and …" at bounding box center [991, 605] width 860 height 78
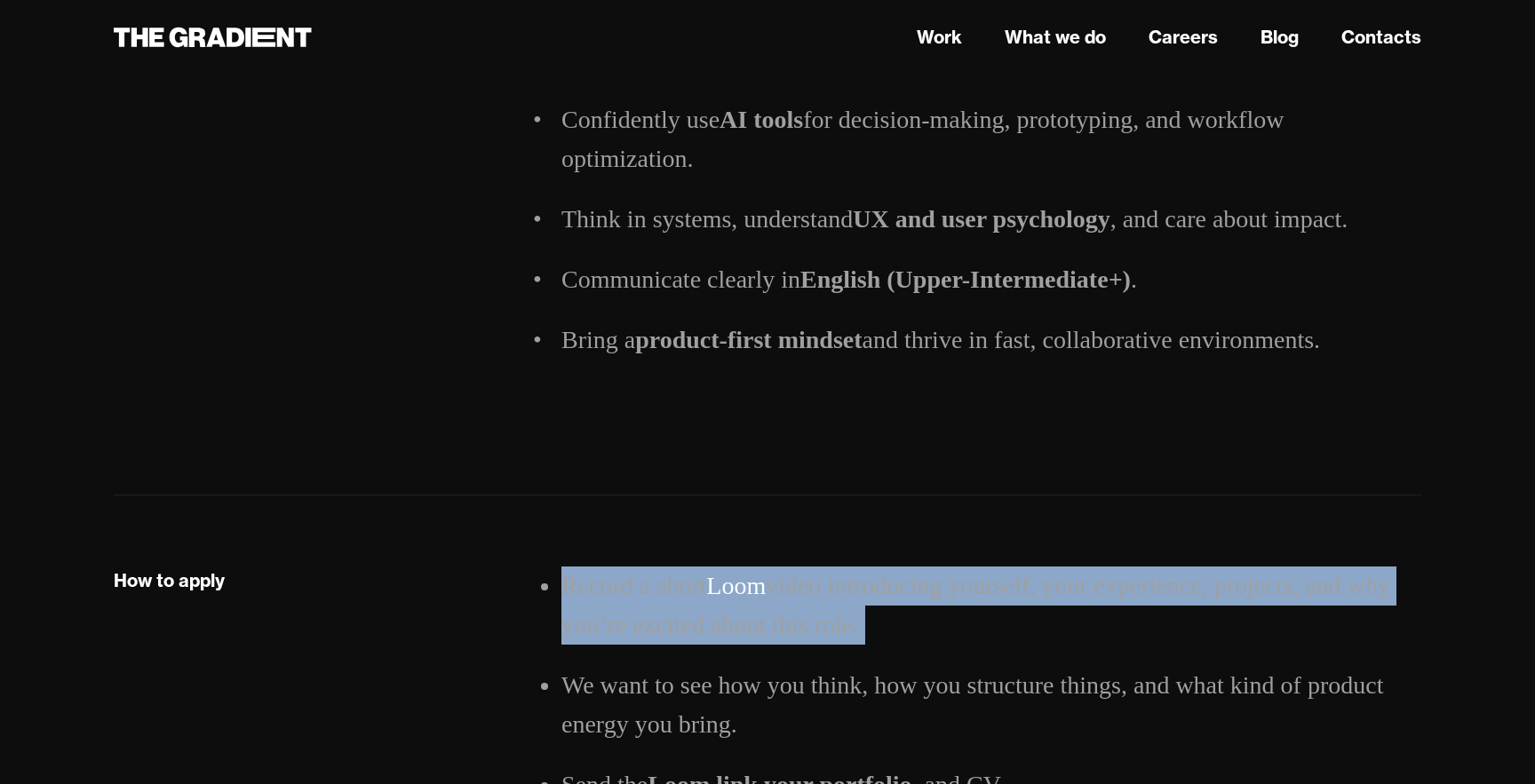
drag, startPoint x: 996, startPoint y: 597, endPoint x: 526, endPoint y: 555, distance: 471.9
click at [526, 567] on div "How to apply Record a short Loom video introducing yourself, your experience, p…" at bounding box center [768, 762] width 1343 height 392
click at [526, 567] on div "How to apply" at bounding box center [319, 762] width 447 height 392
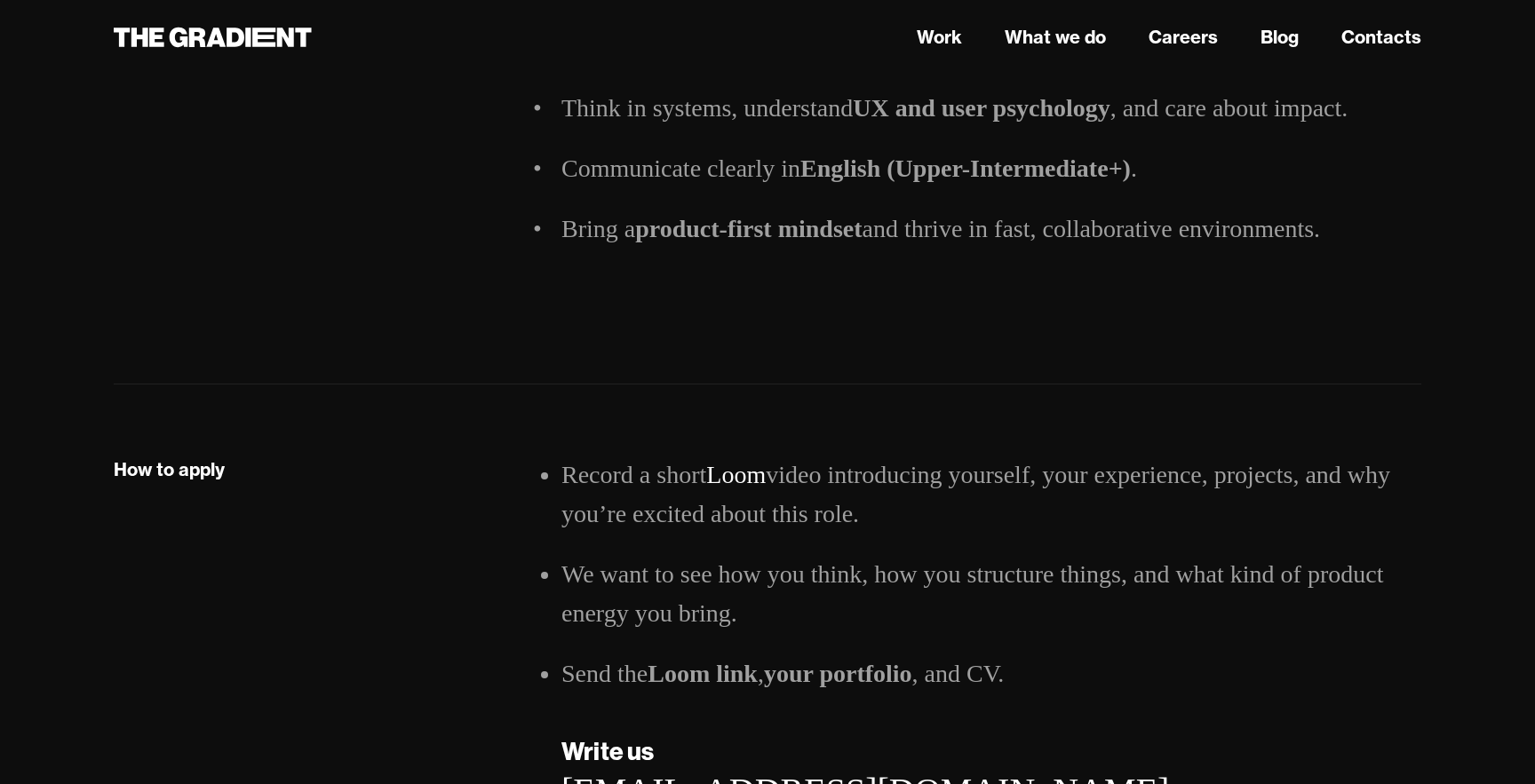
scroll to position [3142, 0]
click at [872, 453] on li "Record a short Loom video introducing yourself, your experience, projects, and …" at bounding box center [991, 491] width 860 height 78
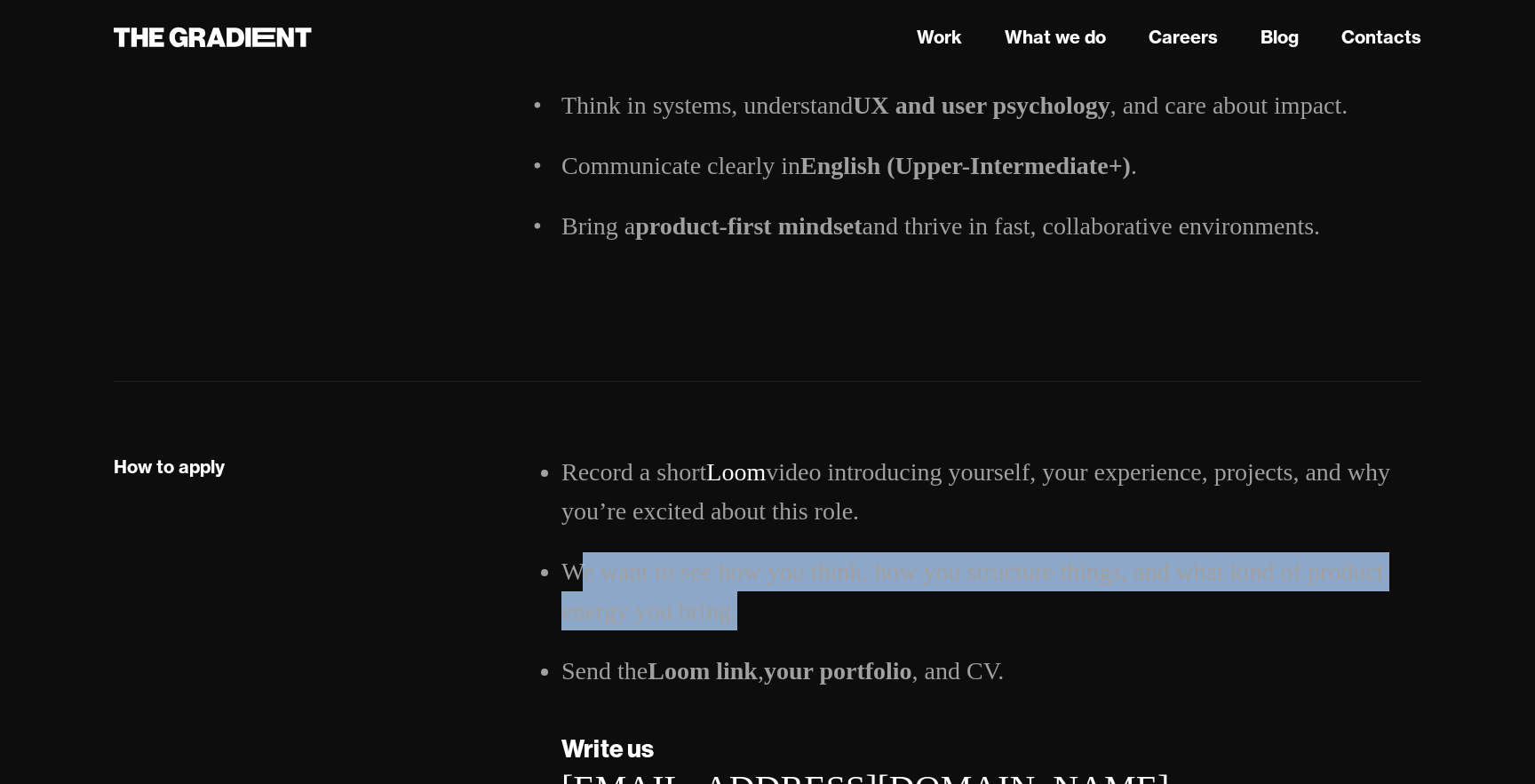
drag, startPoint x: 581, startPoint y: 529, endPoint x: 736, endPoint y: 559, distance: 157.9
click at [735, 559] on li "We want to see how you think, how you structure things, and what kind of produc…" at bounding box center [991, 591] width 860 height 78
click at [736, 559] on li "We want to see how you think, how you structure things, and what kind of produc…" at bounding box center [991, 591] width 860 height 78
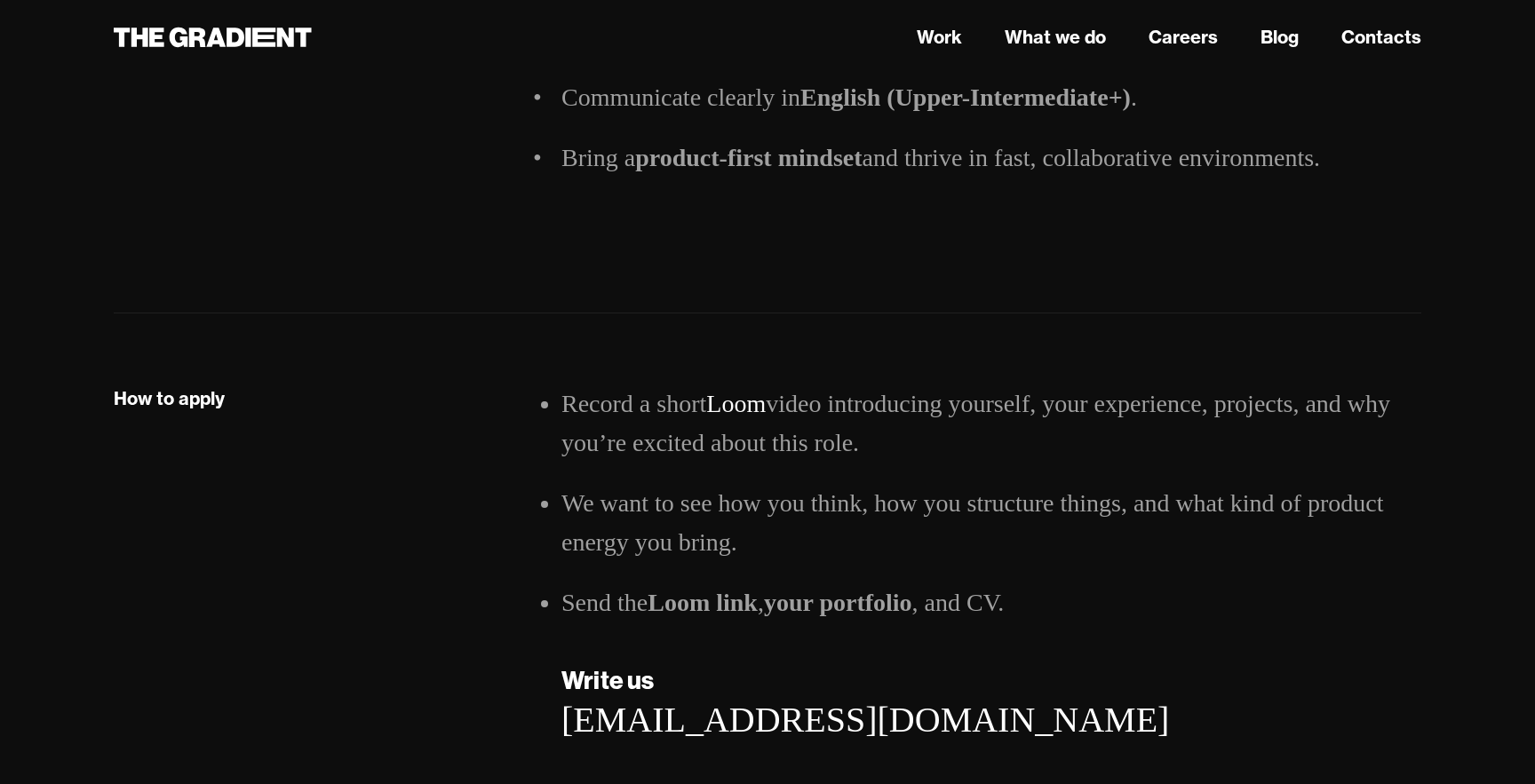
scroll to position [3211, 0]
drag, startPoint x: 568, startPoint y: 353, endPoint x: 1340, endPoint y: 385, distance: 772.7
click at [1340, 386] on li "Record a short Loom video introducing yourself, your experience, projects, and …" at bounding box center [991, 422] width 860 height 78
click at [1011, 383] on li "Record a short Loom video introducing yourself, your experience, projects, and …" at bounding box center [991, 422] width 860 height 78
drag, startPoint x: 946, startPoint y: 400, endPoint x: 536, endPoint y: 364, distance: 411.6
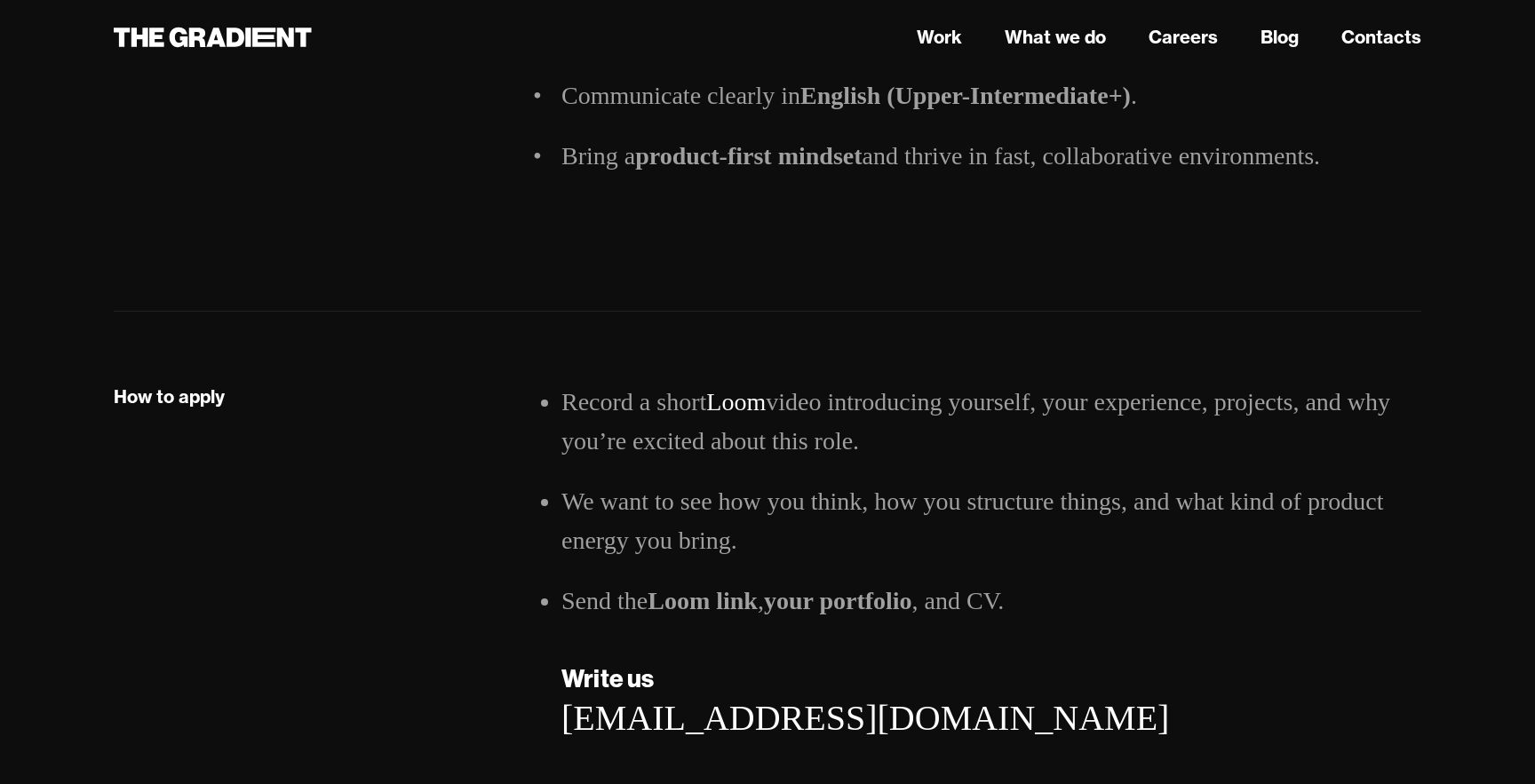
click at [536, 383] on div "How to apply Record a short Loom video introducing yourself, your experience, p…" at bounding box center [768, 579] width 1343 height 392
click at [536, 383] on div "How to apply" at bounding box center [319, 579] width 447 height 392
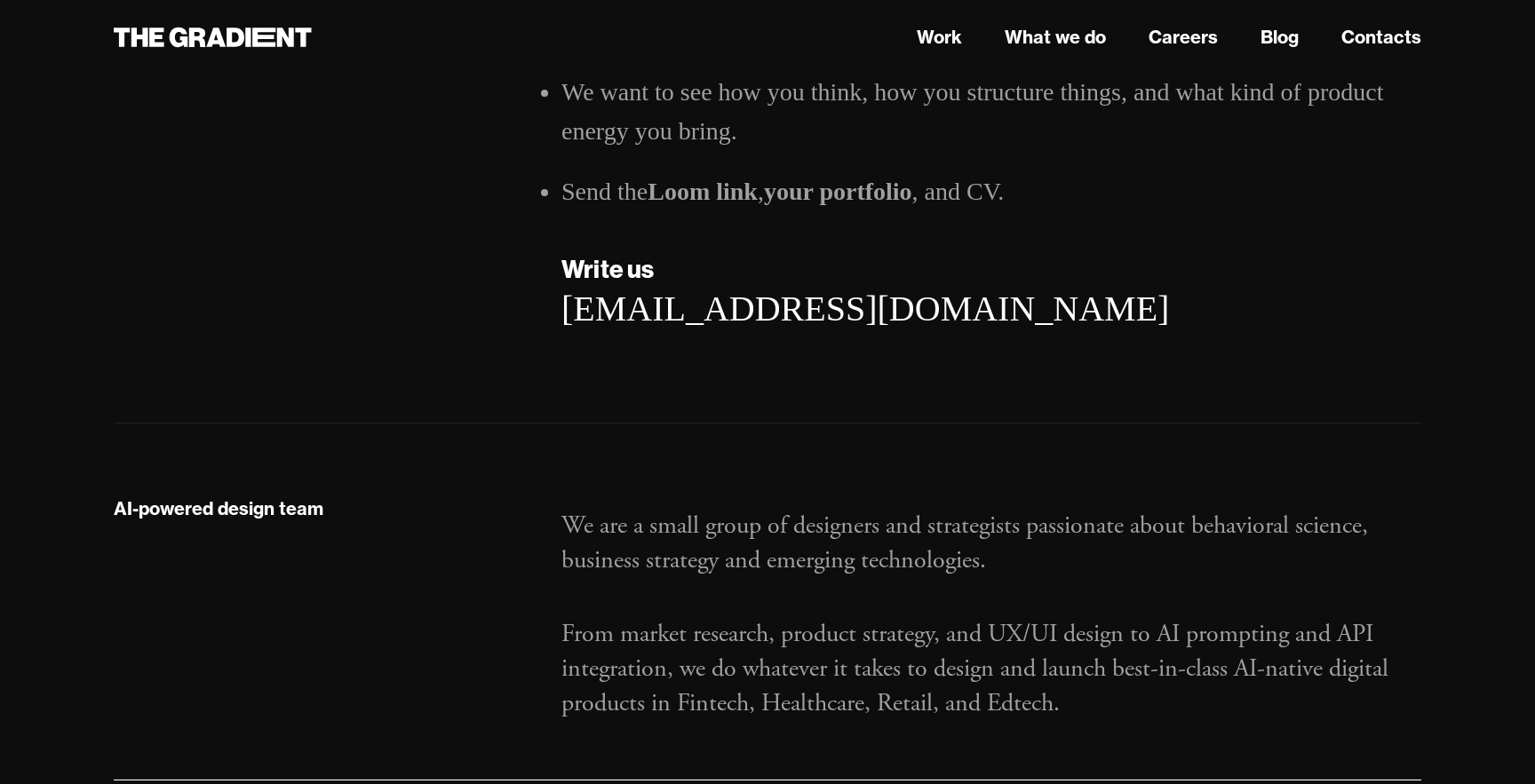
scroll to position [3662, 0]
